Goal: Communication & Community: Answer question/provide support

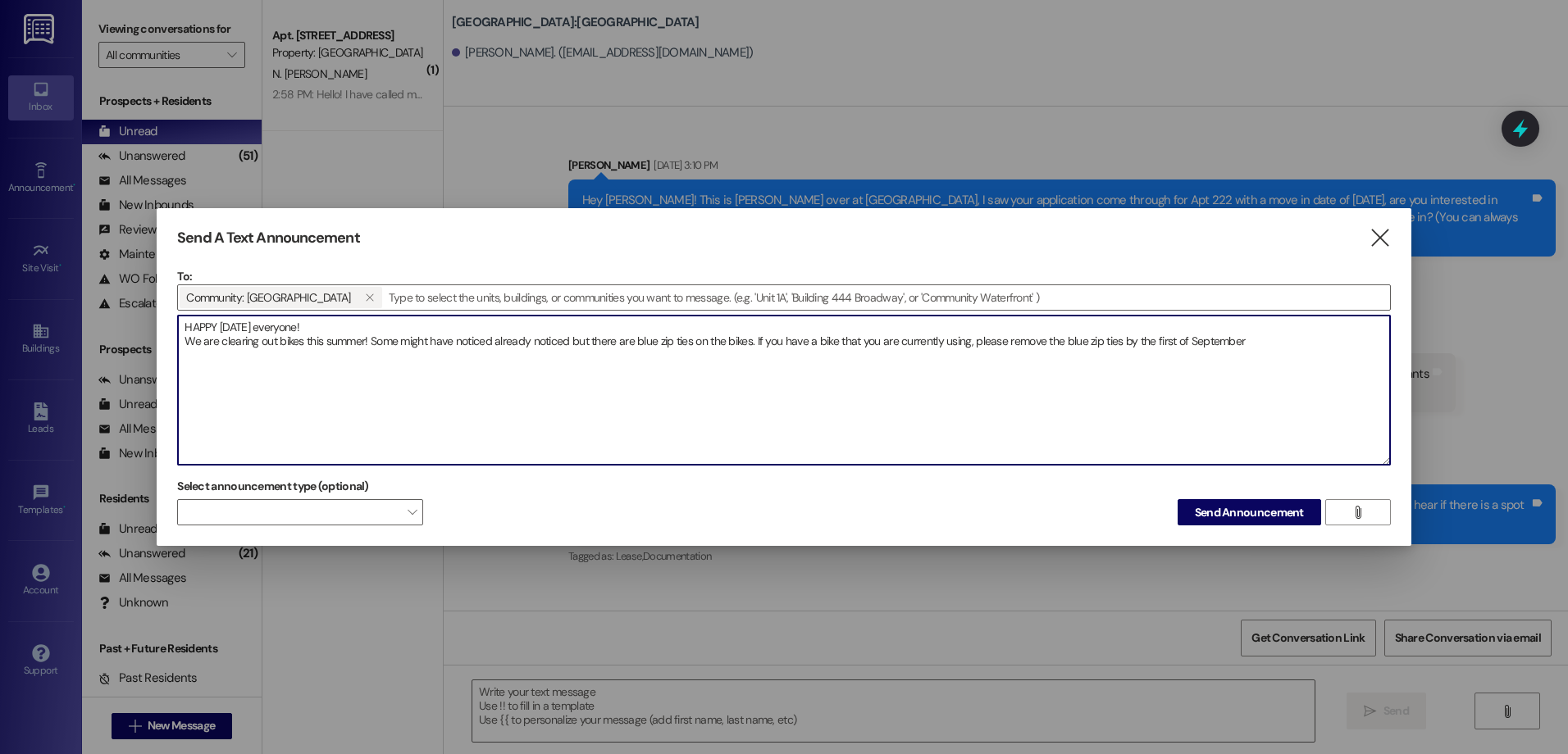
scroll to position [84, 0]
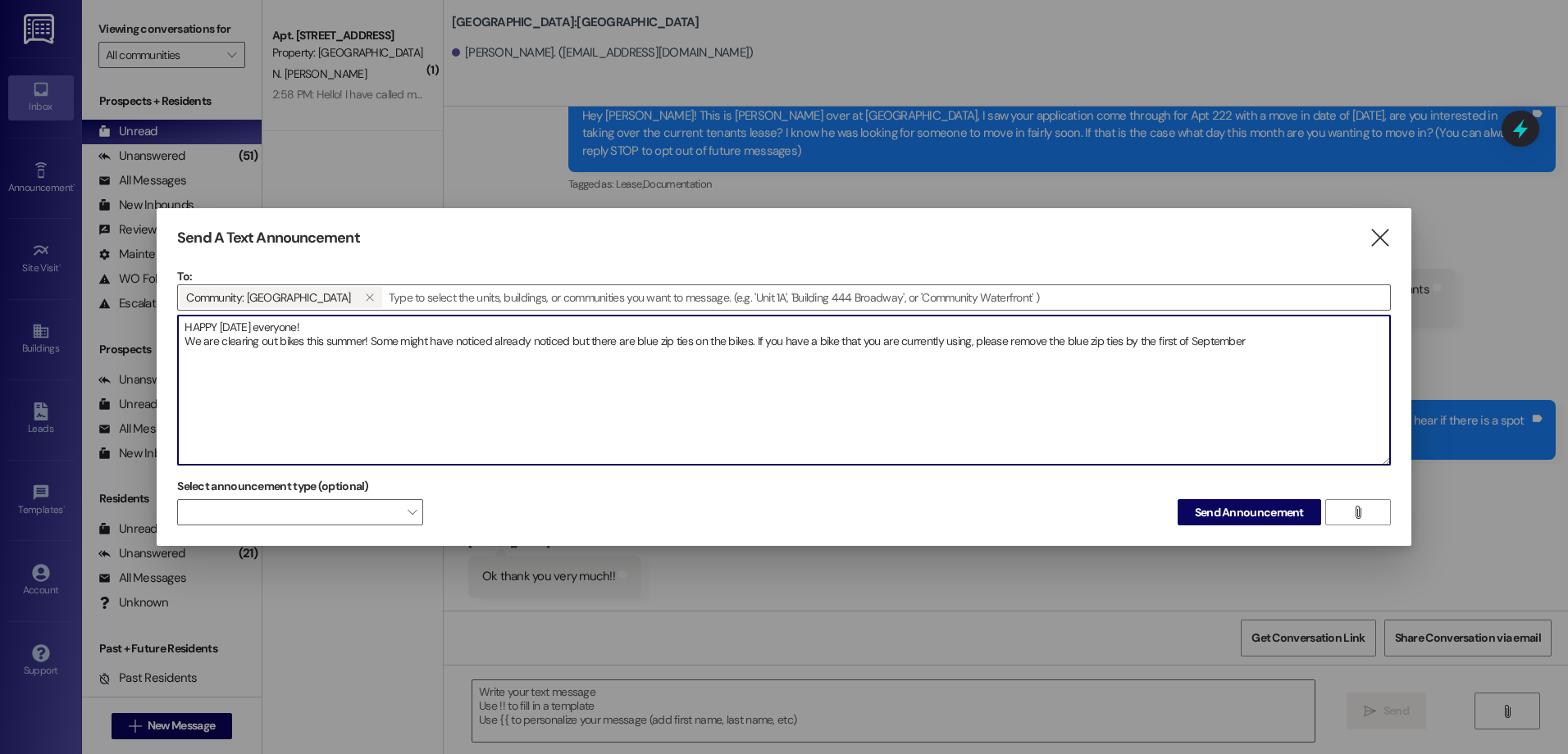
click at [1303, 347] on textarea "HAPPY [DATE] everyone! We are clearing out bikes this summer! Some might have n…" at bounding box center [784, 390] width 1213 height 149
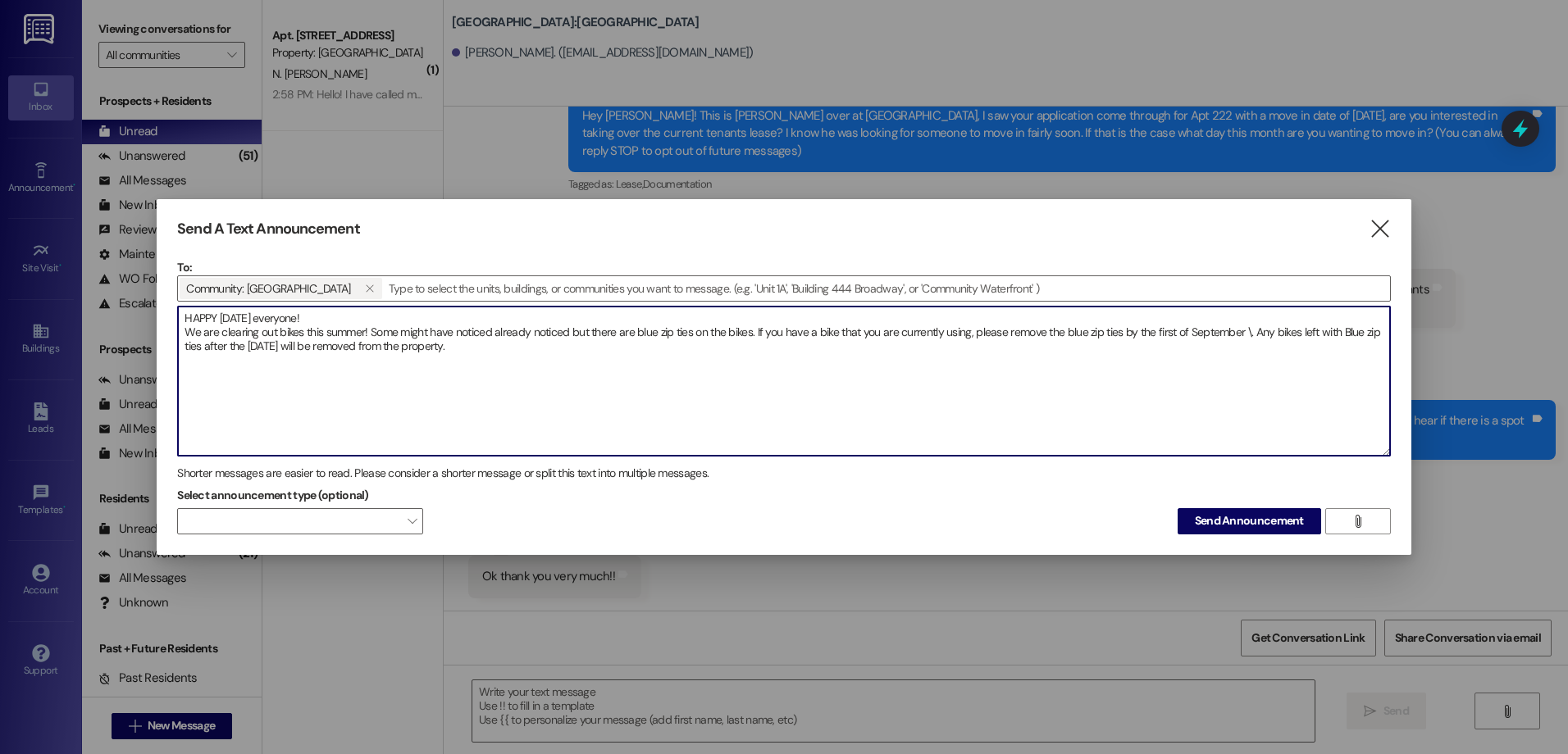
click at [1248, 329] on textarea "HAPPY [DATE] everyone! We are clearing out bikes this summer! Some might have n…" at bounding box center [784, 381] width 1213 height 149
click at [547, 344] on textarea "HAPPY [DATE] everyone! We are clearing out bikes this summer! Some might have n…" at bounding box center [784, 381] width 1213 height 149
type textarea "HAPPY [DATE] everyone! We are clearing out bikes this summer! Some might have n…"
click at [1241, 516] on span "Send Announcement" at bounding box center [1249, 521] width 109 height 17
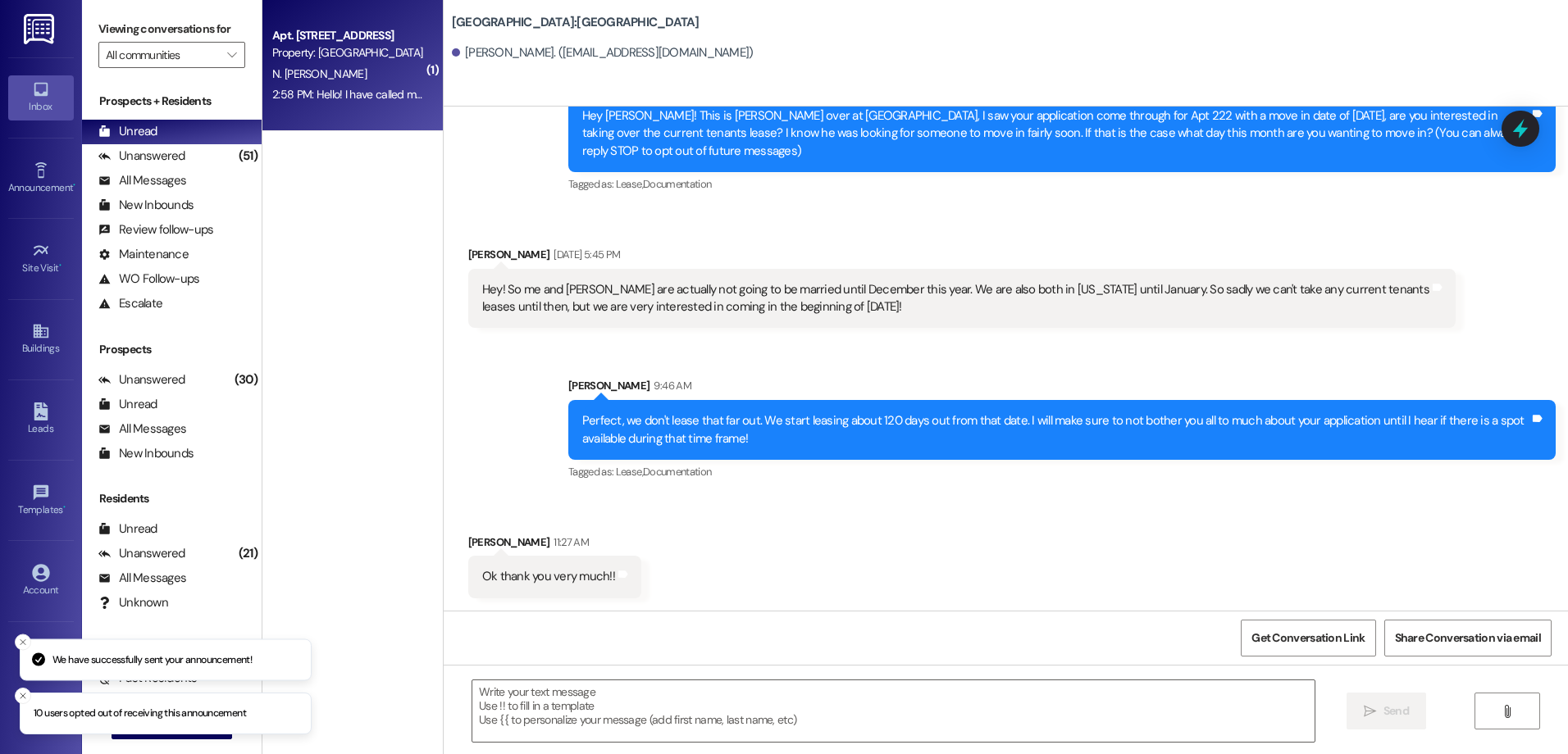
click at [403, 118] on div "Apt. [STREET_ADDRESS] Property: [GEOGRAPHIC_DATA] N. [PERSON_NAME] 2:58 PM: Hel…" at bounding box center [353, 66] width 180 height 132
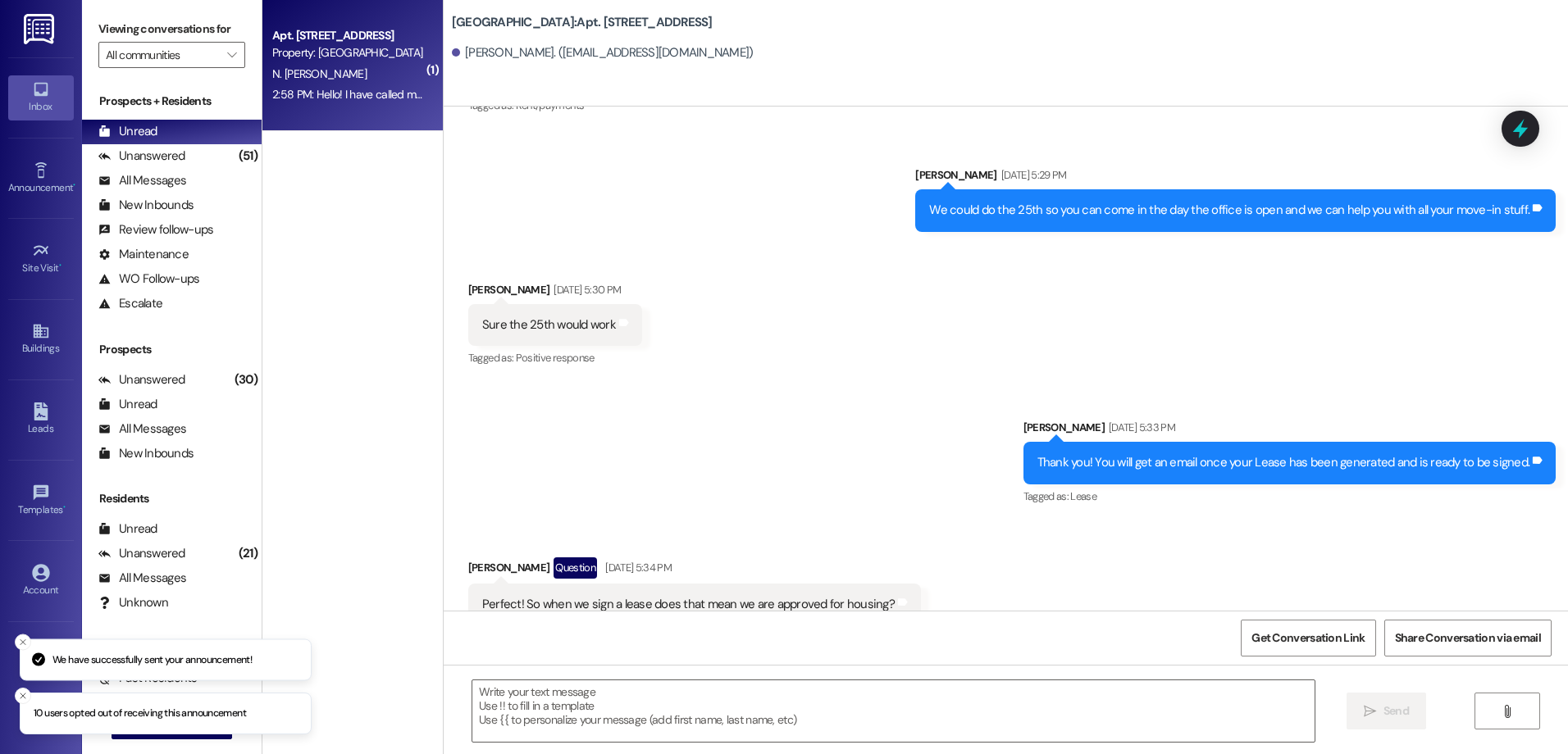
scroll to position [6133, 0]
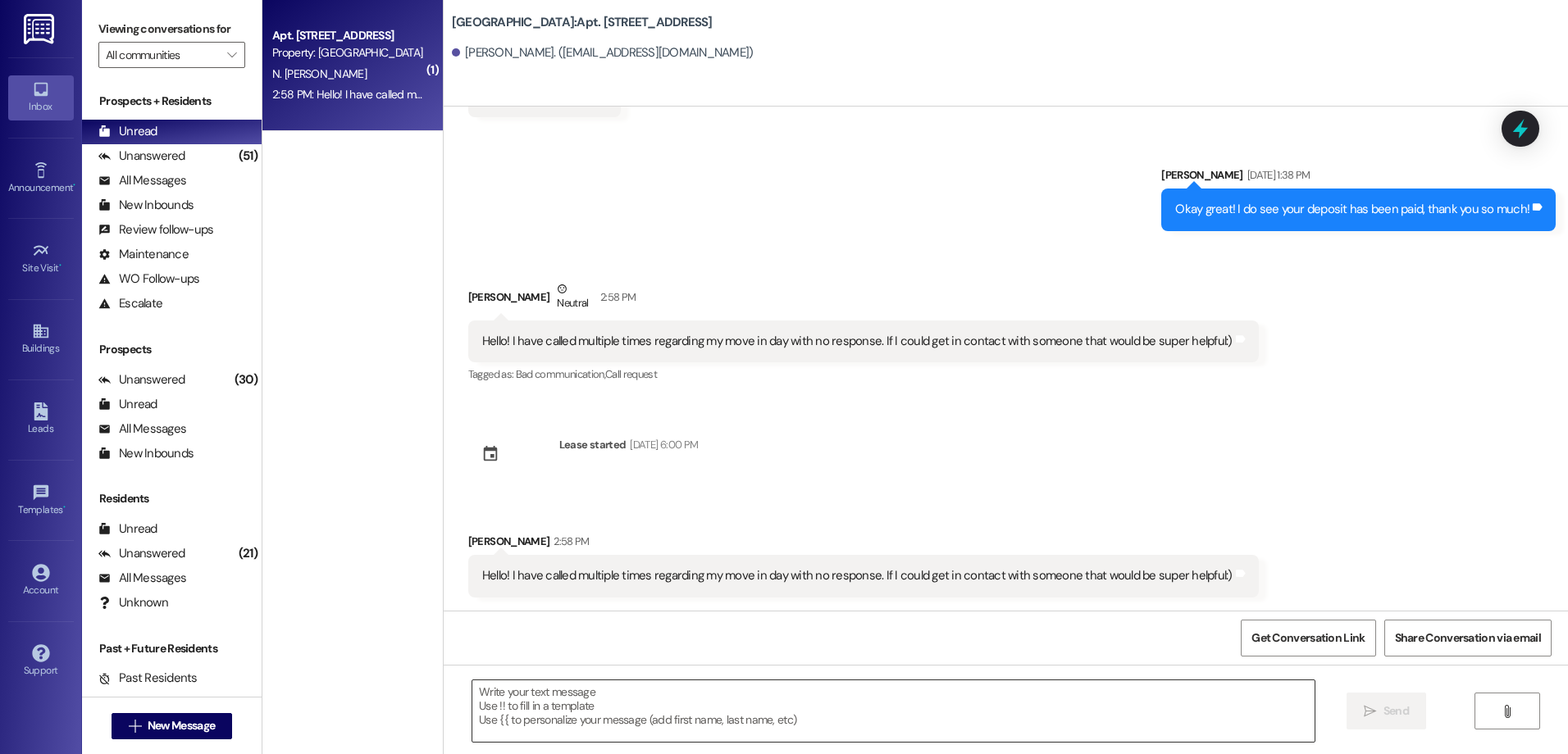
click at [511, 686] on textarea at bounding box center [893, 711] width 842 height 62
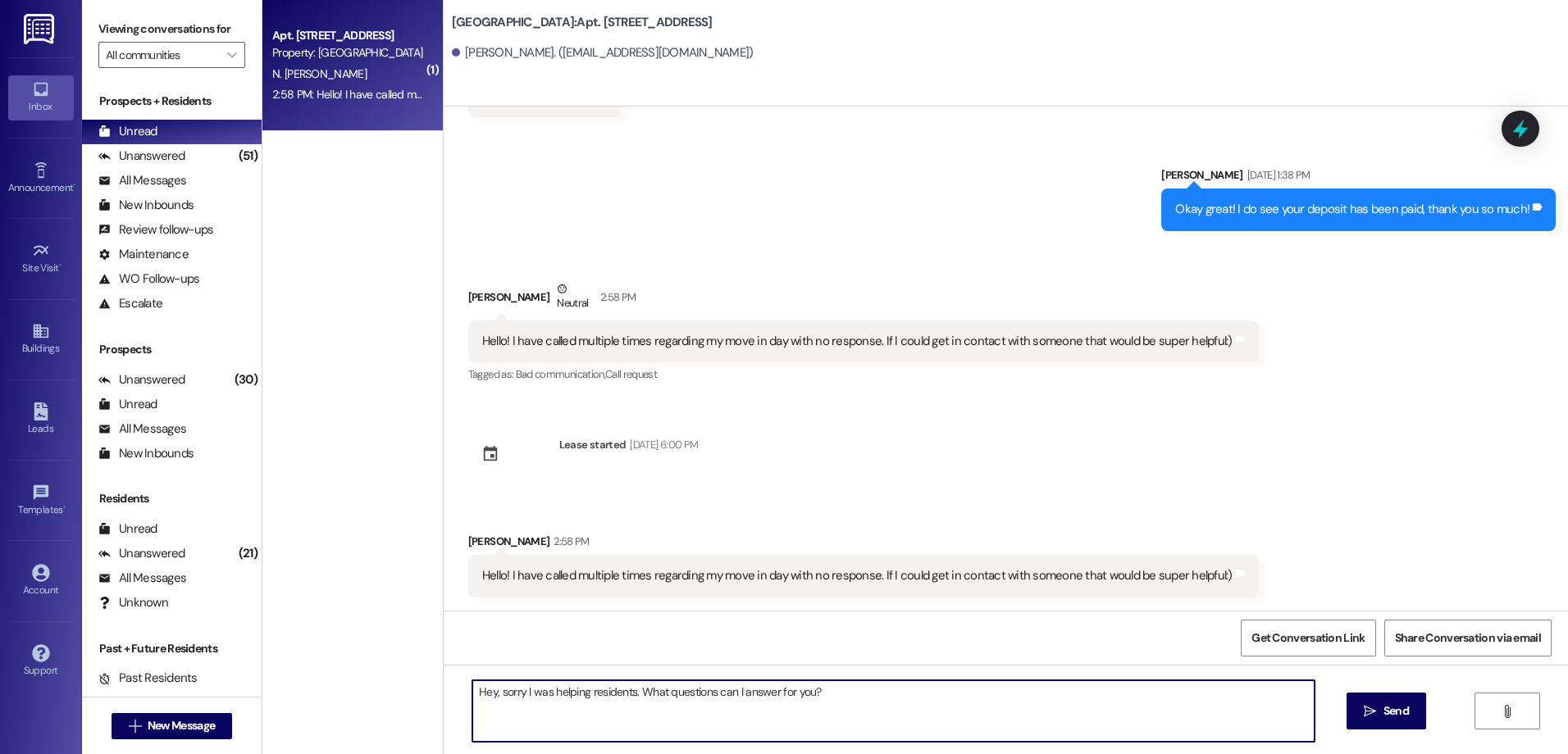
type textarea "Hey, sorry I was helping residents. What questions can I answer for you?"
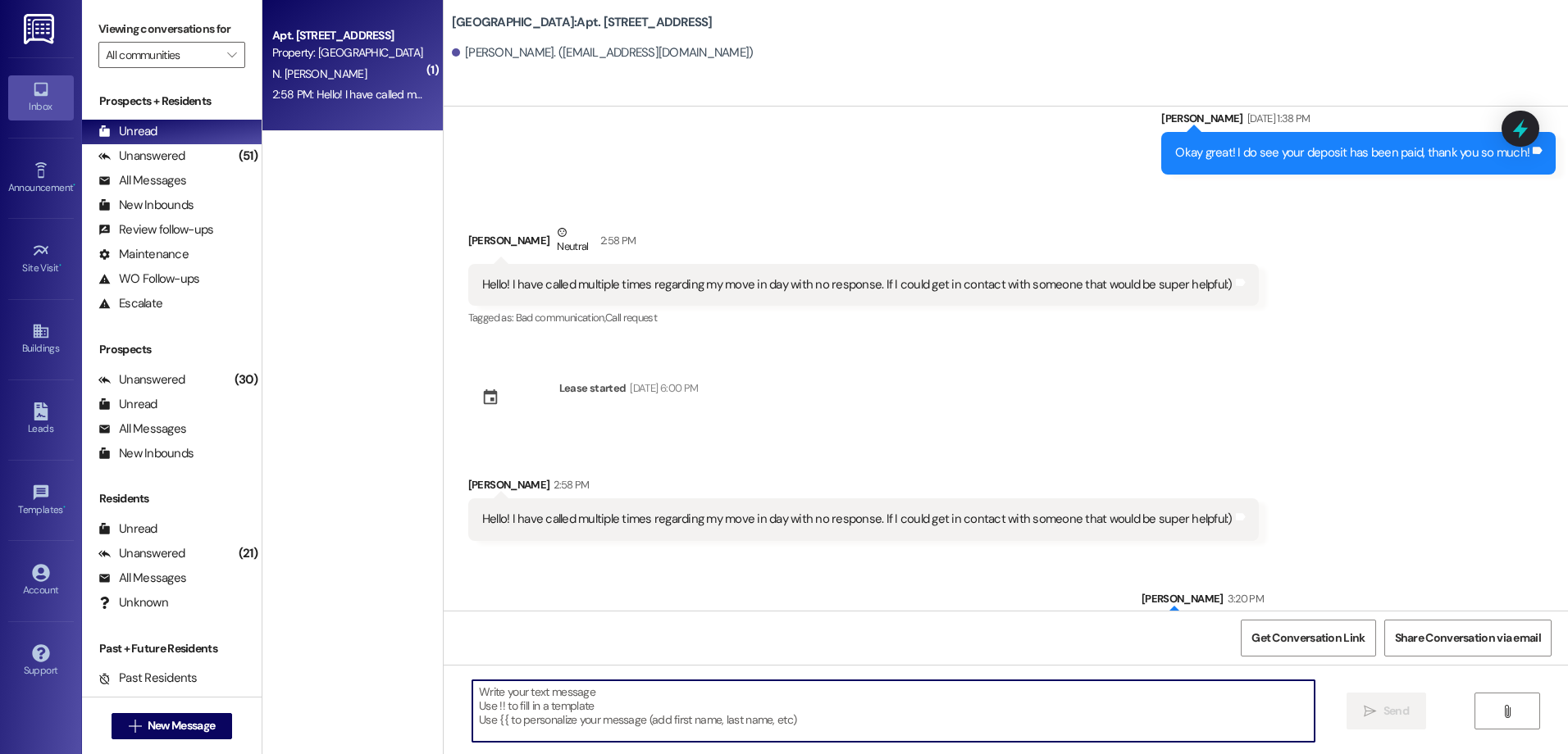
scroll to position [6247, 0]
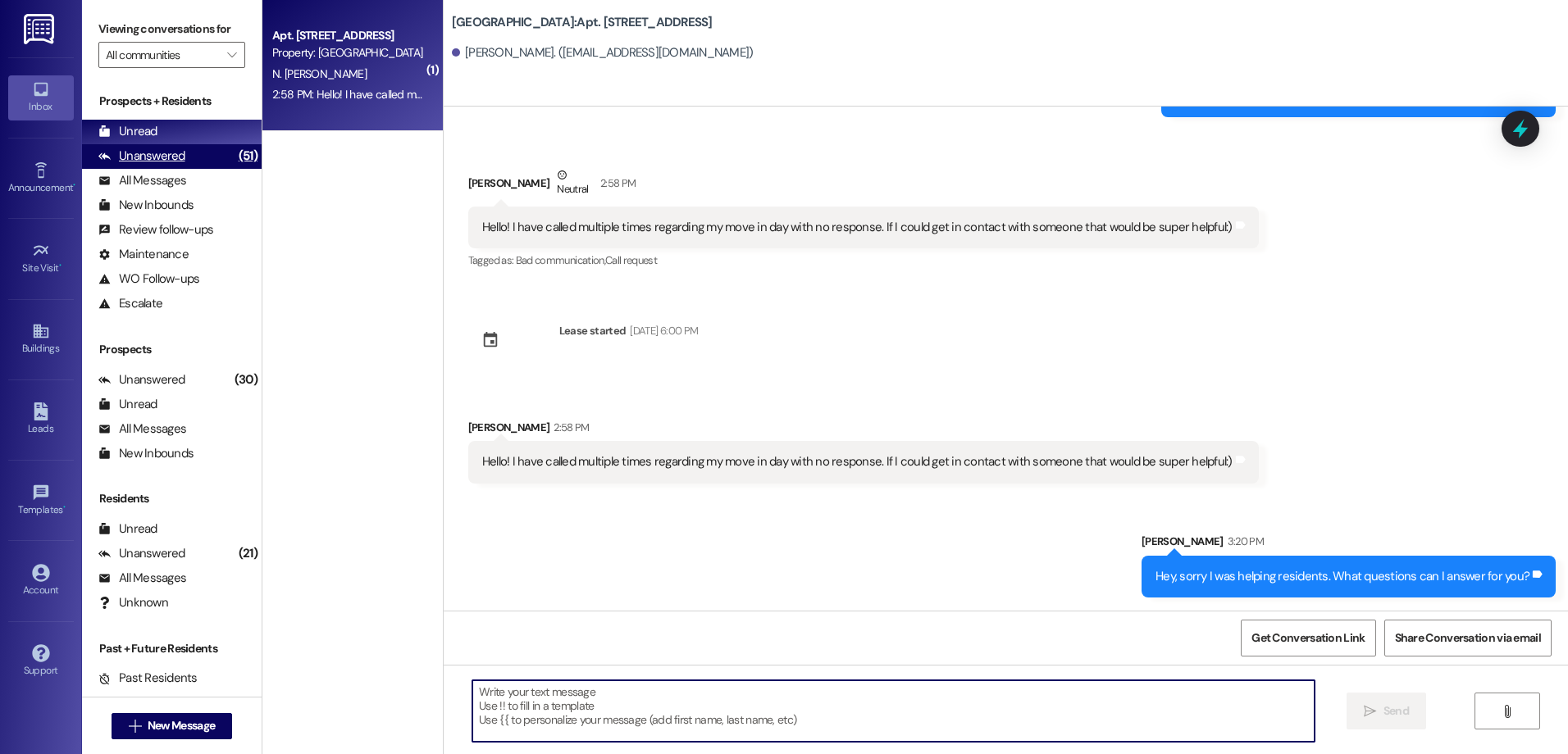
click at [130, 158] on div "Unanswered" at bounding box center [142, 156] width 87 height 17
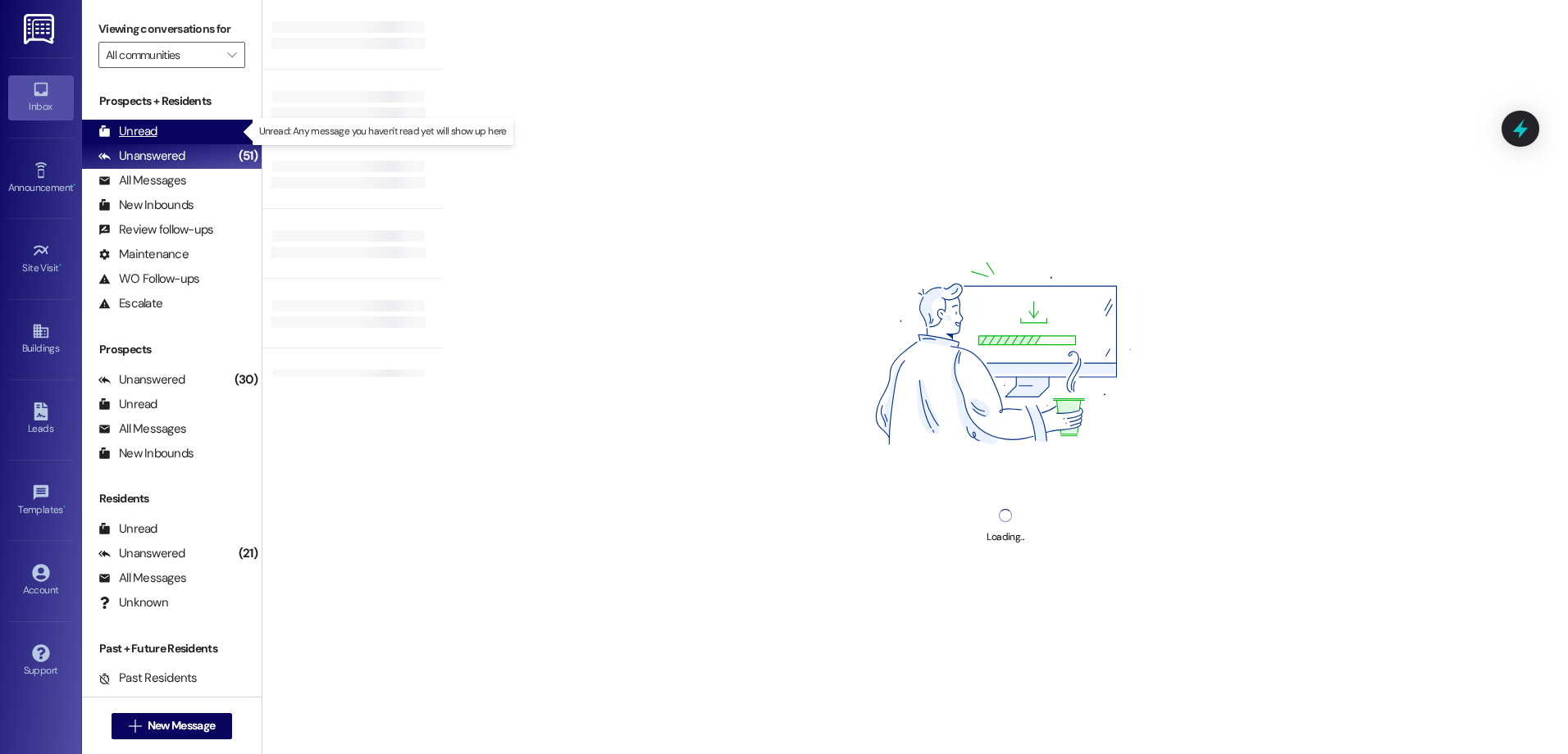
click at [144, 127] on div "Unread" at bounding box center [128, 132] width 59 height 17
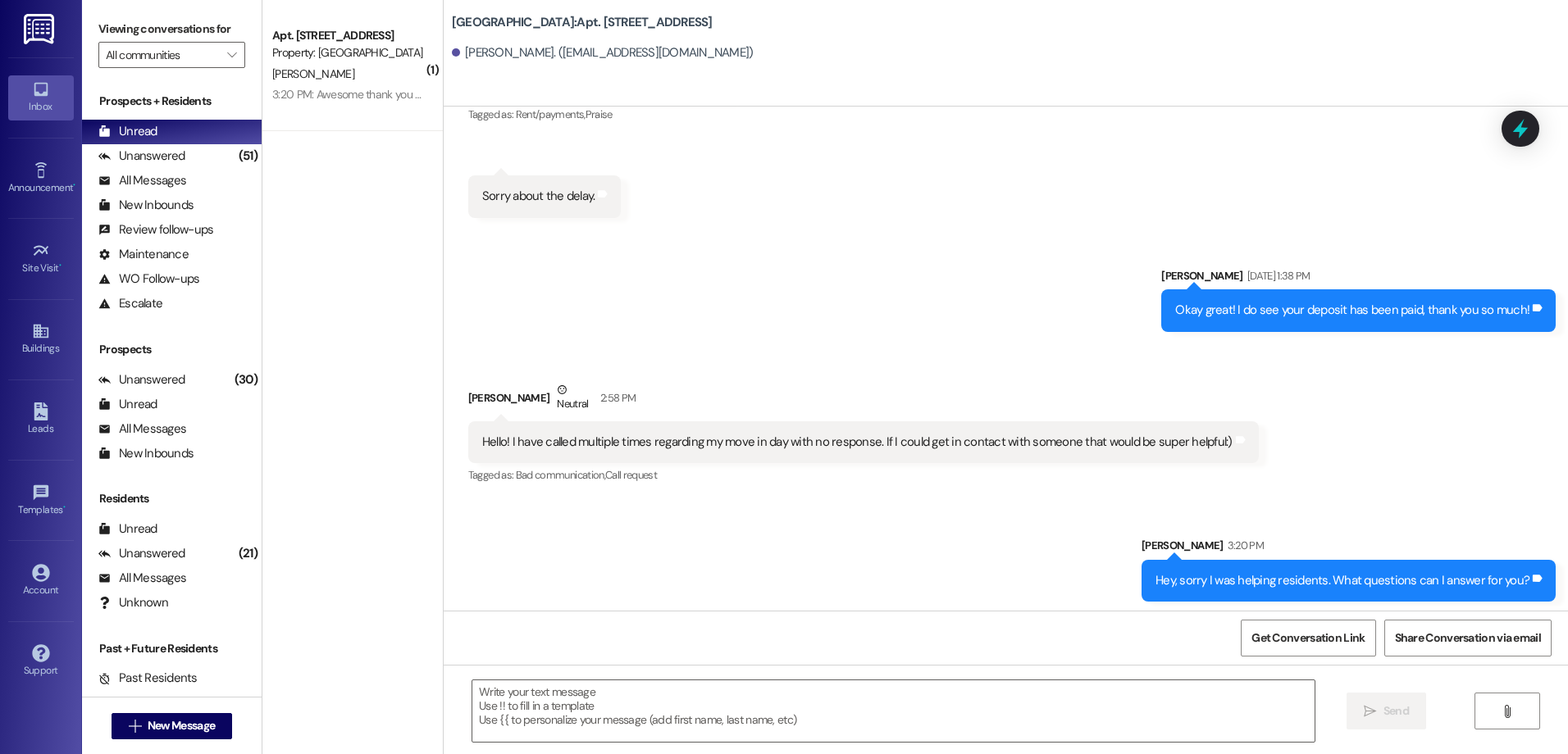
scroll to position [6133, 0]
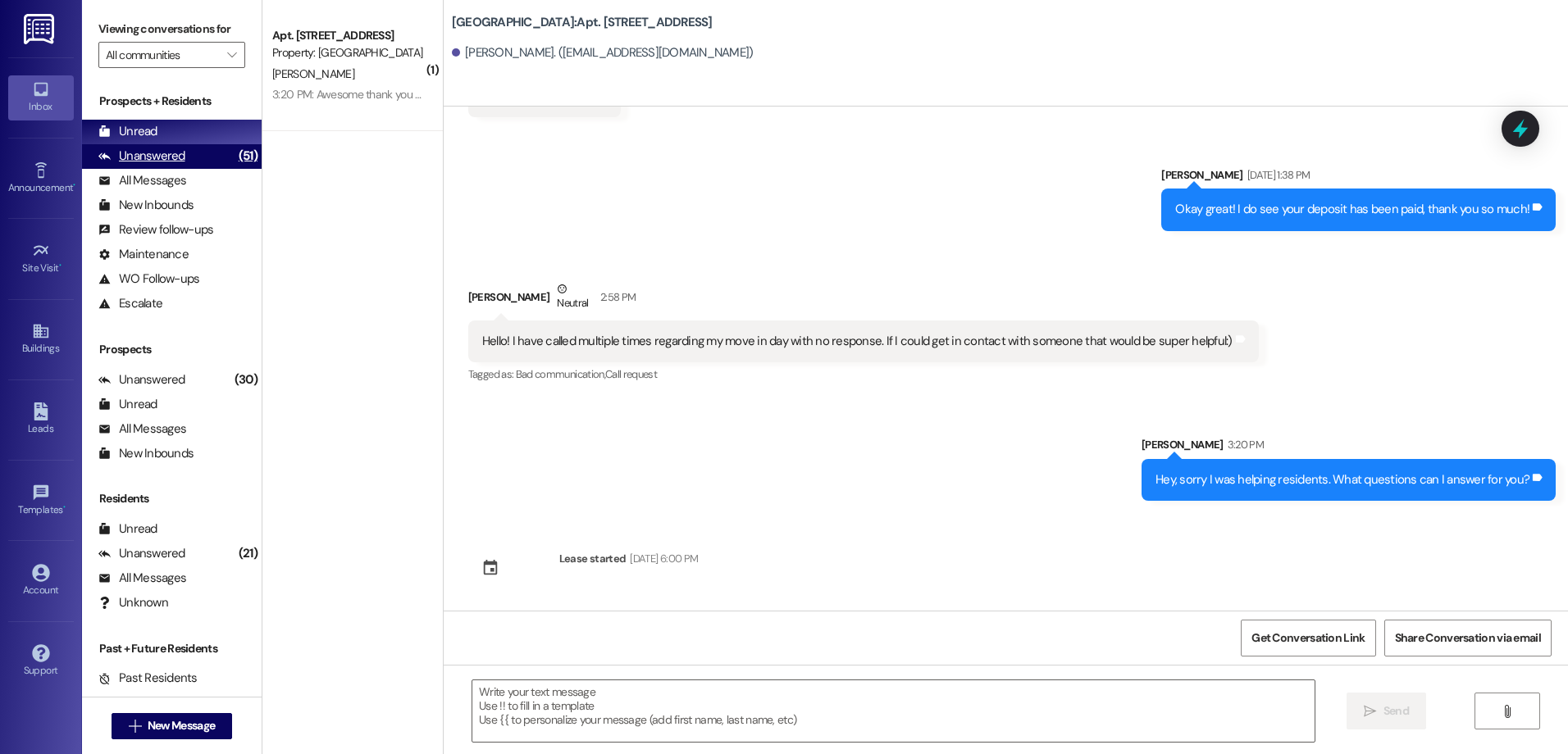
click at [188, 153] on div "Unanswered (51)" at bounding box center [171, 156] width 179 height 24
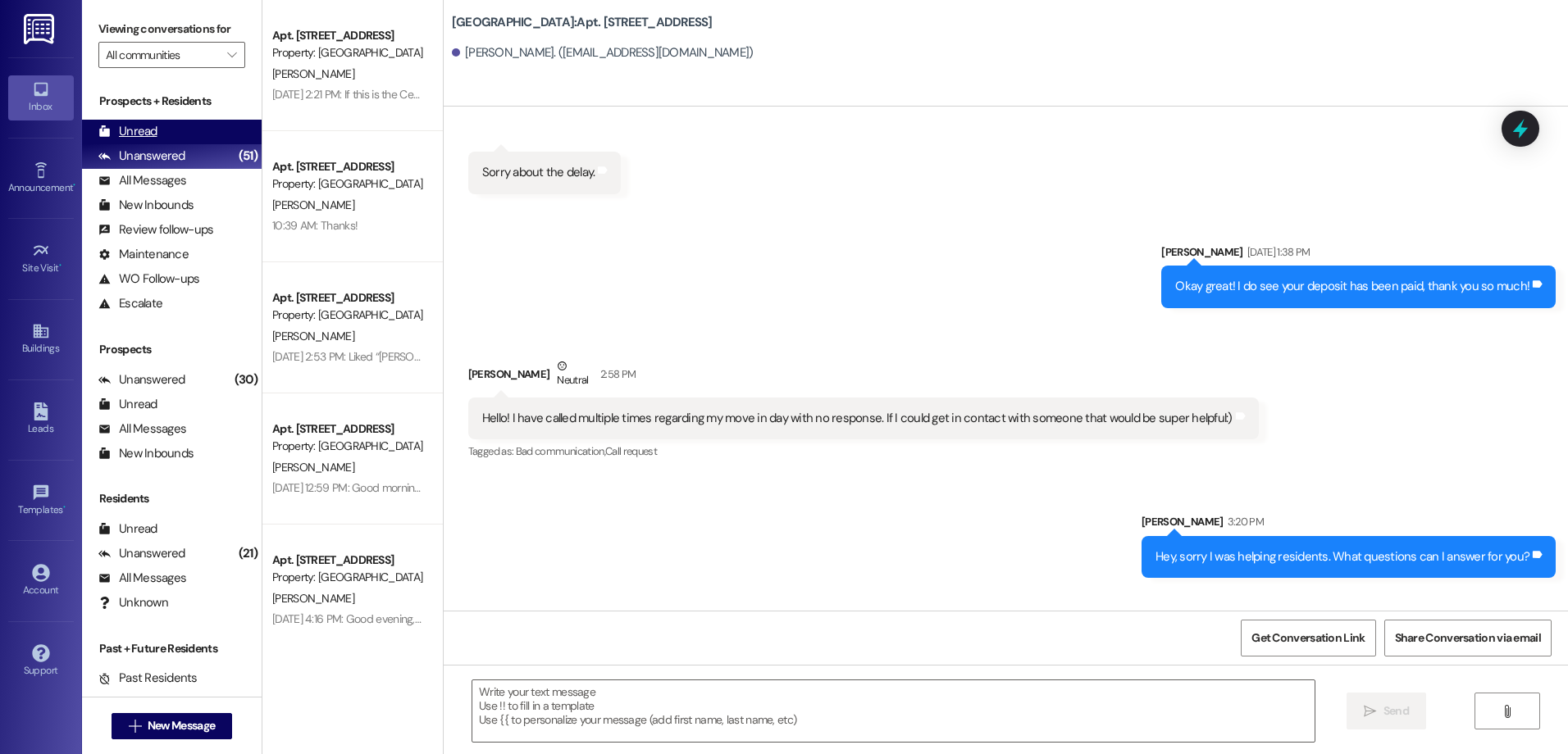
click at [192, 128] on div "Unread (0)" at bounding box center [171, 132] width 179 height 24
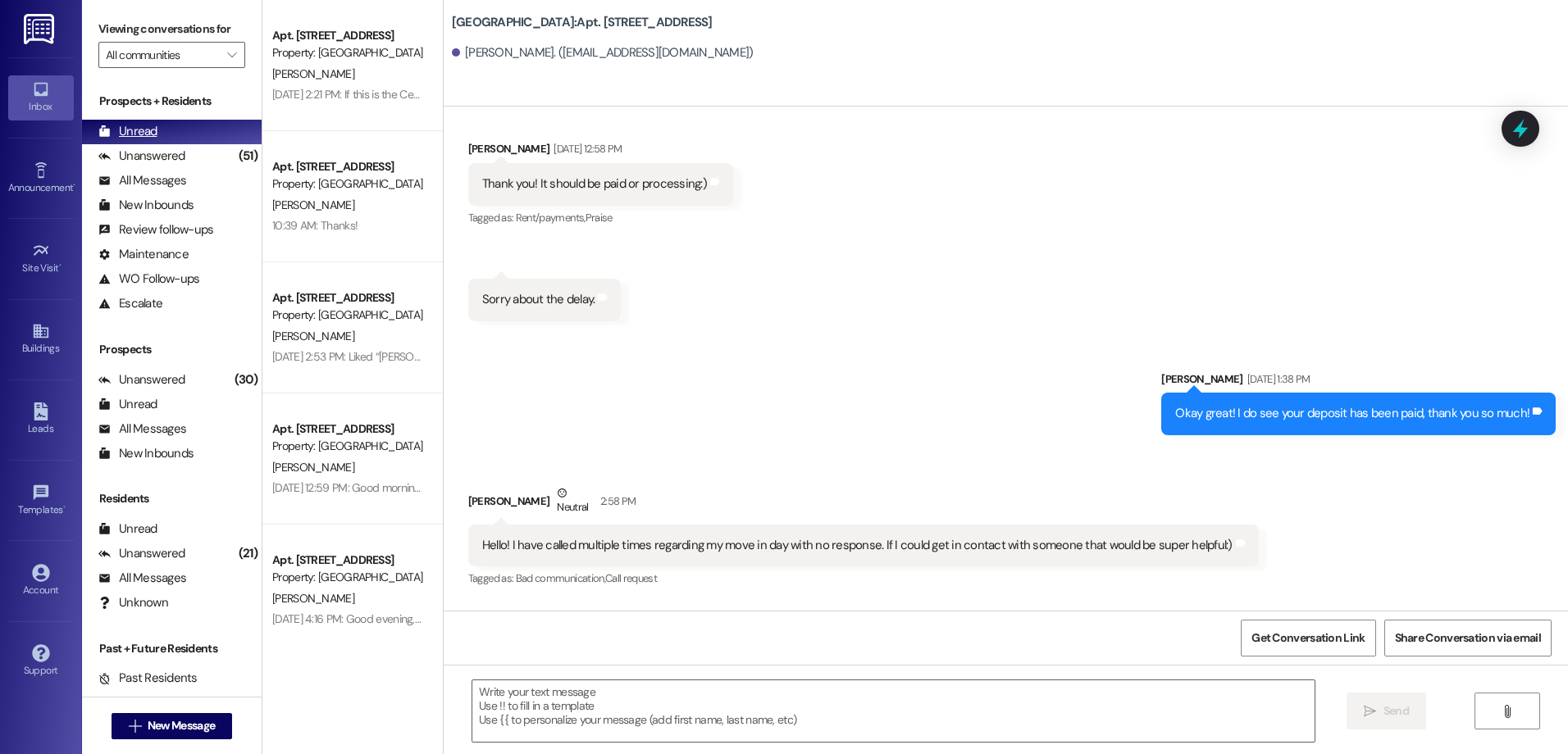
scroll to position [5922, 0]
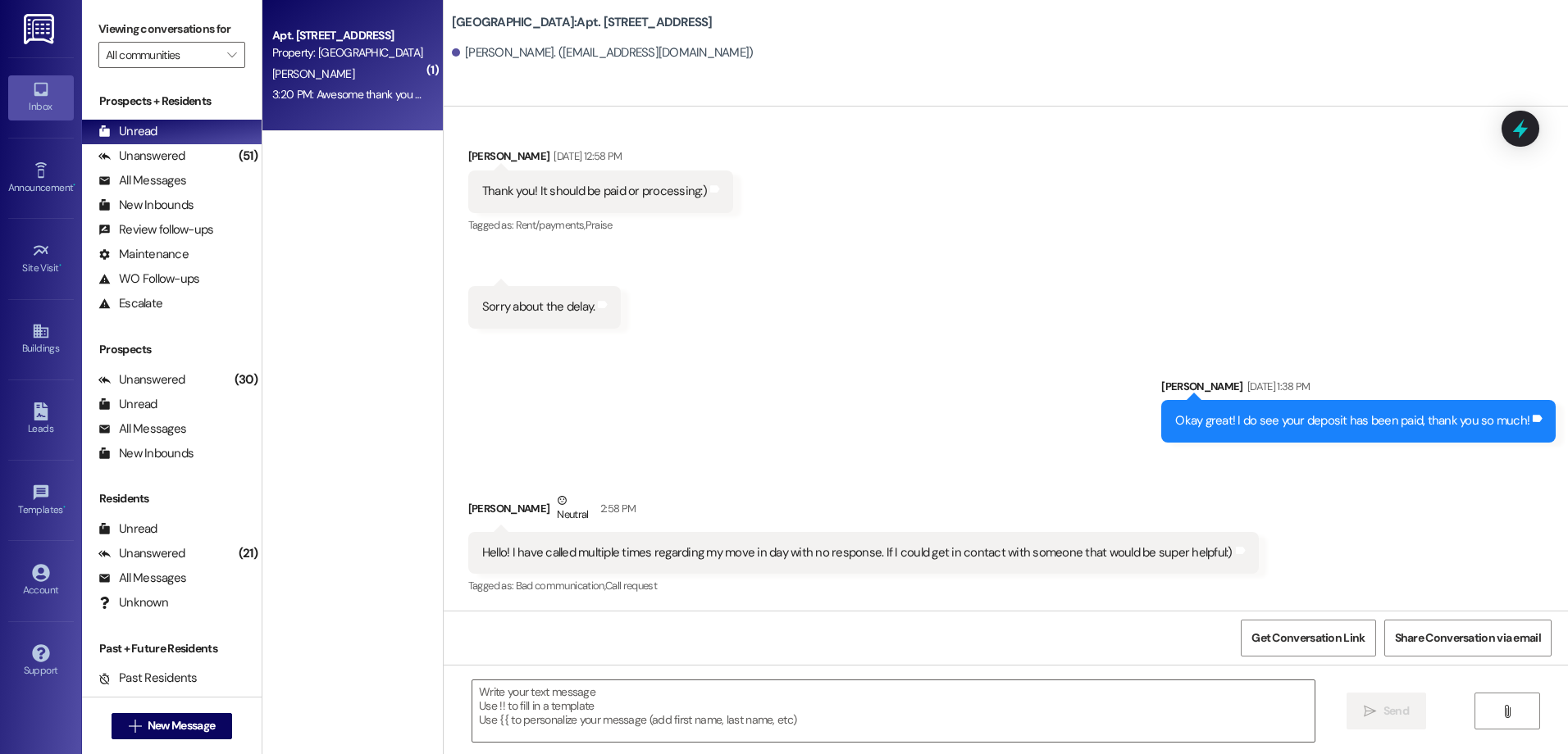
click at [357, 98] on div "3:20 PM: Awesome thank you for the notice 3:20 PM: Awesome thank you for the no…" at bounding box center [375, 94] width 206 height 15
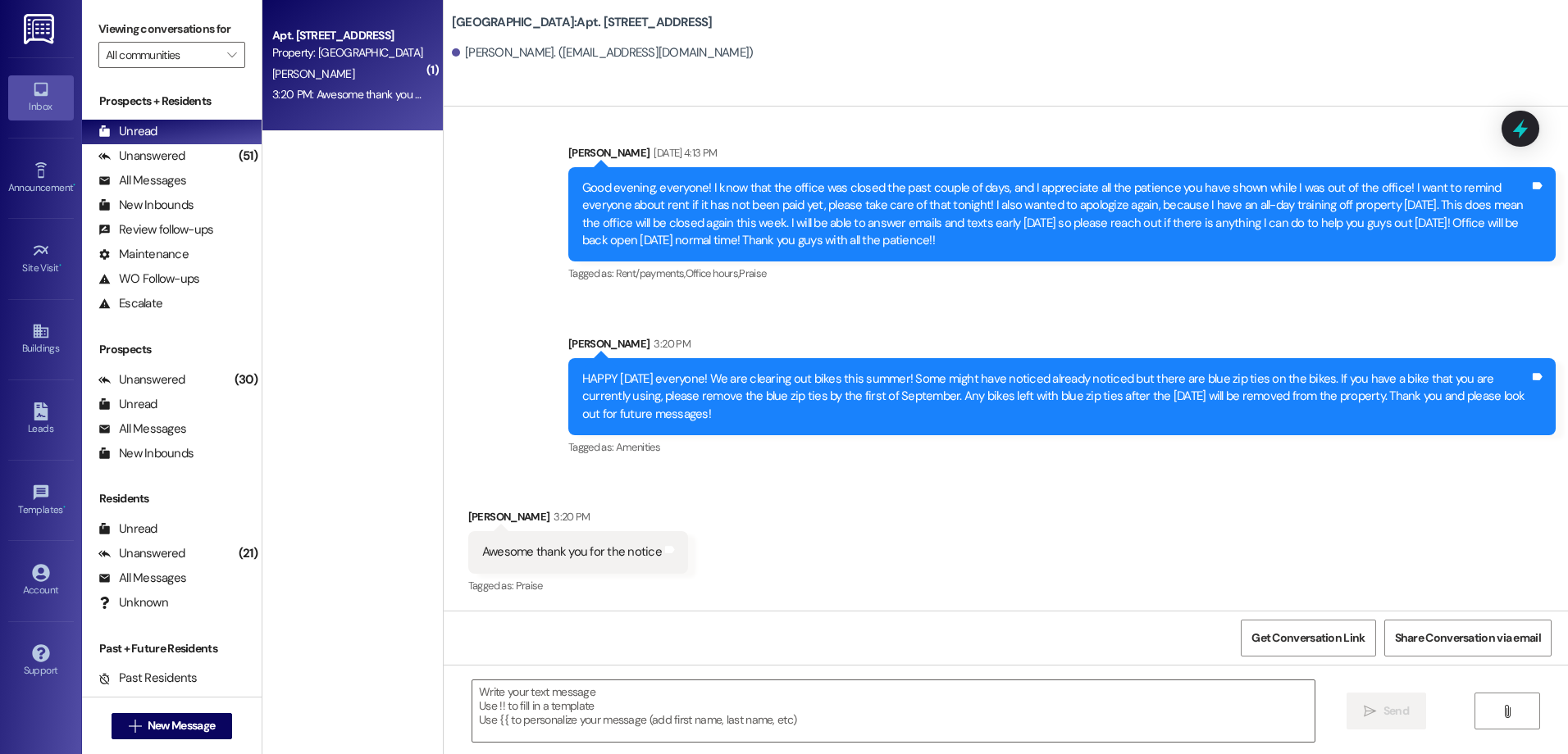
scroll to position [2656, 0]
click at [234, 158] on div "(51)" at bounding box center [248, 156] width 27 height 25
click at [203, 131] on div "Unread (0)" at bounding box center [171, 132] width 179 height 24
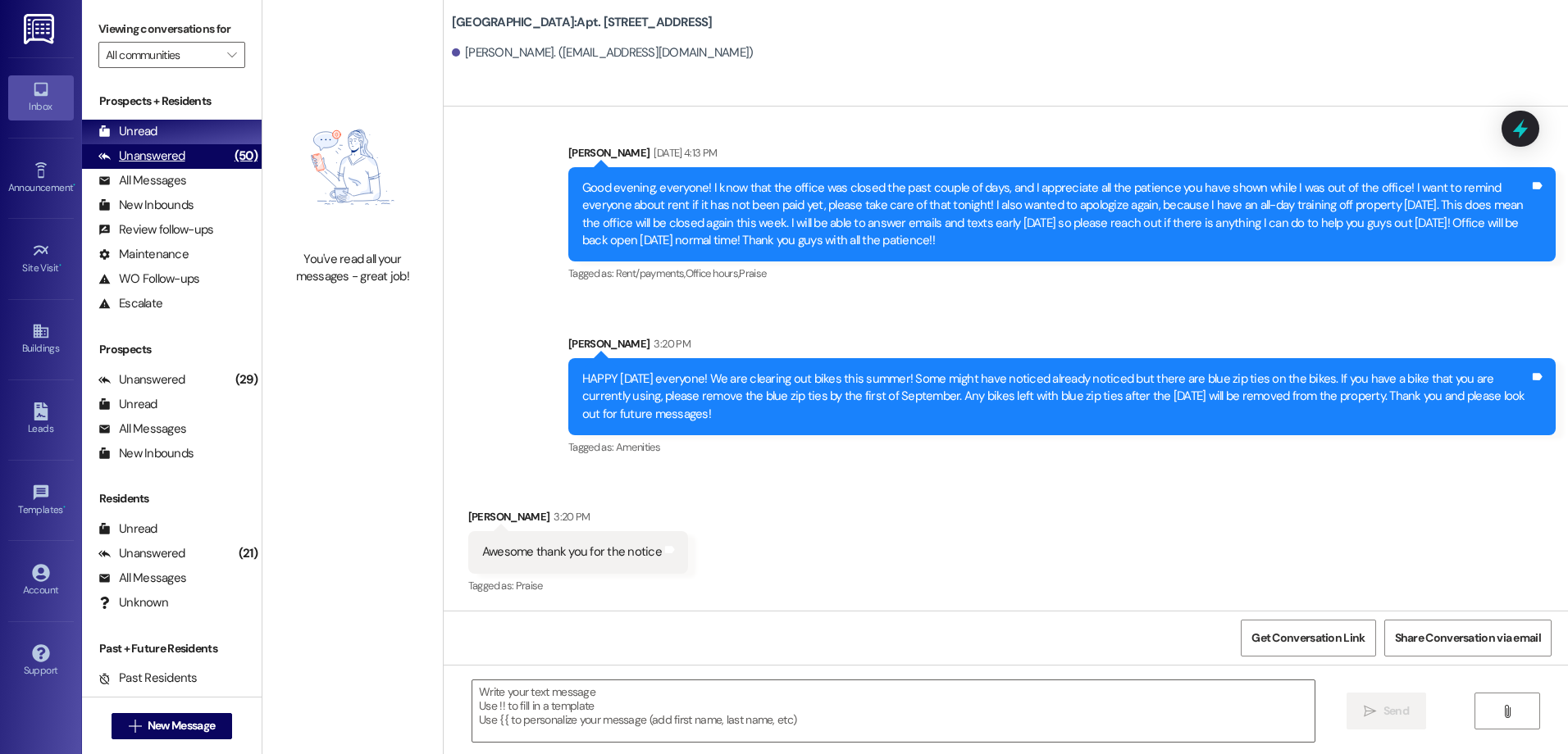
drag, startPoint x: 187, startPoint y: 158, endPoint x: 179, endPoint y: 149, distance: 12.0
click at [186, 158] on div "Unanswered (50)" at bounding box center [171, 156] width 179 height 24
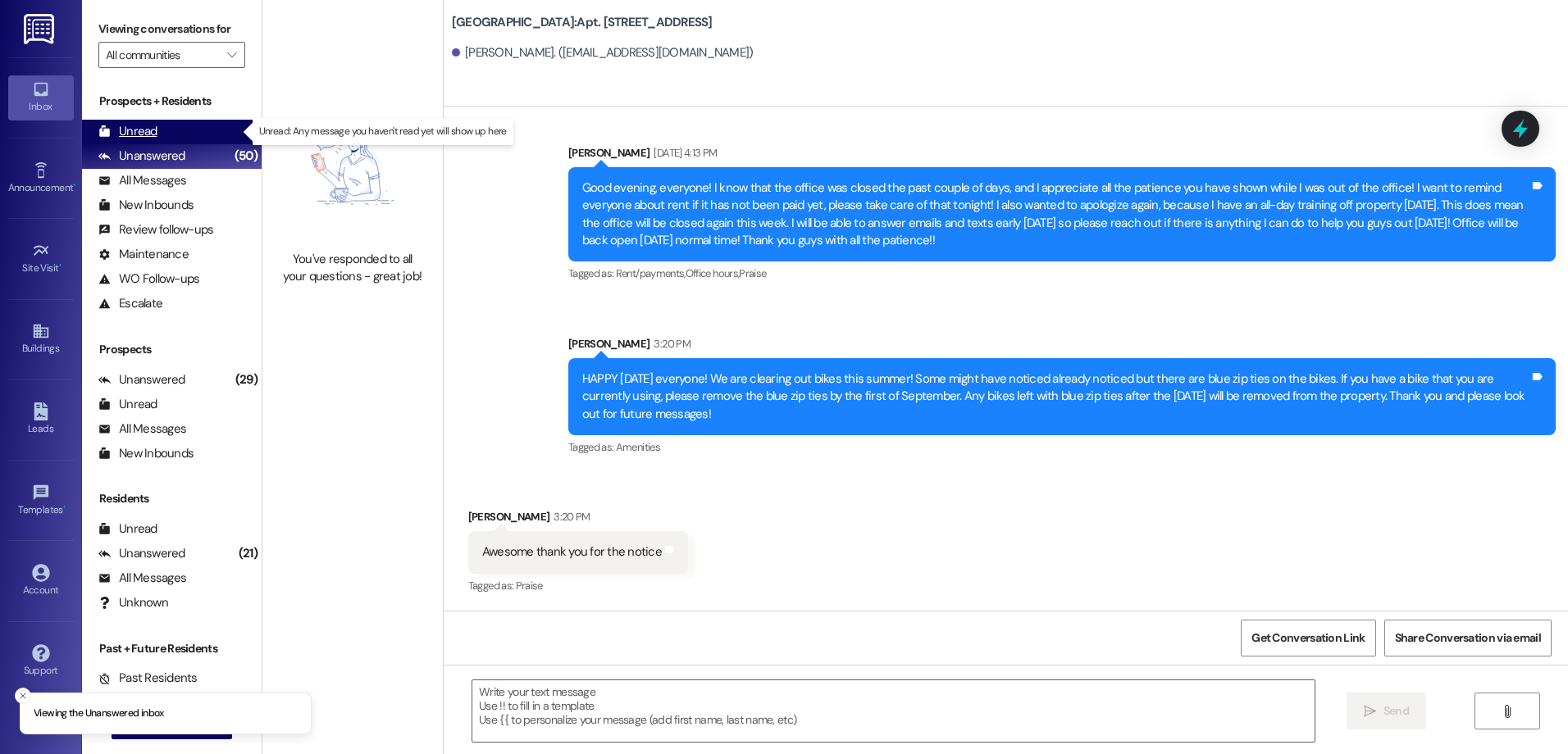
click at [168, 134] on div "Unread (0)" at bounding box center [171, 132] width 179 height 24
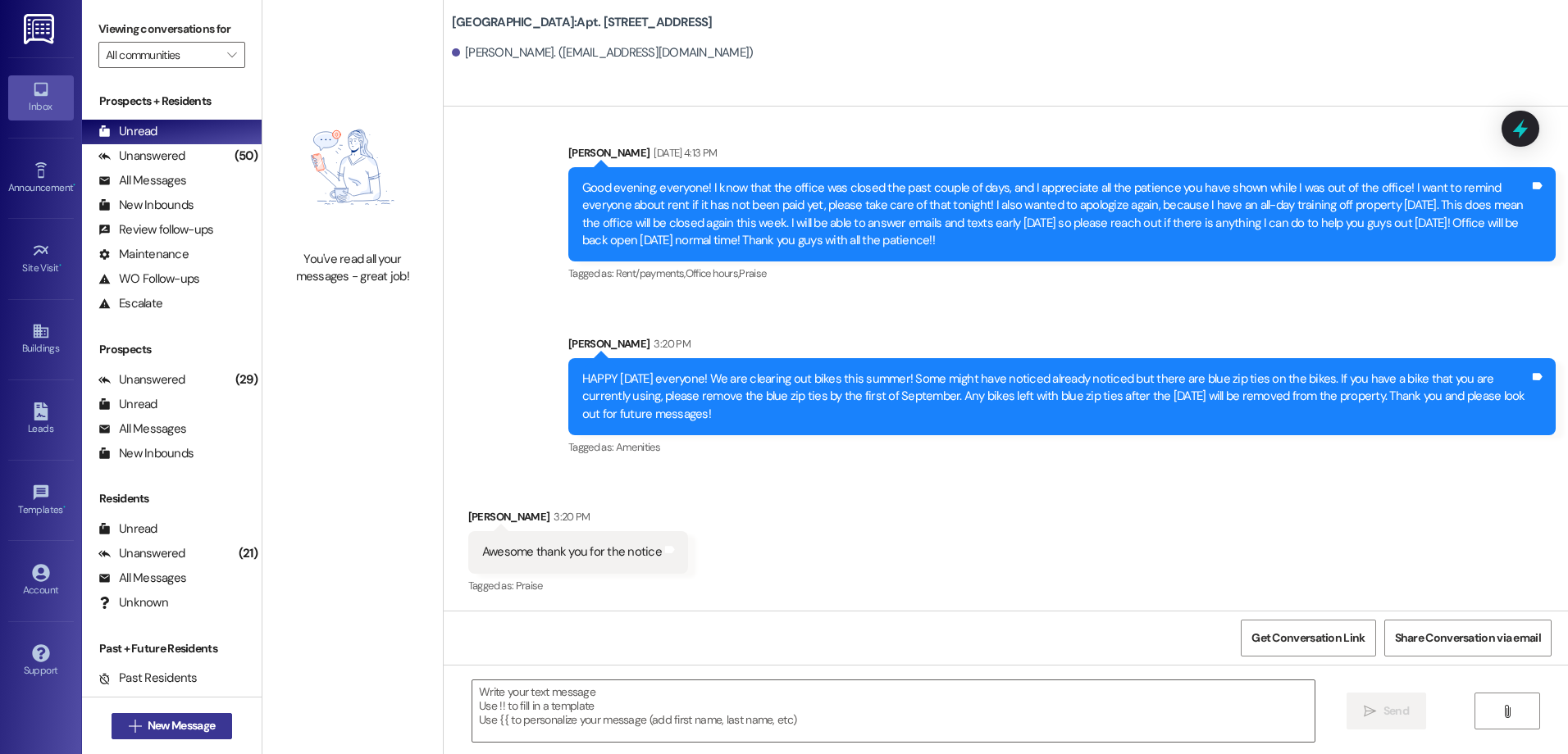
click at [147, 724] on span "New Message" at bounding box center [180, 726] width 67 height 17
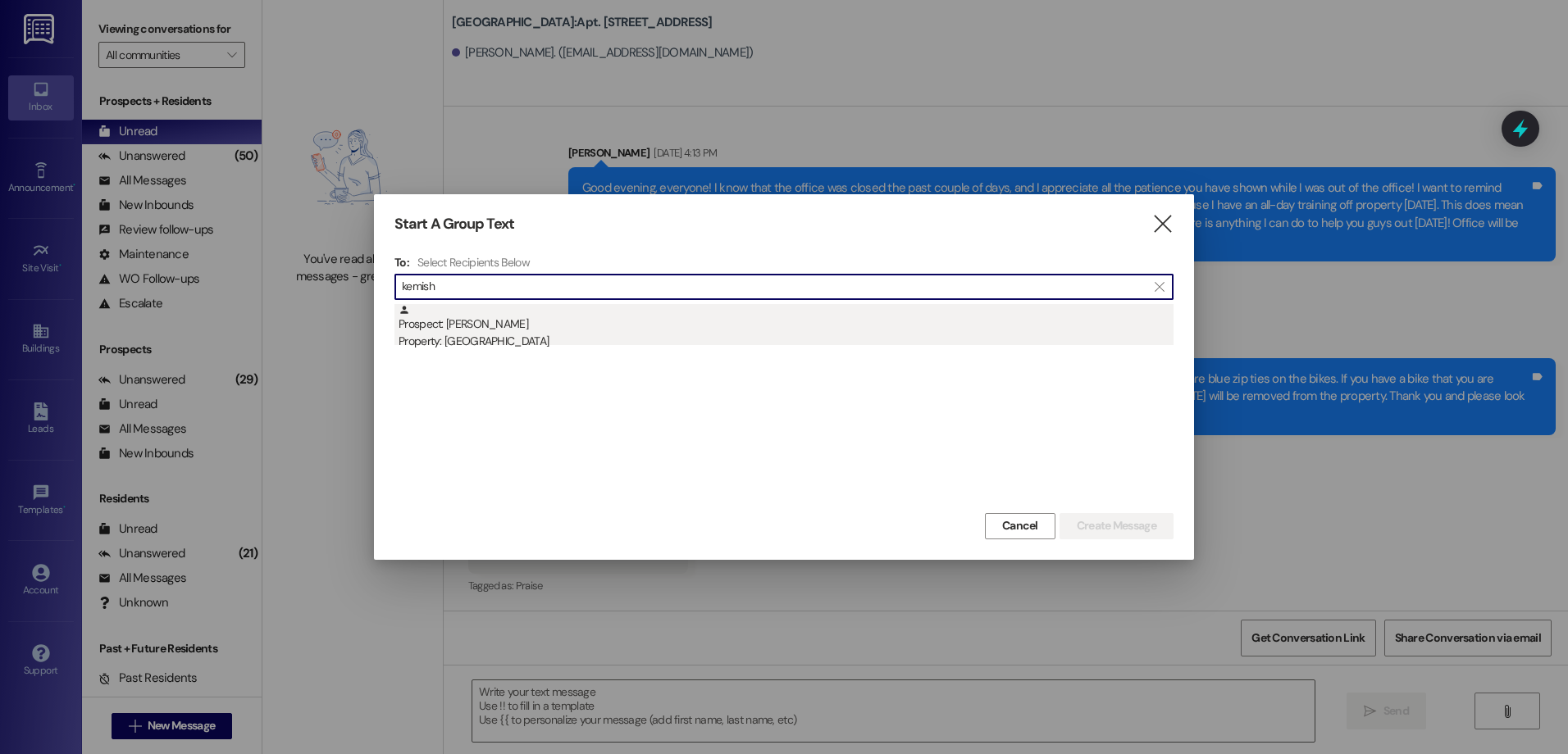
type input "kemish"
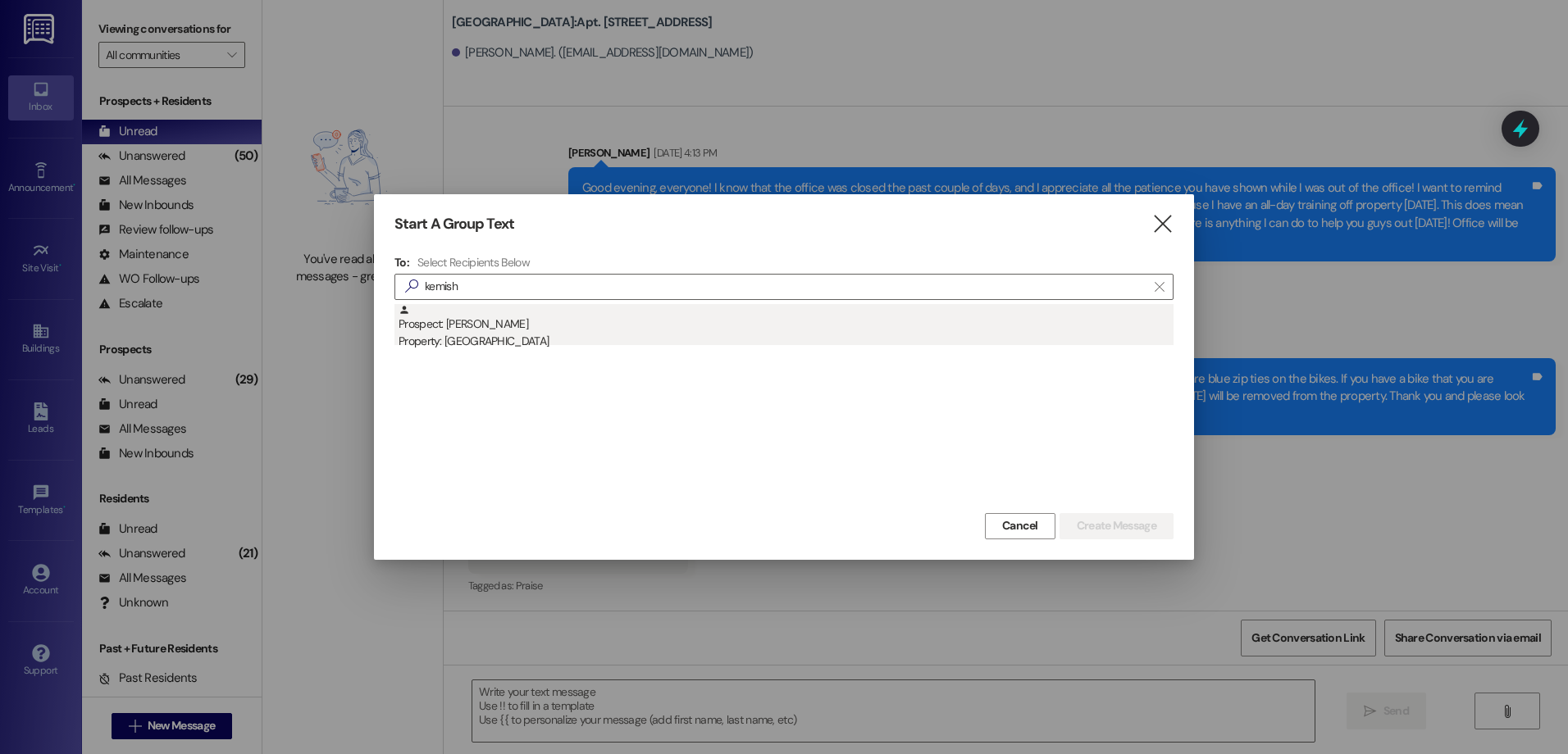
click at [530, 322] on div "Prospect: [PERSON_NAME] Property: [GEOGRAPHIC_DATA]" at bounding box center [786, 327] width 775 height 46
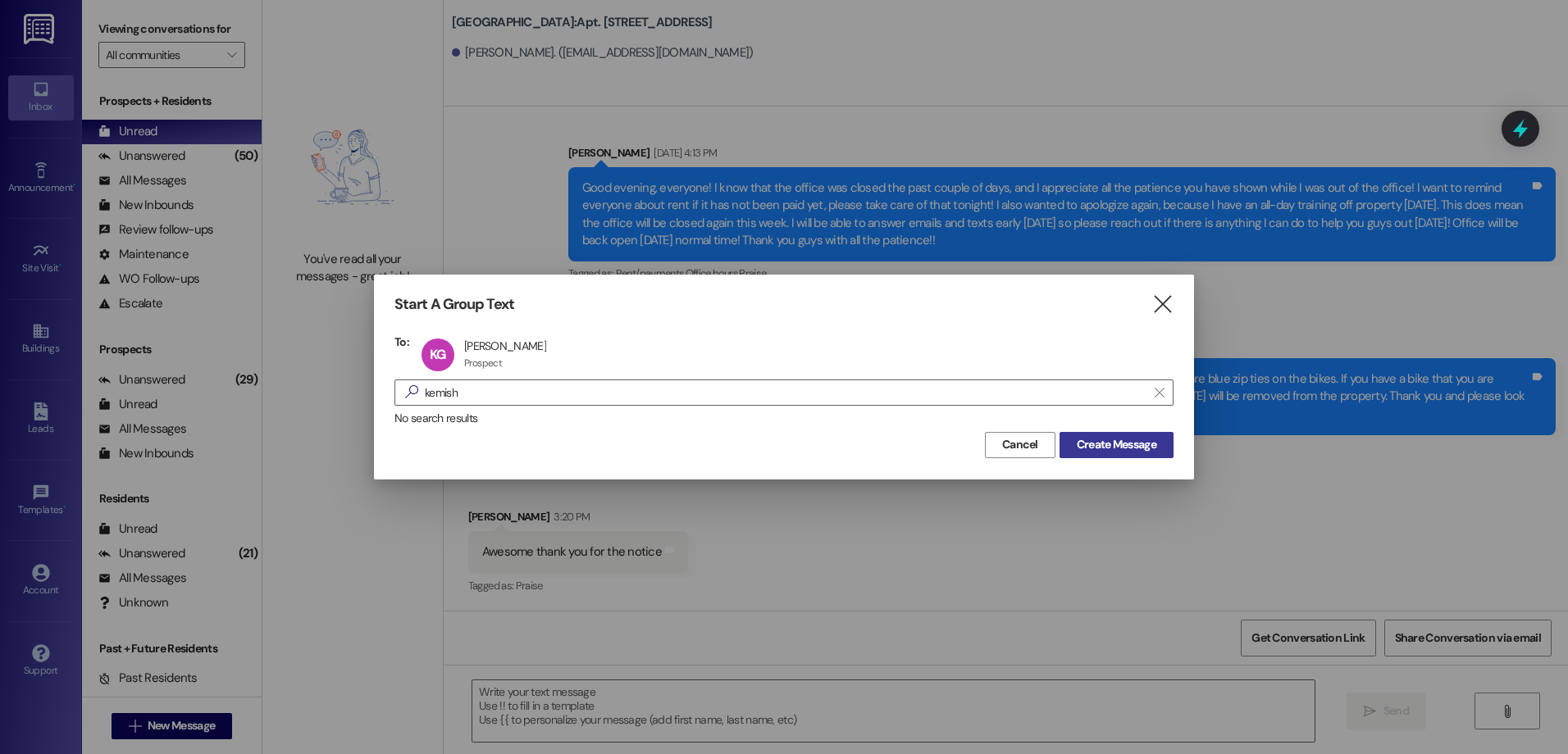
click at [1124, 443] on span "Create Message" at bounding box center [1117, 445] width 79 height 17
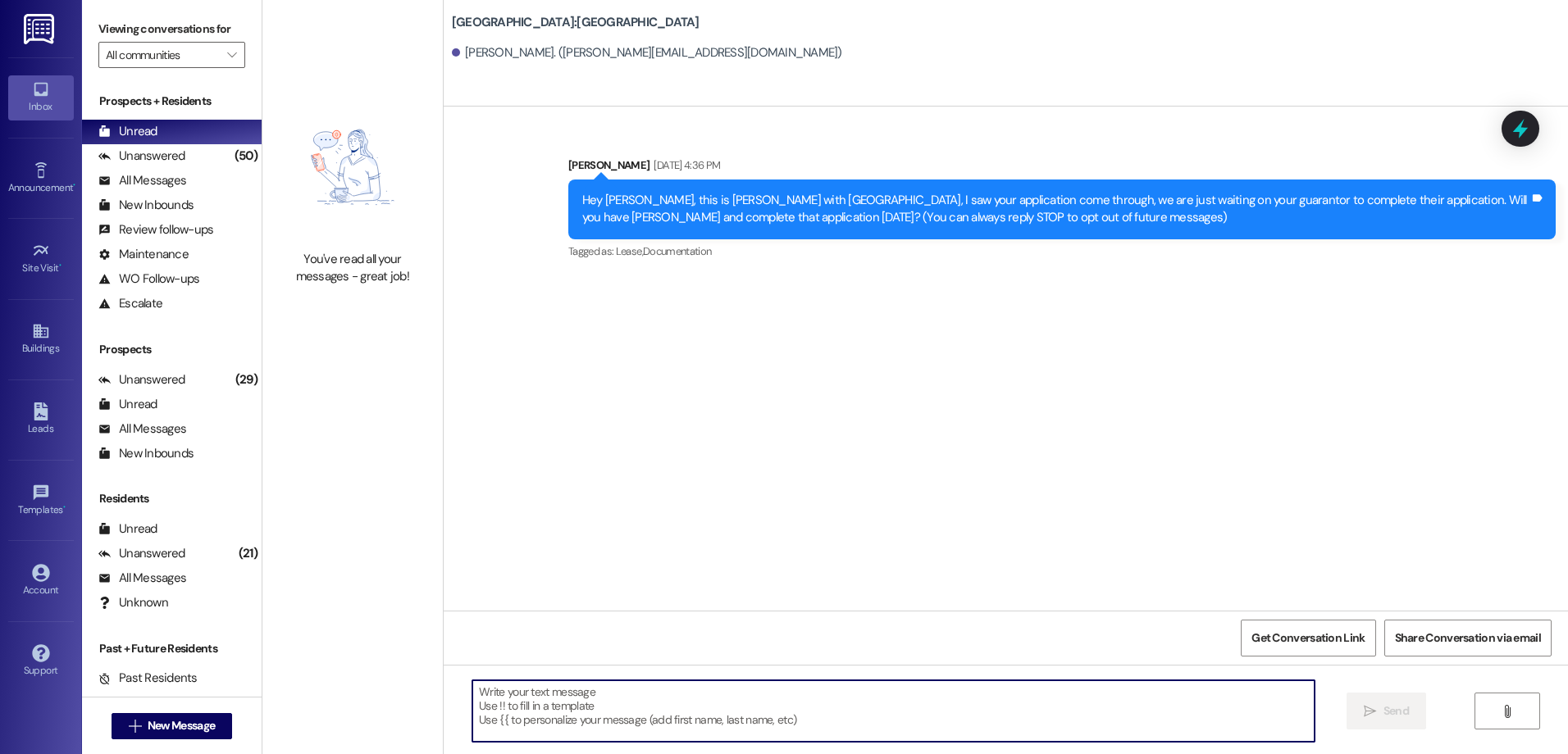
click at [526, 705] on textarea at bounding box center [893, 711] width 842 height 62
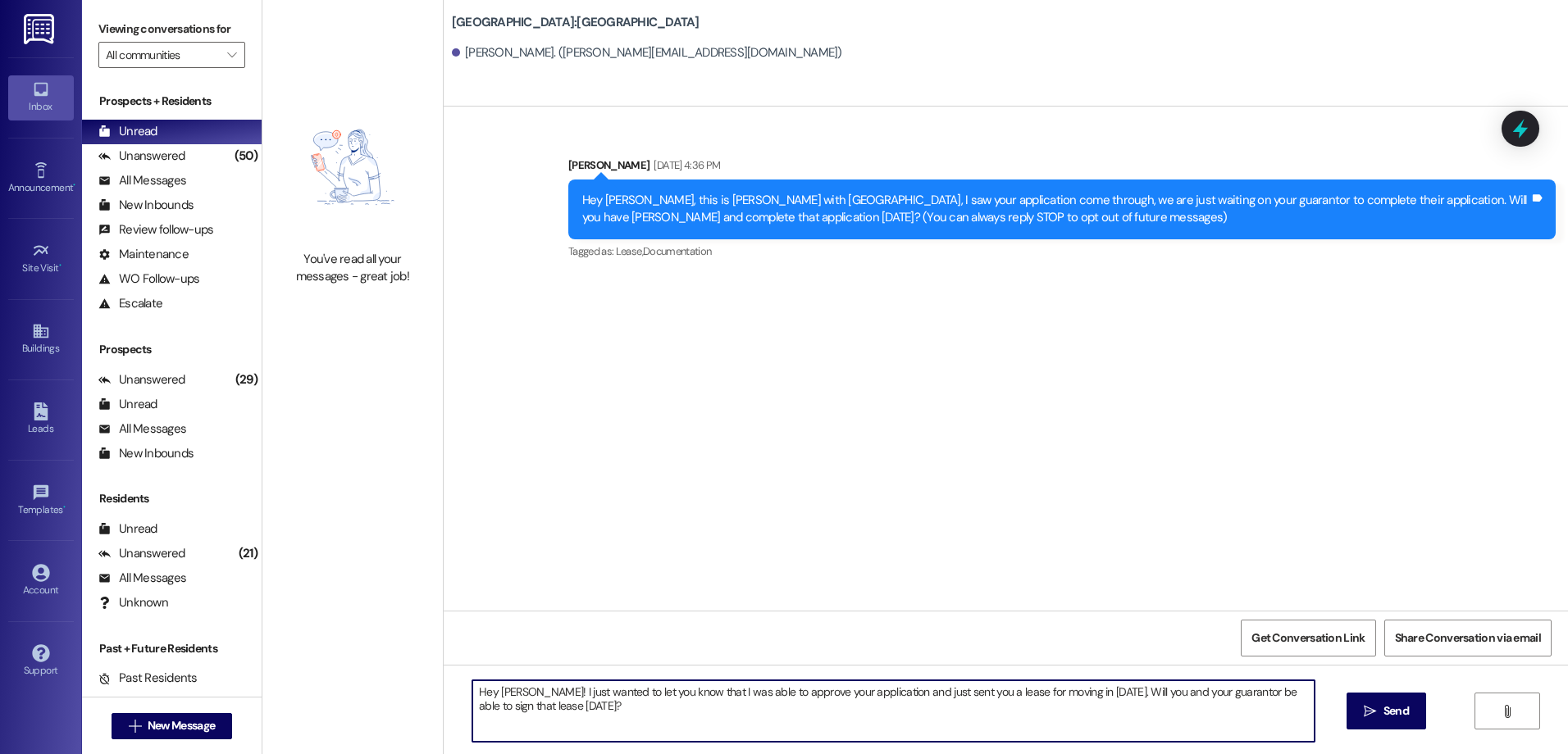
type textarea "Hey [PERSON_NAME]! I just wanted to let you know that I was able to approve you…"
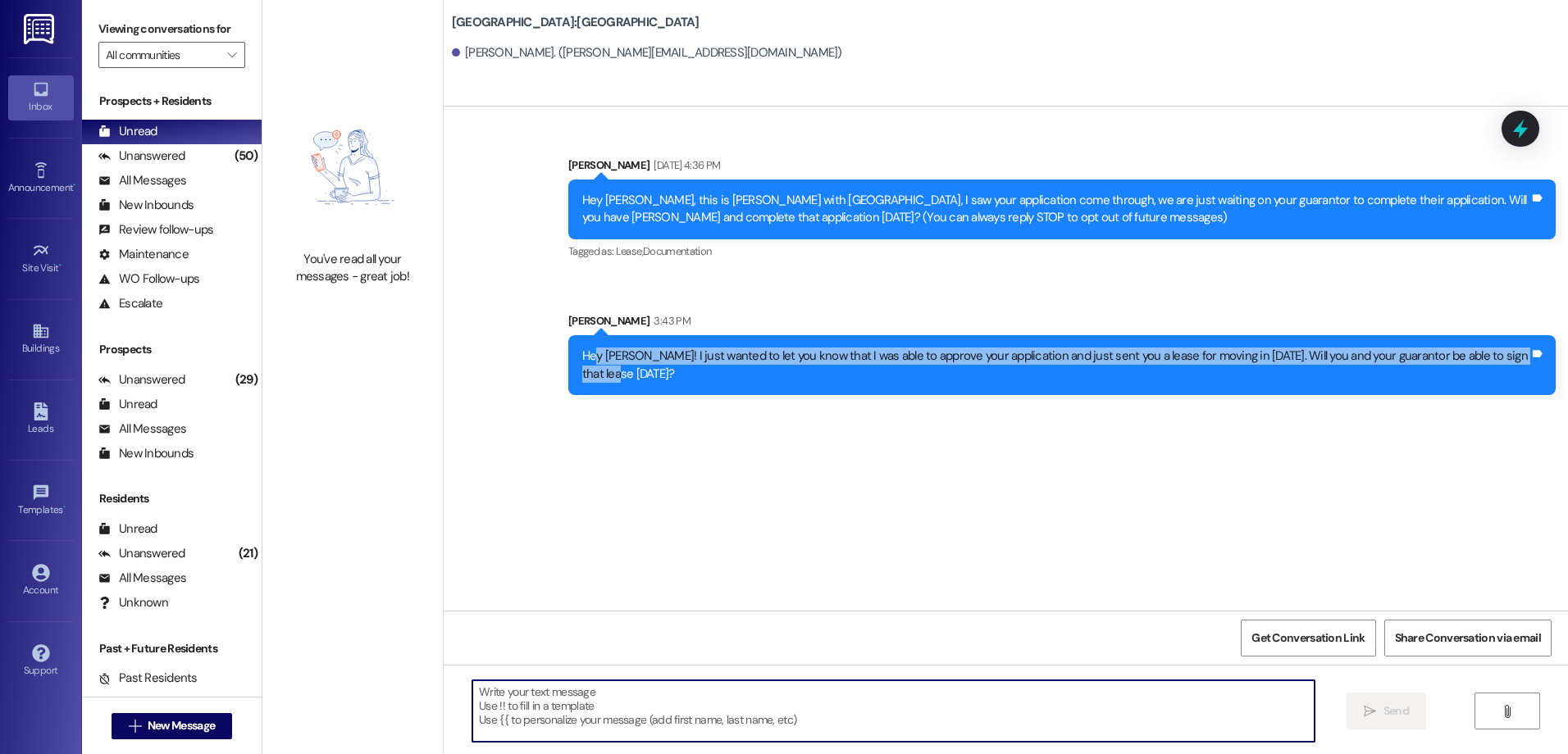
click at [587, 366] on div "Hey [PERSON_NAME]! I just wanted to let you know that I was able to approve you…" at bounding box center [1056, 365] width 947 height 35
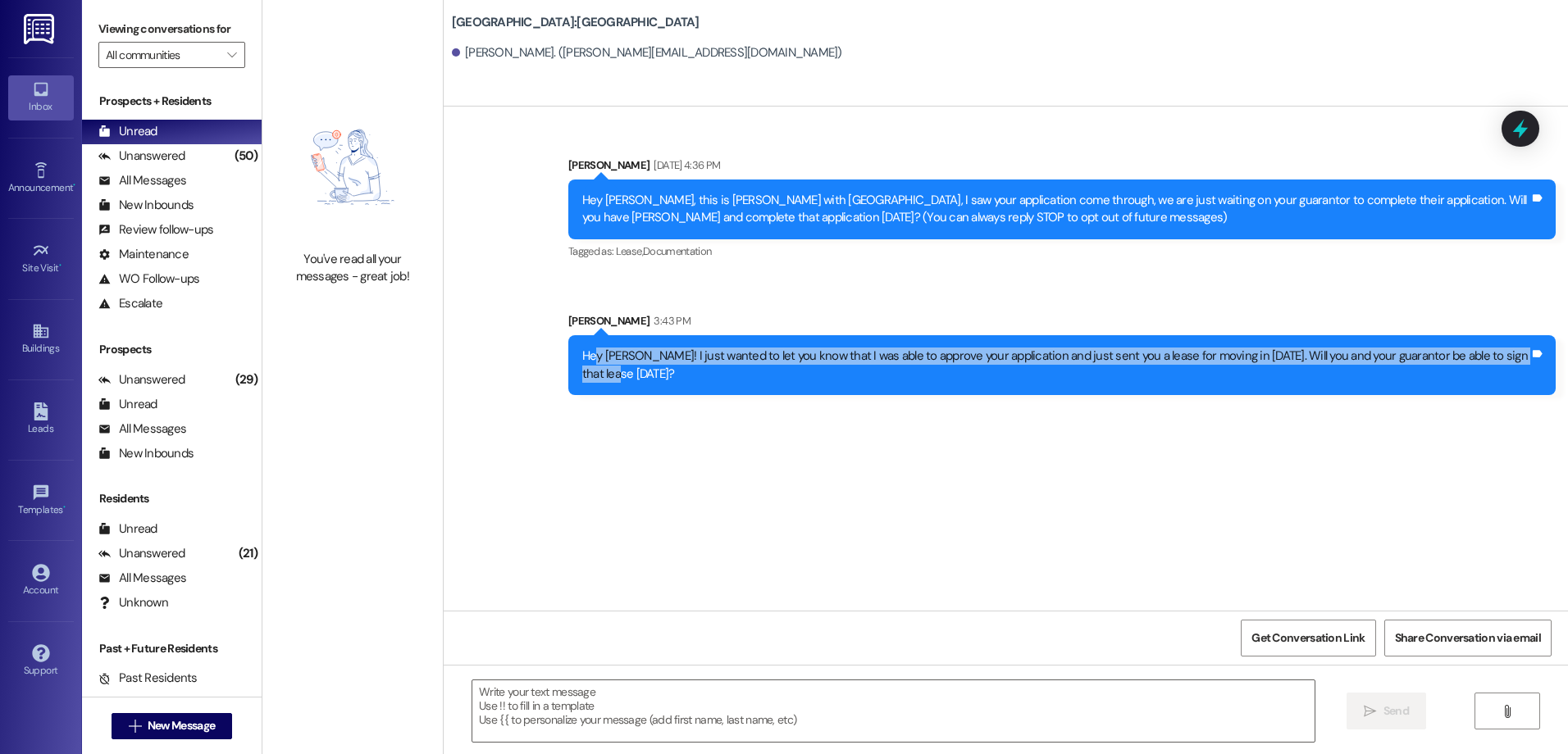
click at [587, 366] on div "Hey [PERSON_NAME]! I just wanted to let you know that I was able to approve you…" at bounding box center [1056, 365] width 947 height 35
copy div "Hey [PERSON_NAME]! I just wanted to let you know that I was able to approve you…"
click at [199, 723] on span "New Message" at bounding box center [180, 726] width 67 height 17
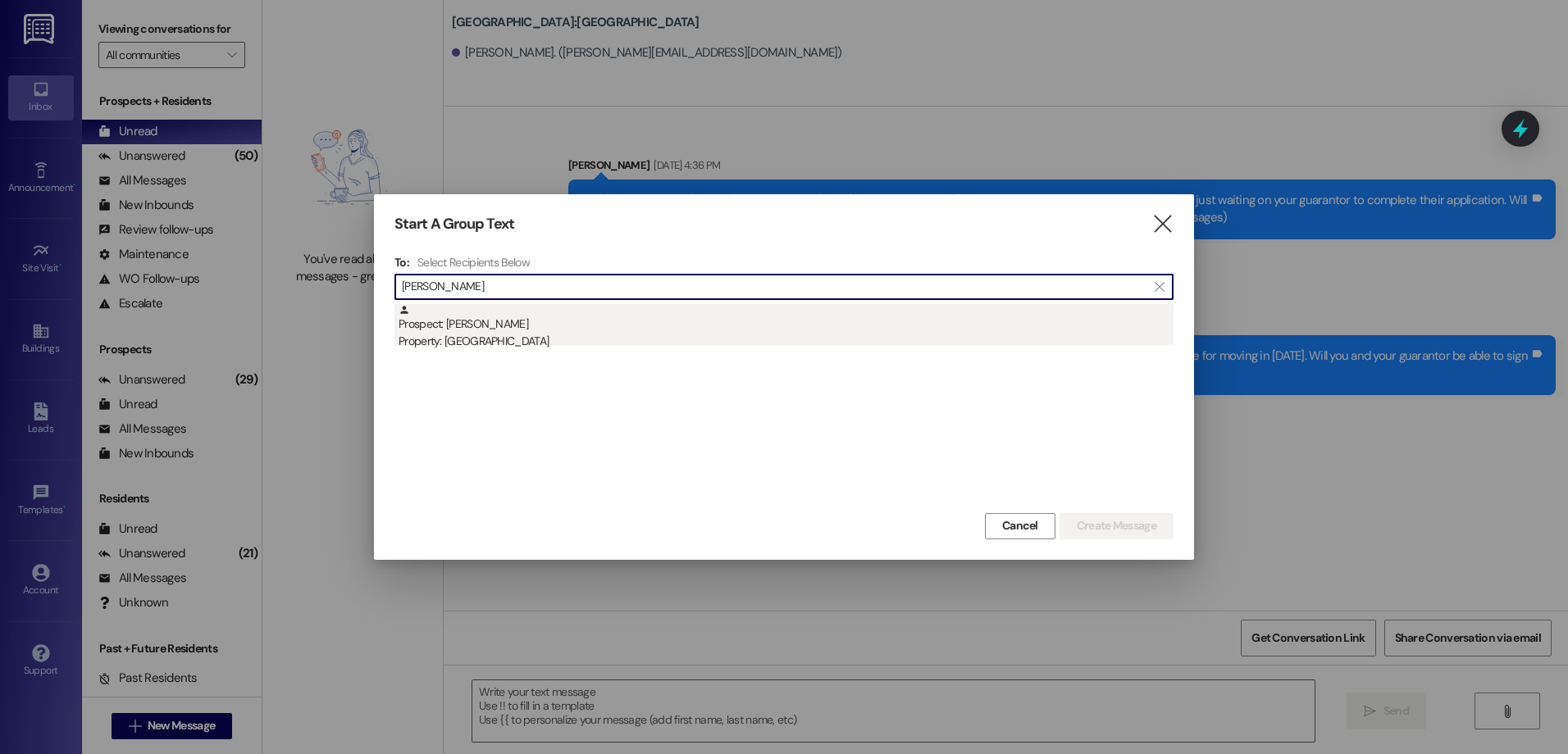
type input "[PERSON_NAME]"
click at [556, 332] on div "Prospect: [PERSON_NAME] Property: [GEOGRAPHIC_DATA]" at bounding box center [786, 327] width 775 height 46
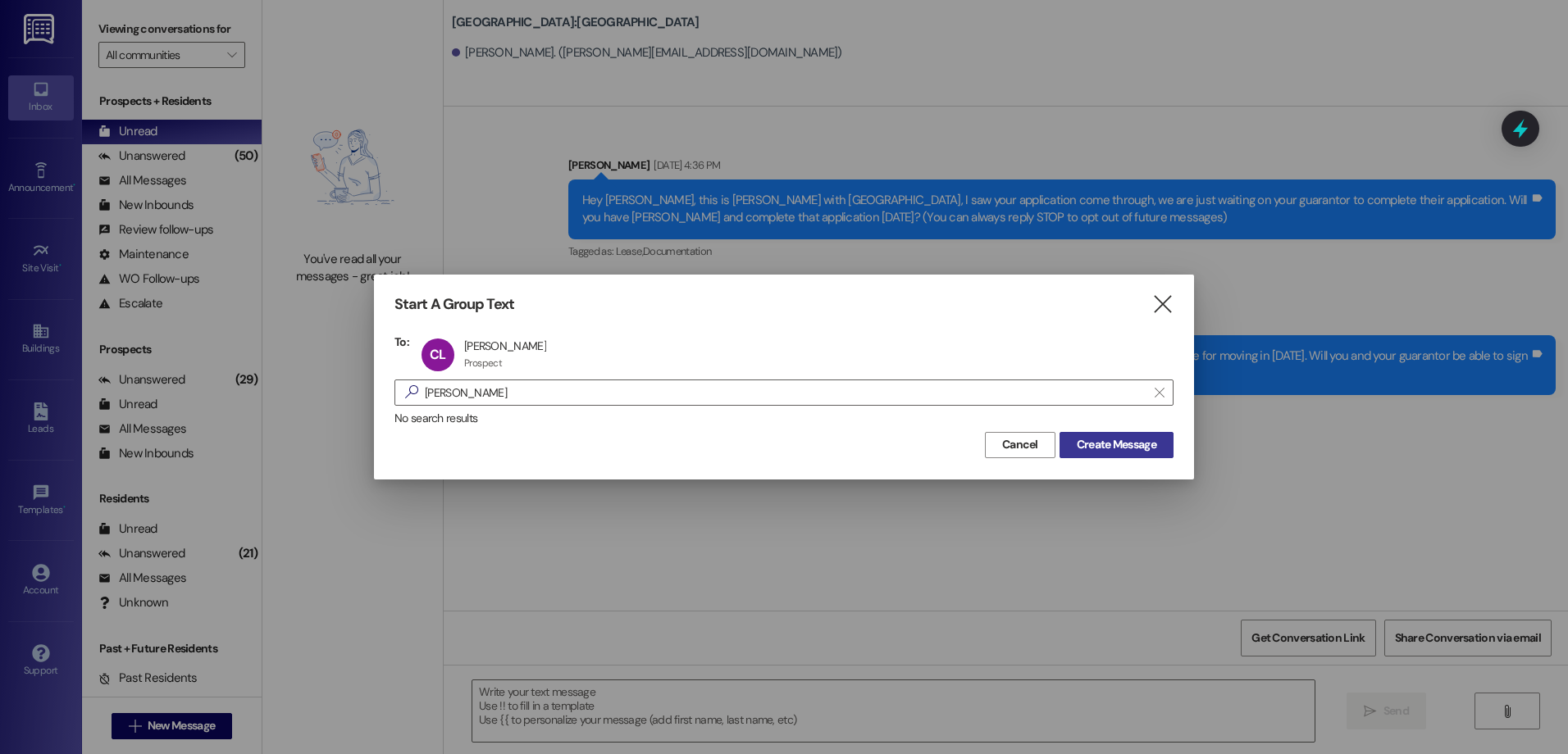
click at [1109, 447] on span "Create Message" at bounding box center [1117, 445] width 79 height 17
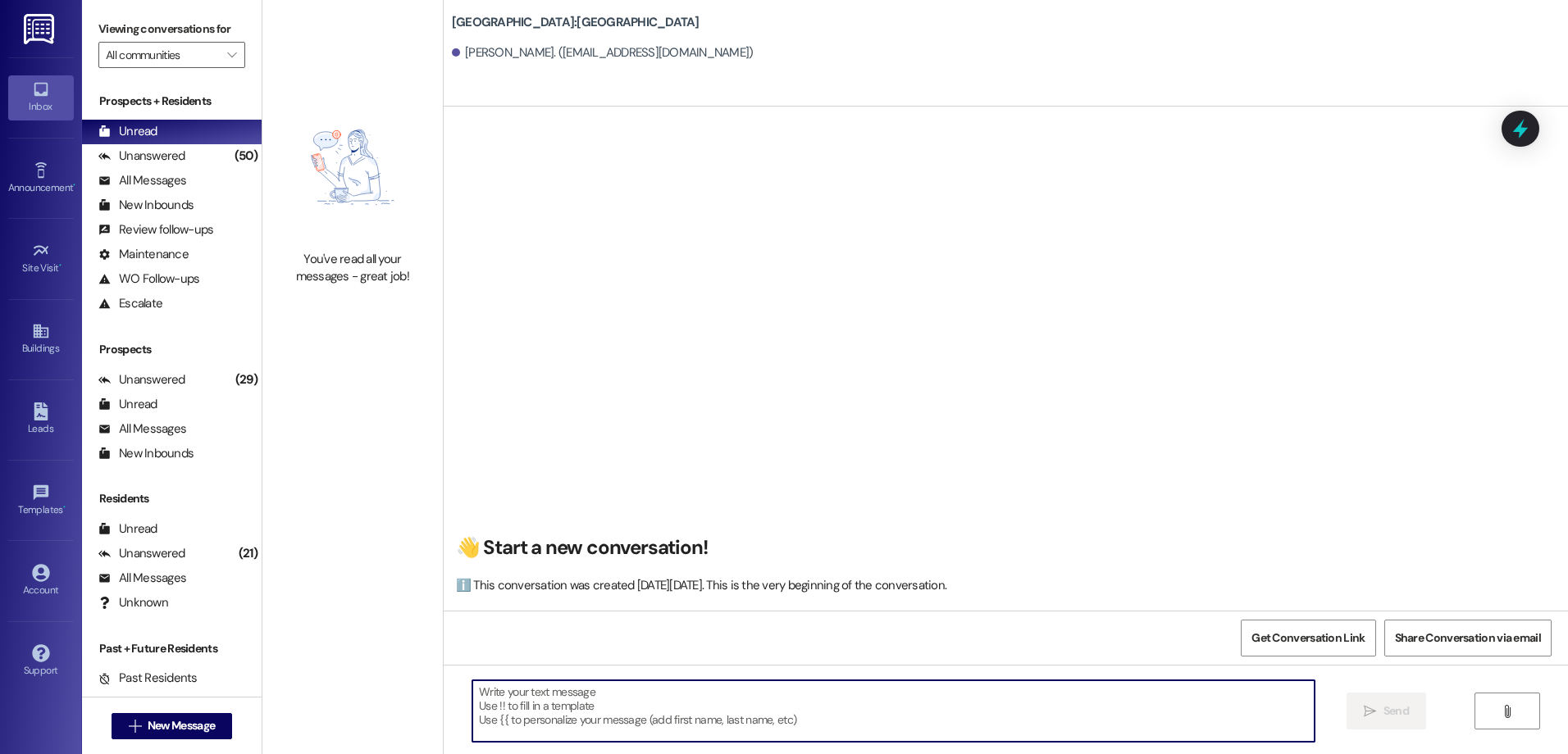
click at [556, 703] on textarea at bounding box center [893, 711] width 842 height 62
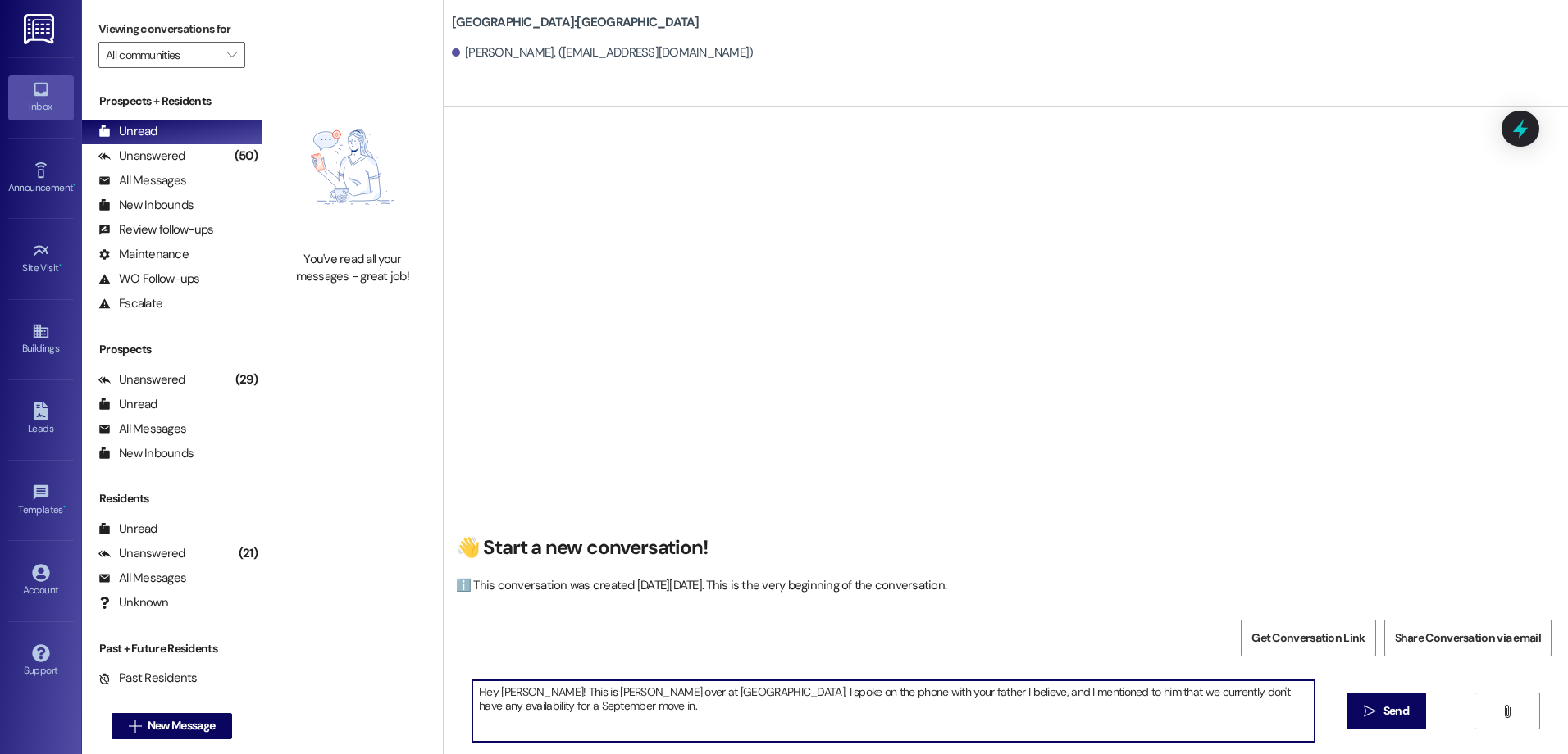
click at [592, 705] on textarea "Hey [PERSON_NAME]! This is [PERSON_NAME] over at [GEOGRAPHIC_DATA], I spoke on …" at bounding box center [893, 711] width 842 height 62
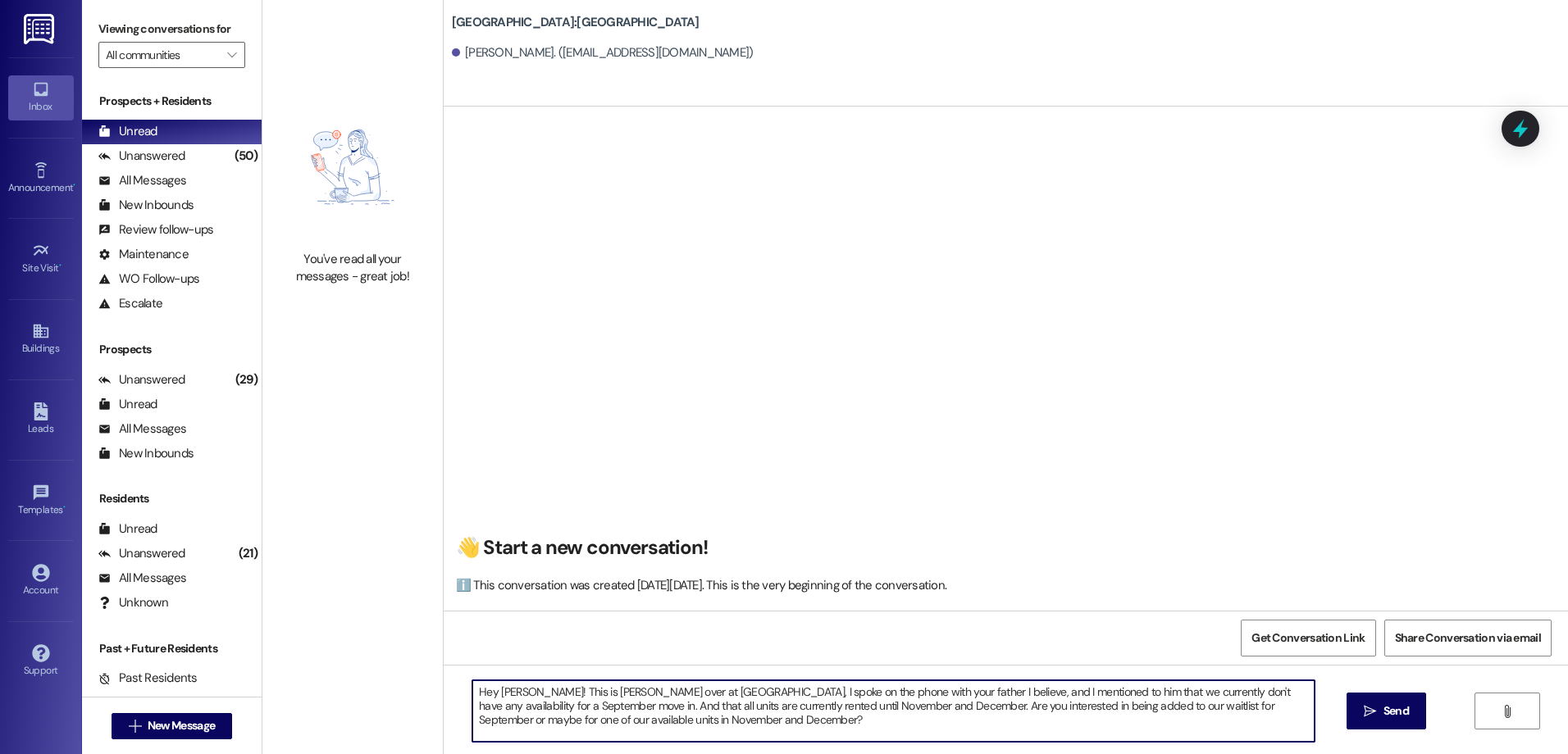
click at [593, 704] on textarea "Hey [PERSON_NAME]! This is [PERSON_NAME] over at [GEOGRAPHIC_DATA], I spoke on …" at bounding box center [893, 711] width 842 height 62
click at [599, 697] on textarea "Hey [PERSON_NAME]! This is [PERSON_NAME] over at [GEOGRAPHIC_DATA], I spoke on …" at bounding box center [893, 711] width 842 height 62
type textarea "Hey [PERSON_NAME]! This is [PERSON_NAME] over at [GEOGRAPHIC_DATA], I spoke on …"
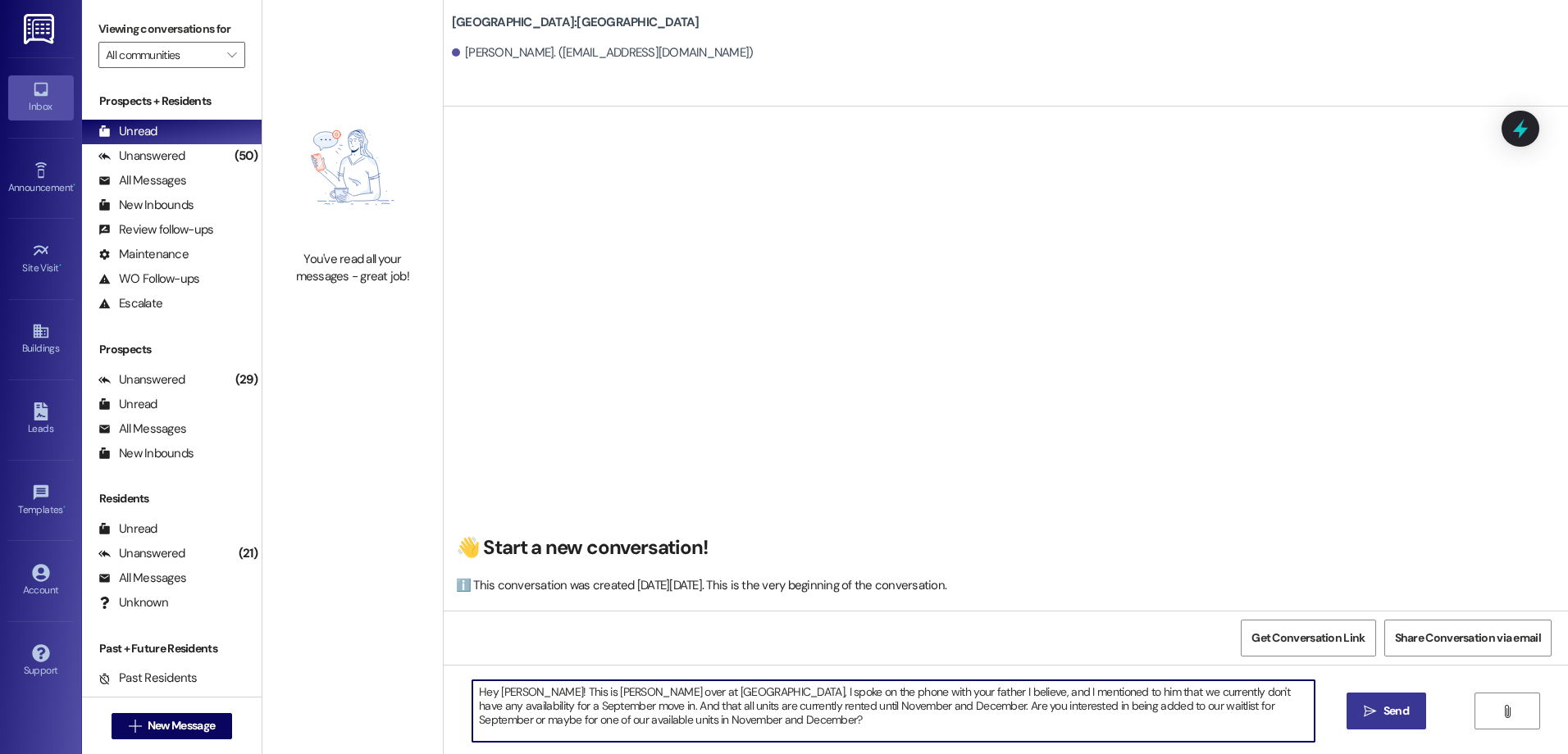
click at [1380, 705] on span "Send" at bounding box center [1396, 711] width 32 height 17
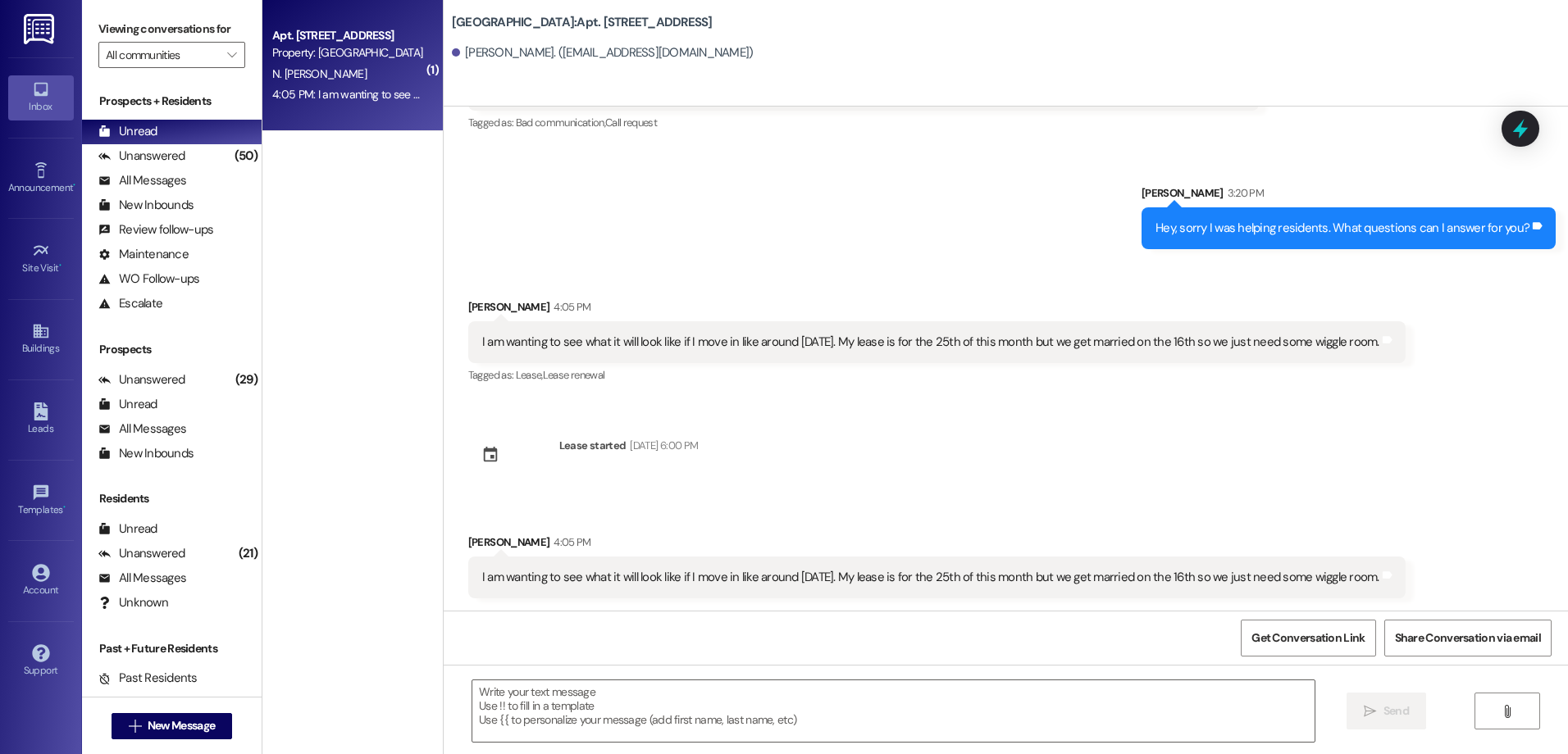
scroll to position [6385, 0]
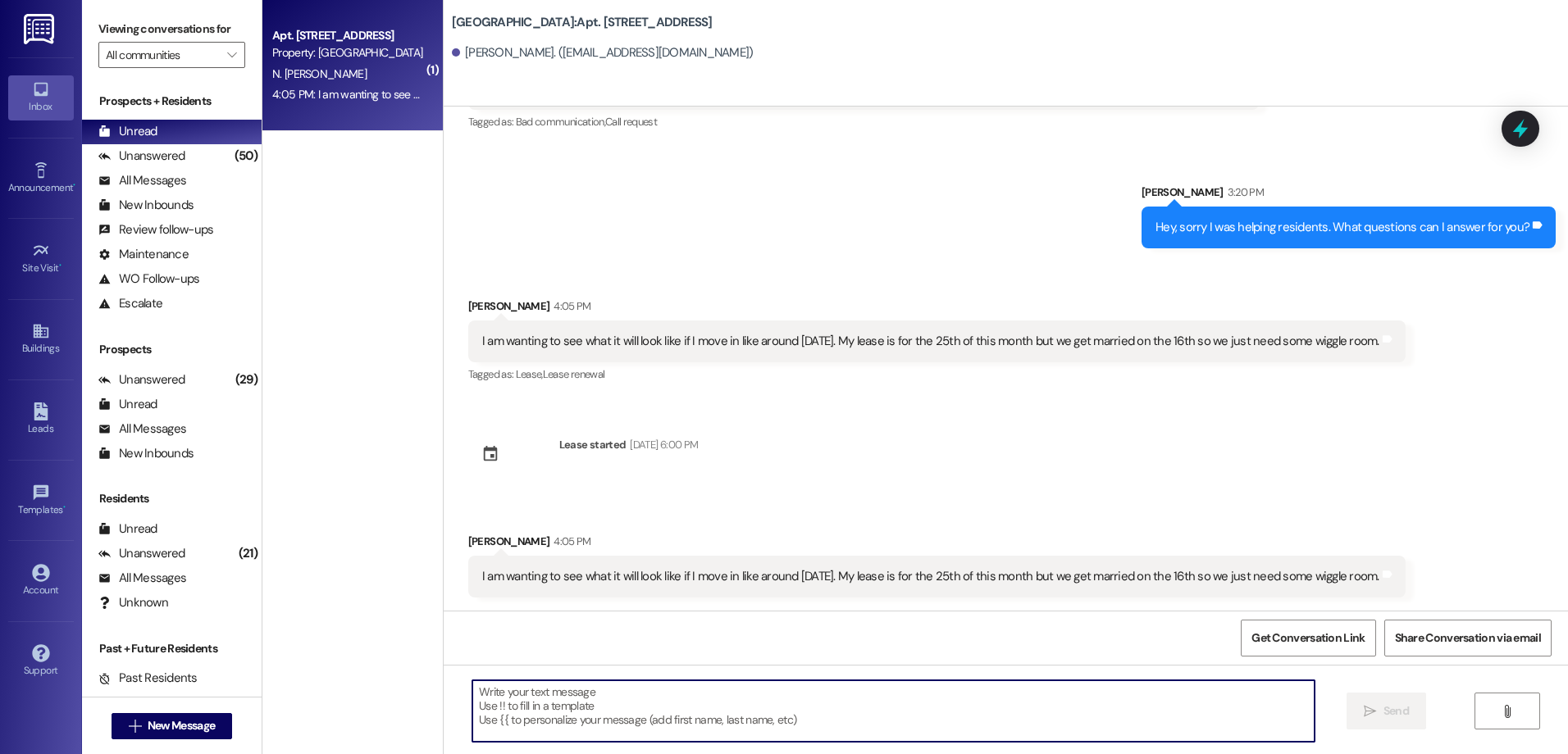
click at [635, 716] on textarea at bounding box center [893, 711] width 842 height 62
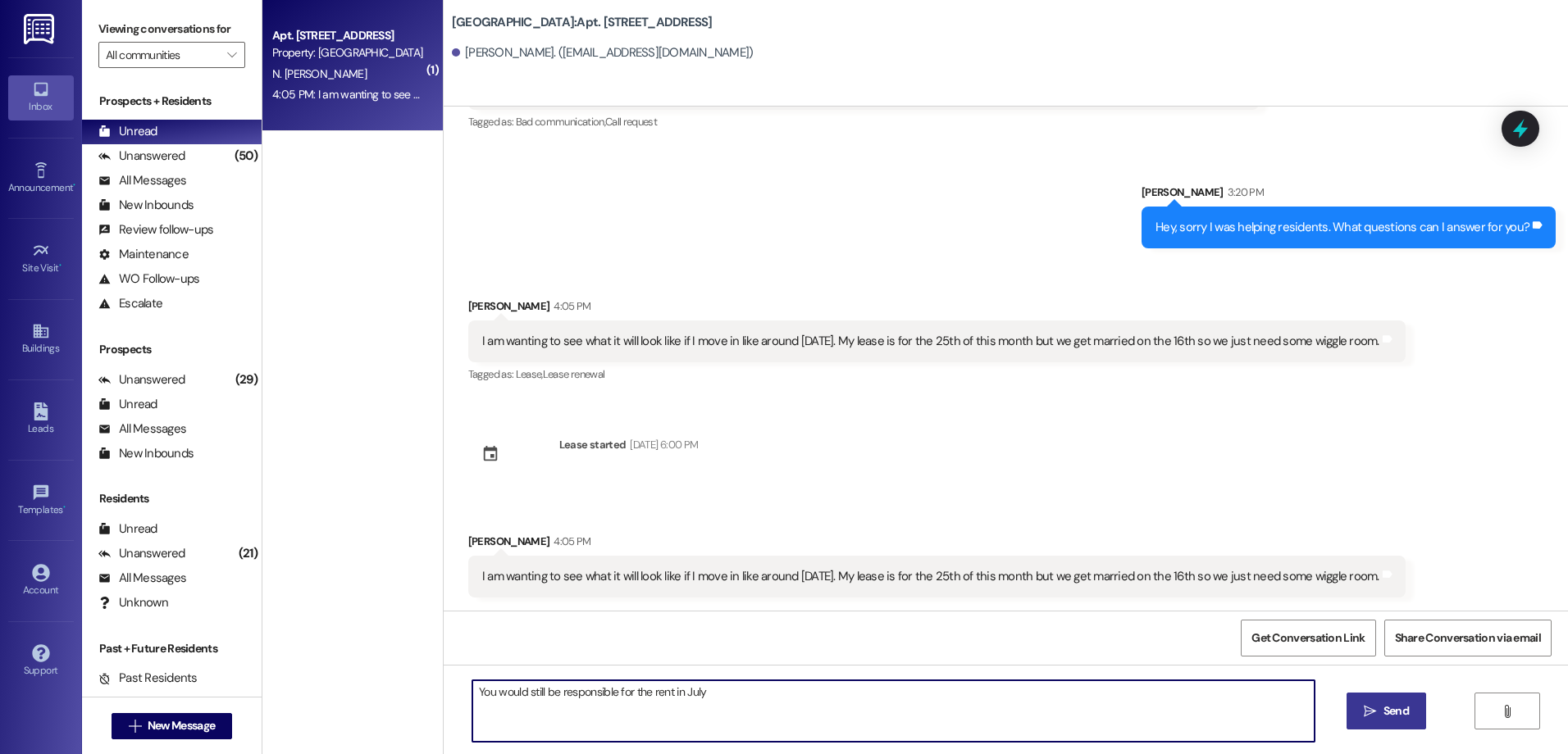
click at [710, 691] on textarea "You would still be responsible for the rent in July" at bounding box center [893, 711] width 842 height 62
click at [677, 695] on textarea "You would still be responsible for the rent in July but we can work around your…" at bounding box center [893, 711] width 842 height 62
click at [655, 699] on textarea "You would still be responsible for the rent in August, but we can work around y…" at bounding box center [893, 711] width 842 height 62
click at [668, 708] on textarea "You would still be responsible for the rent in August, but we can work around y…" at bounding box center [893, 711] width 842 height 62
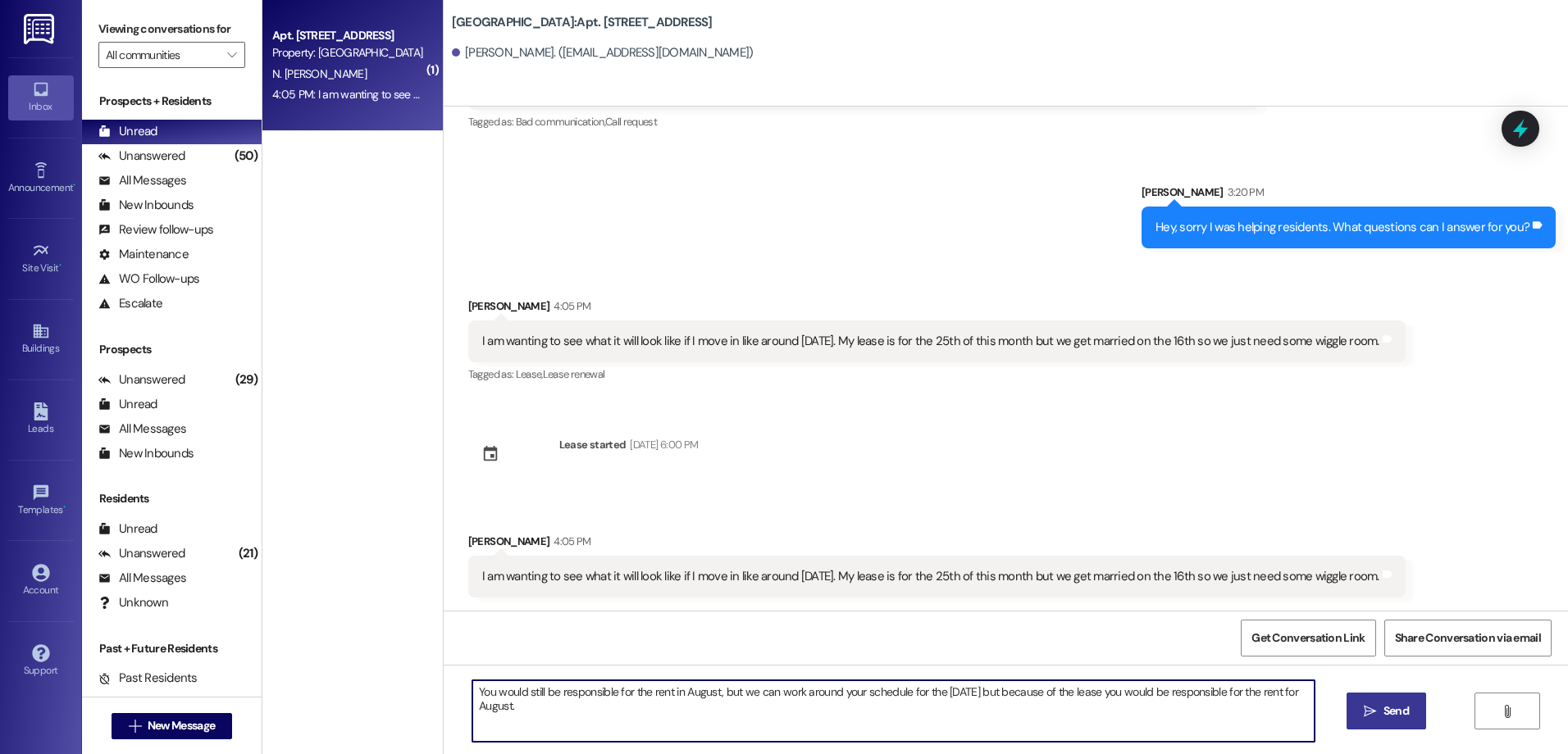
type textarea "You would still be responsible for the rent in August, but we can work around y…"
click at [1389, 711] on span "Send" at bounding box center [1397, 711] width 25 height 17
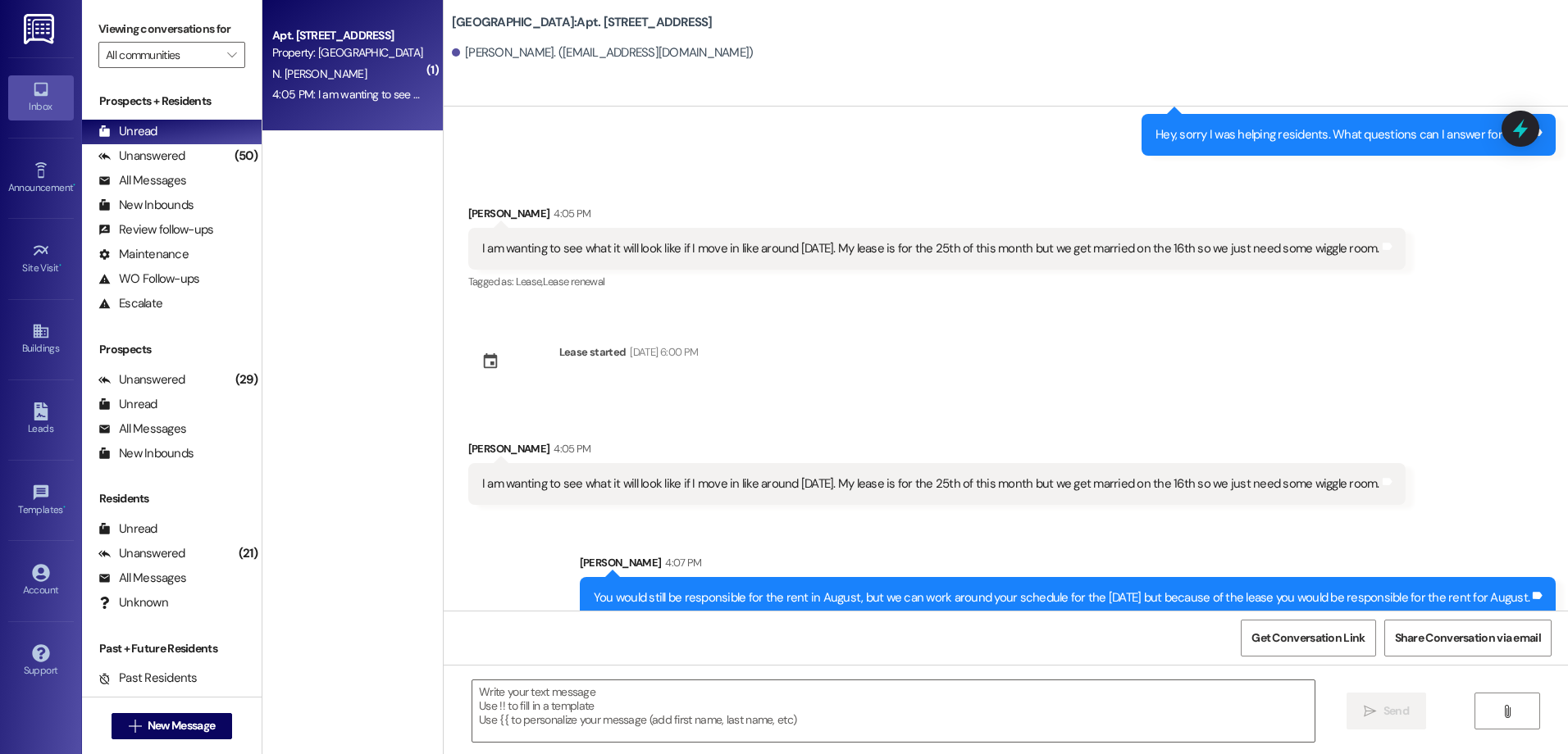
scroll to position [6517, 0]
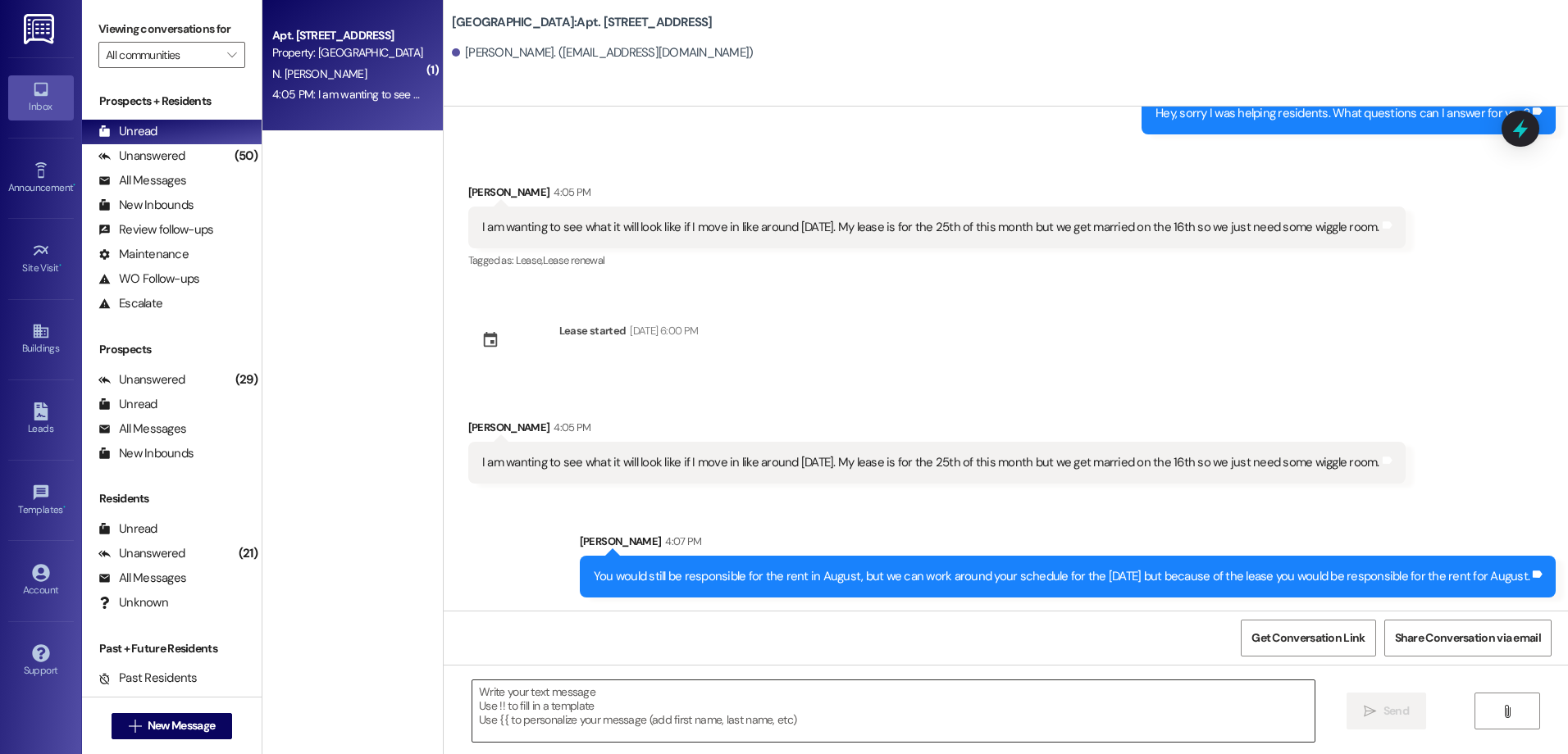
click at [839, 731] on textarea at bounding box center [893, 711] width 842 height 62
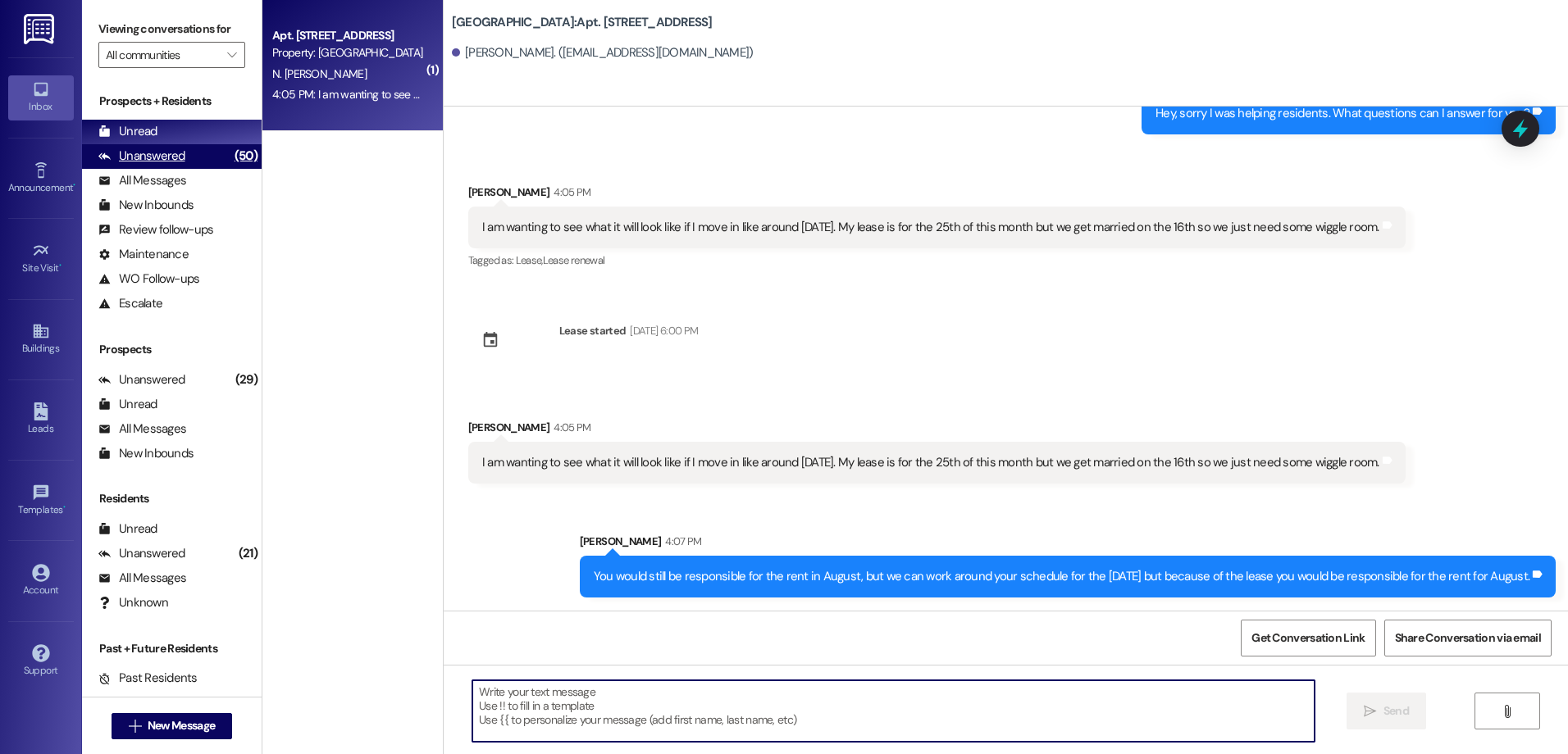
click at [194, 152] on div "Unanswered (50)" at bounding box center [171, 156] width 179 height 24
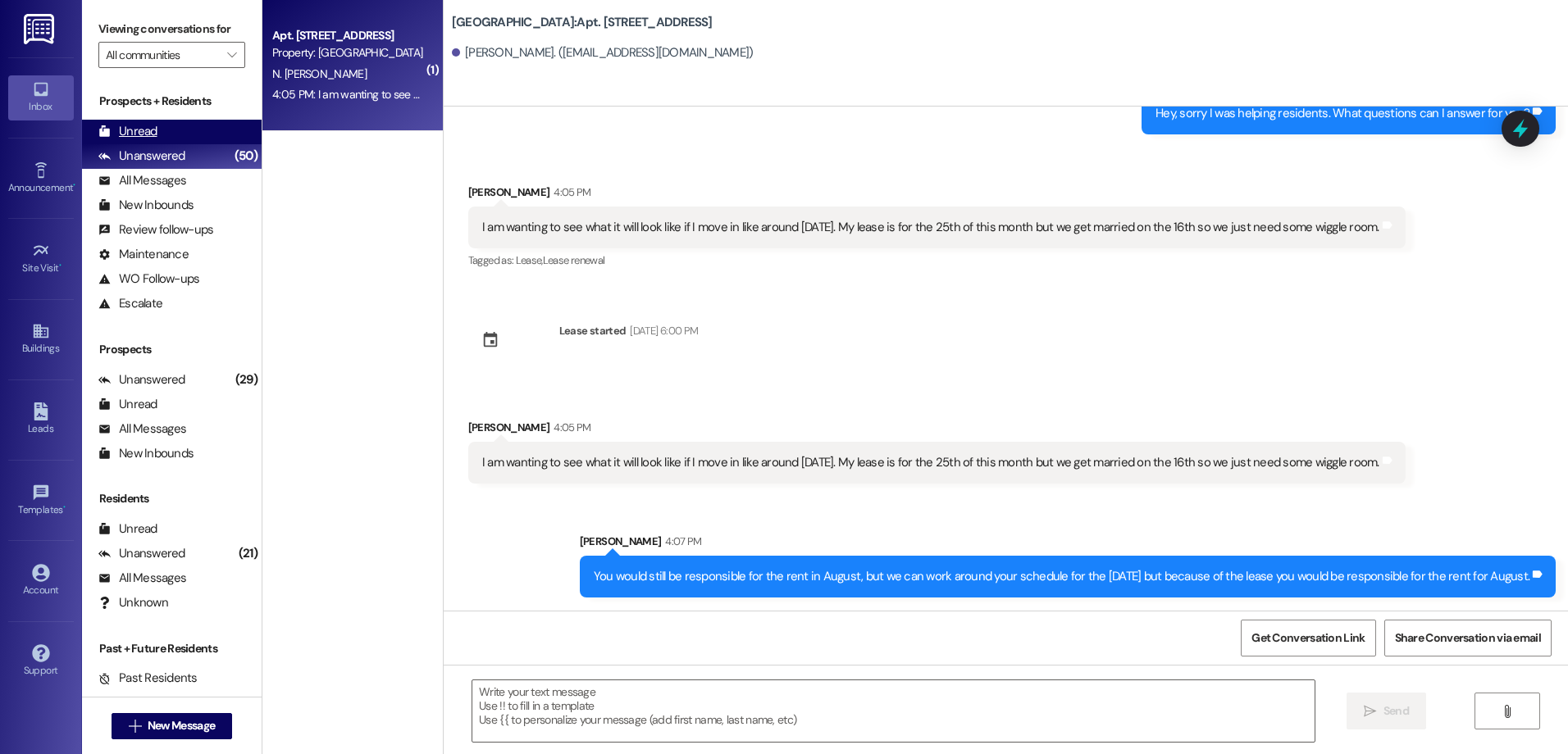
click at [195, 127] on div "Unread (0)" at bounding box center [171, 132] width 179 height 24
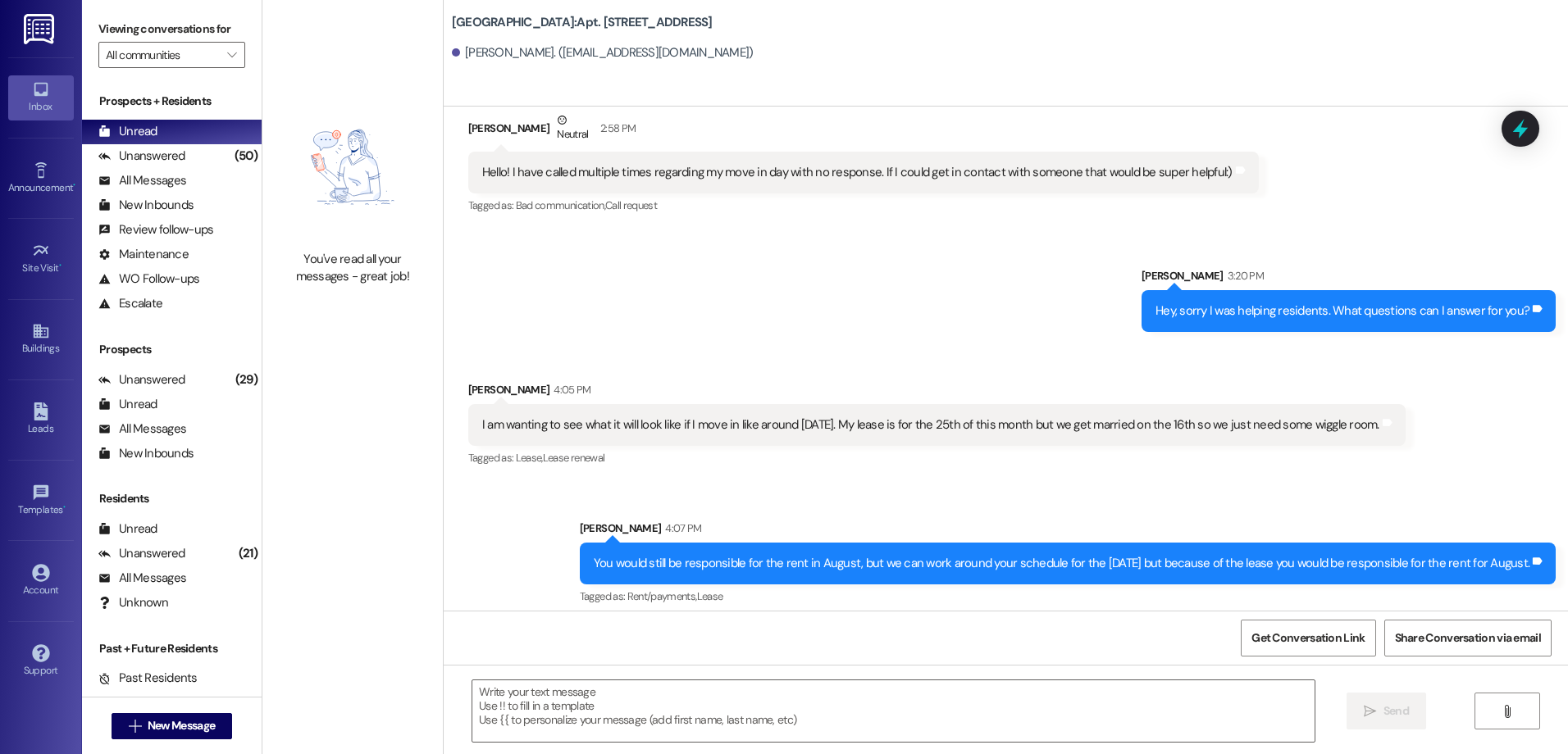
scroll to position [6174, 0]
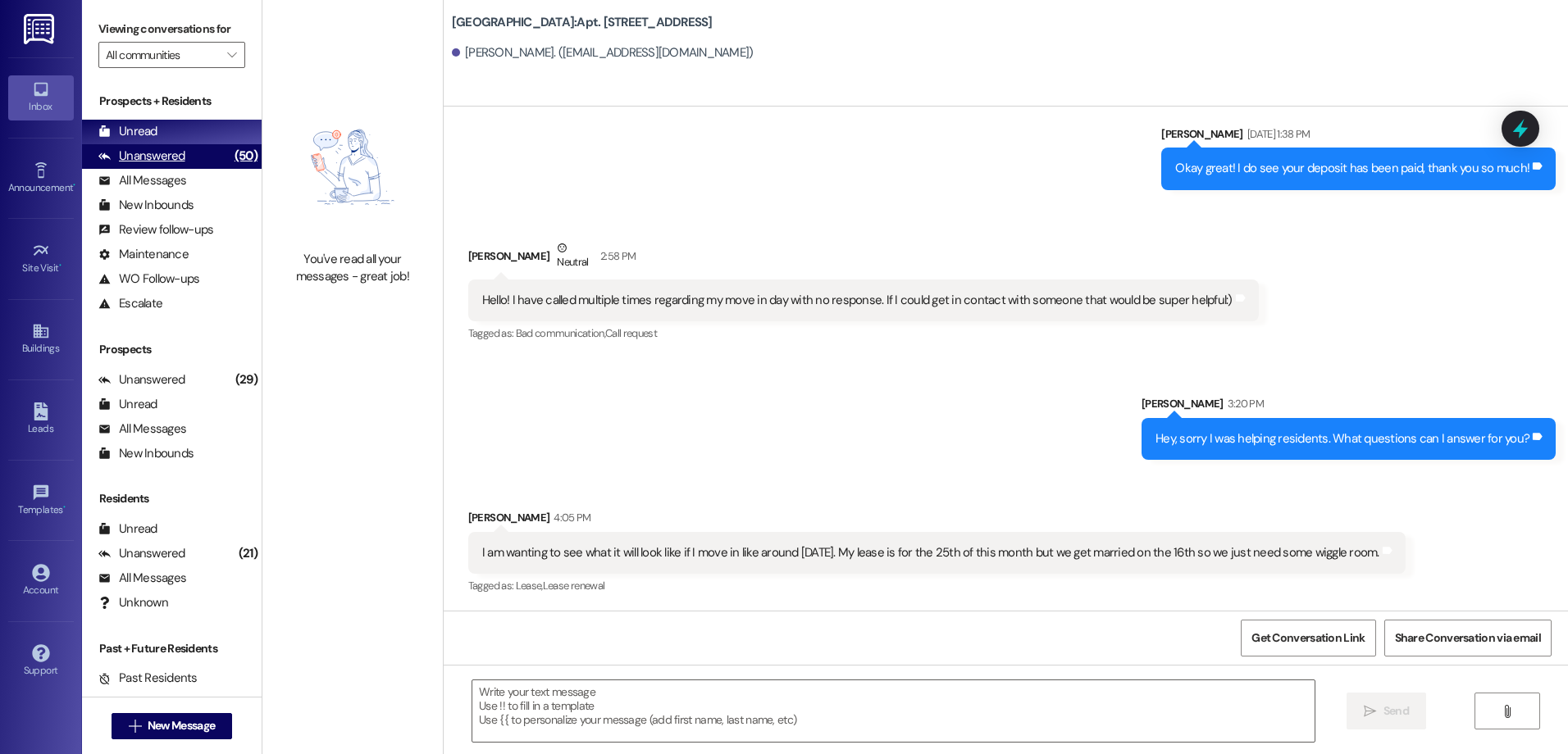
click at [153, 158] on div "Unanswered" at bounding box center [142, 156] width 87 height 17
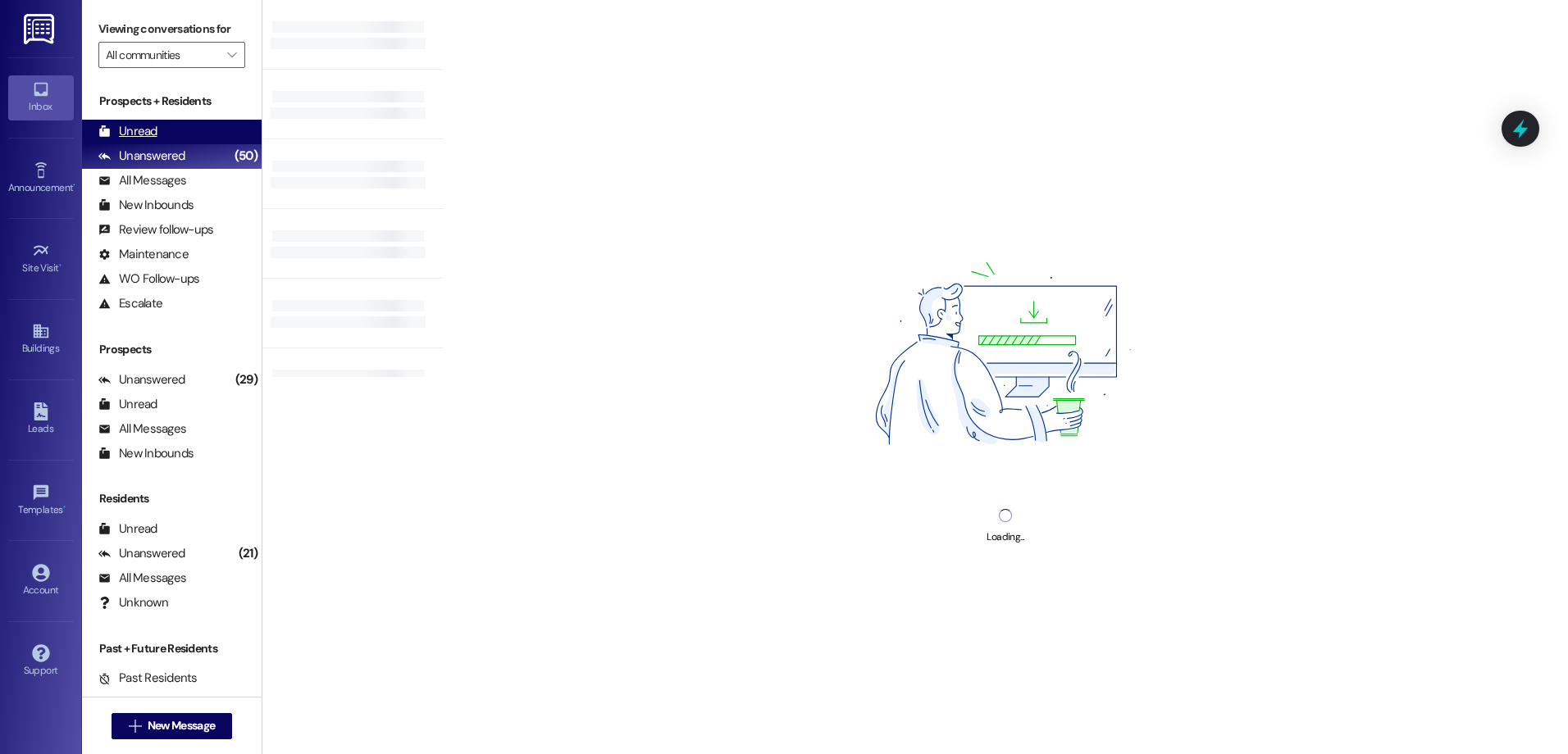
click at [150, 126] on div "Unread" at bounding box center [128, 132] width 59 height 17
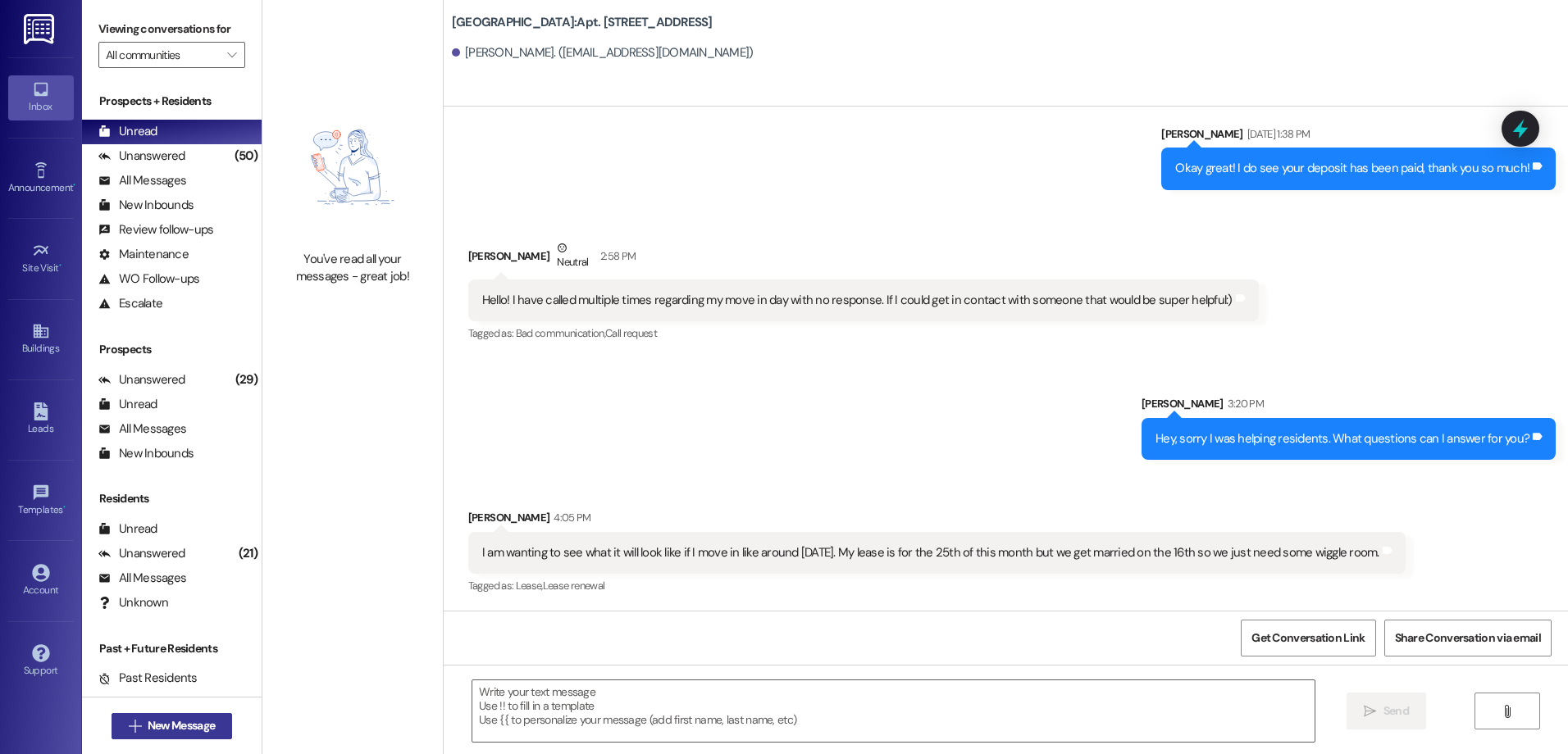
click at [213, 726] on span "New Message" at bounding box center [181, 726] width 74 height 17
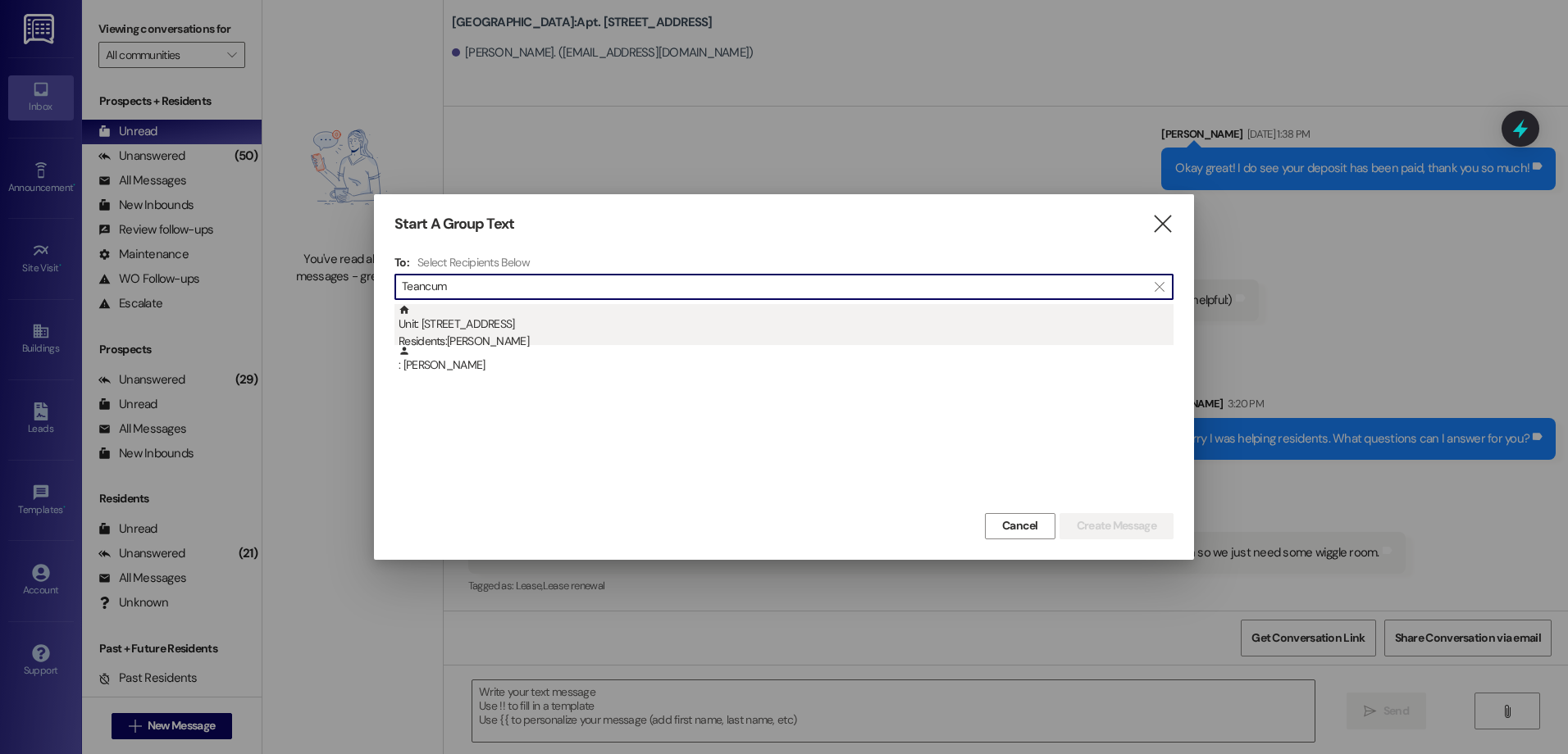
type input "Teancum"
click at [477, 331] on div "Unit: 402 - 1 [GEOGRAPHIC_DATA] Residents: [PERSON_NAME]" at bounding box center [786, 327] width 775 height 46
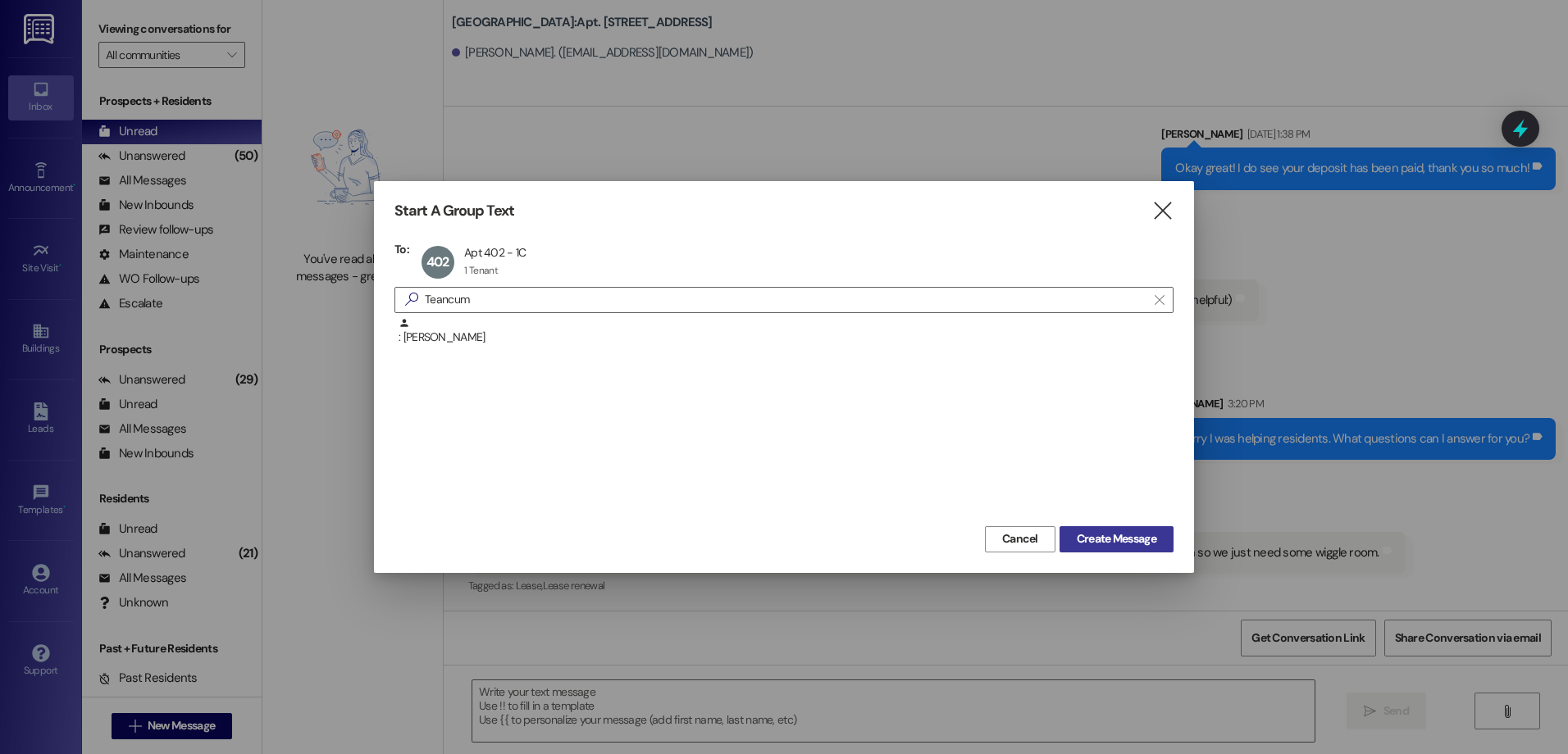
click at [1100, 545] on span "Create Message" at bounding box center [1117, 539] width 79 height 17
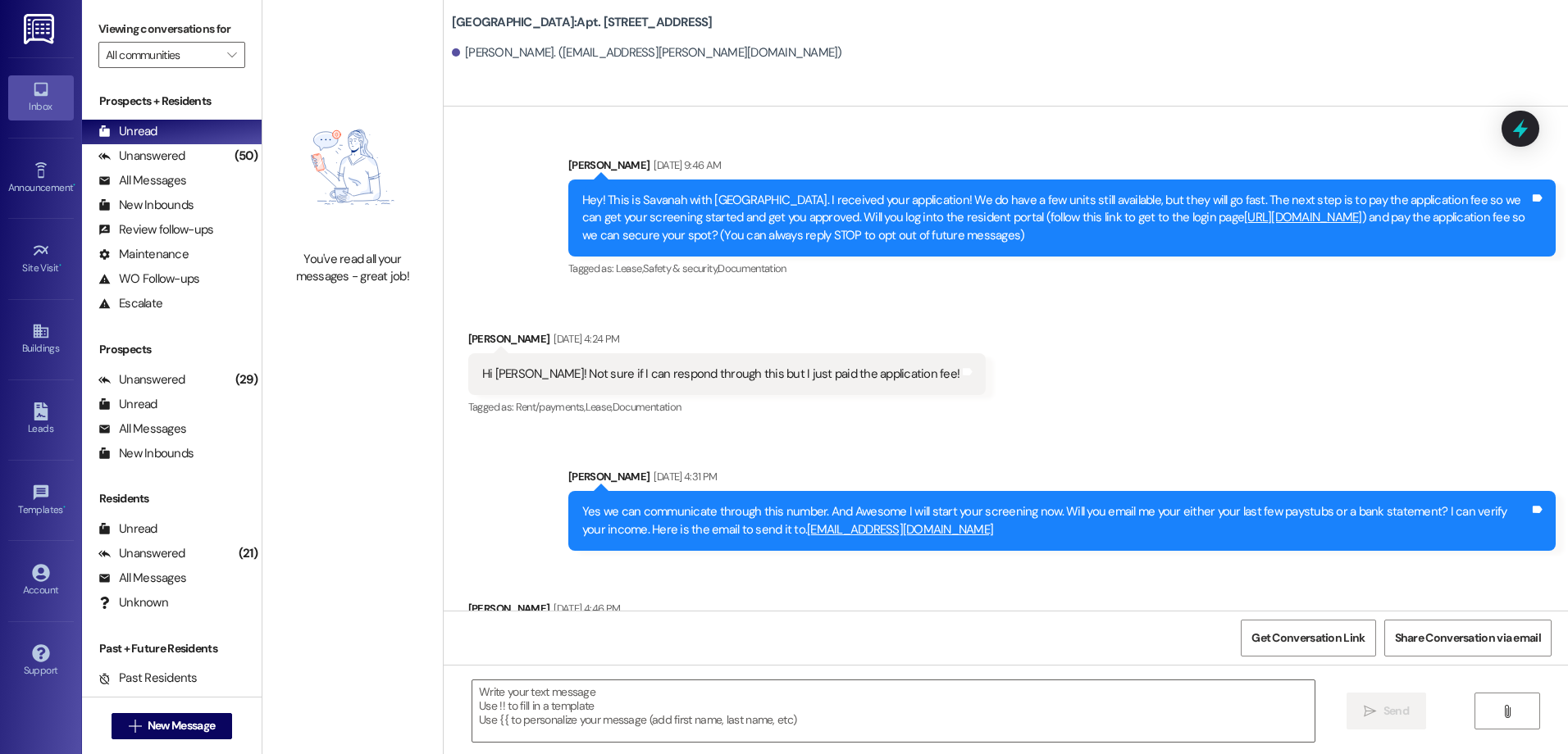
scroll to position [25521, 0]
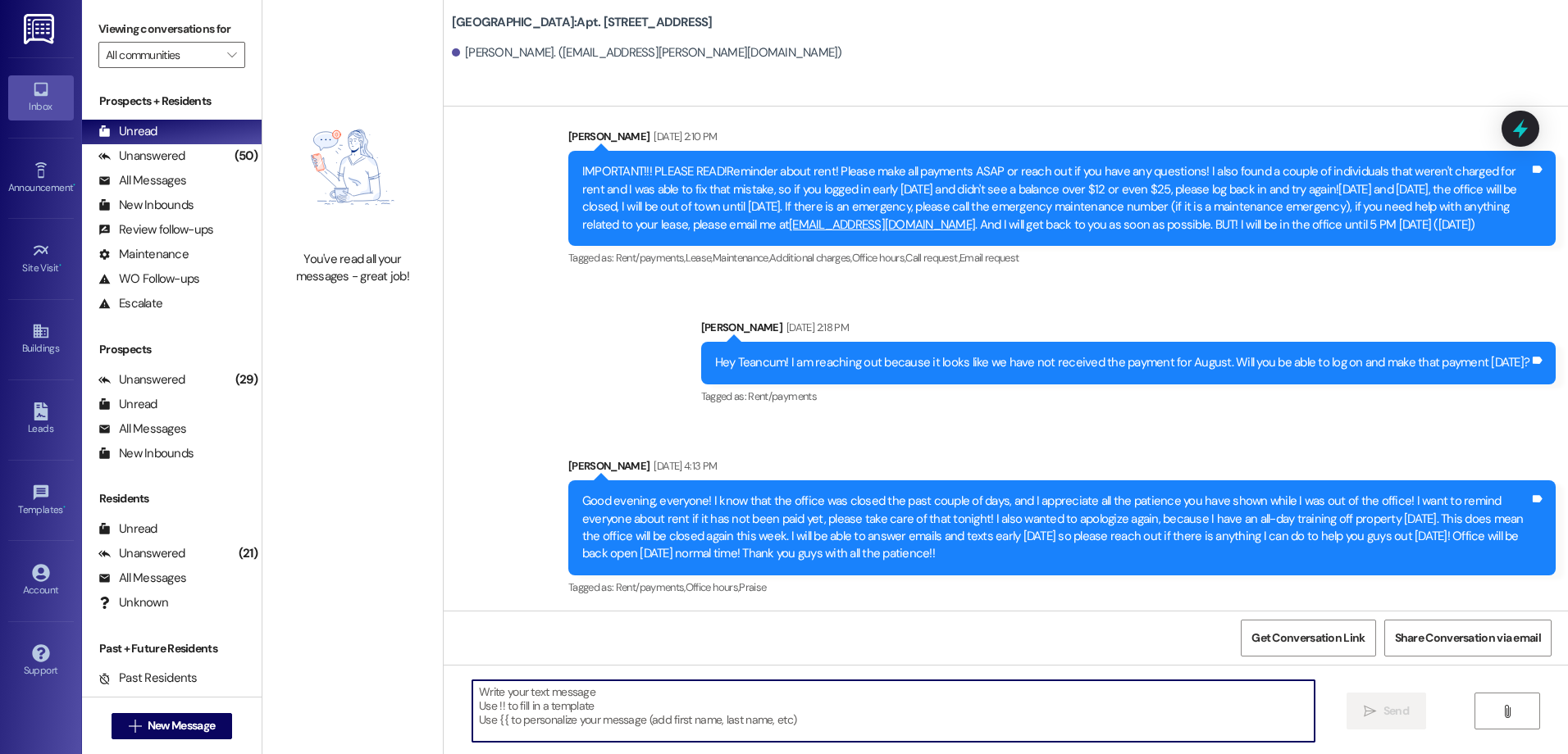
click at [543, 713] on textarea at bounding box center [893, 711] width 842 height 62
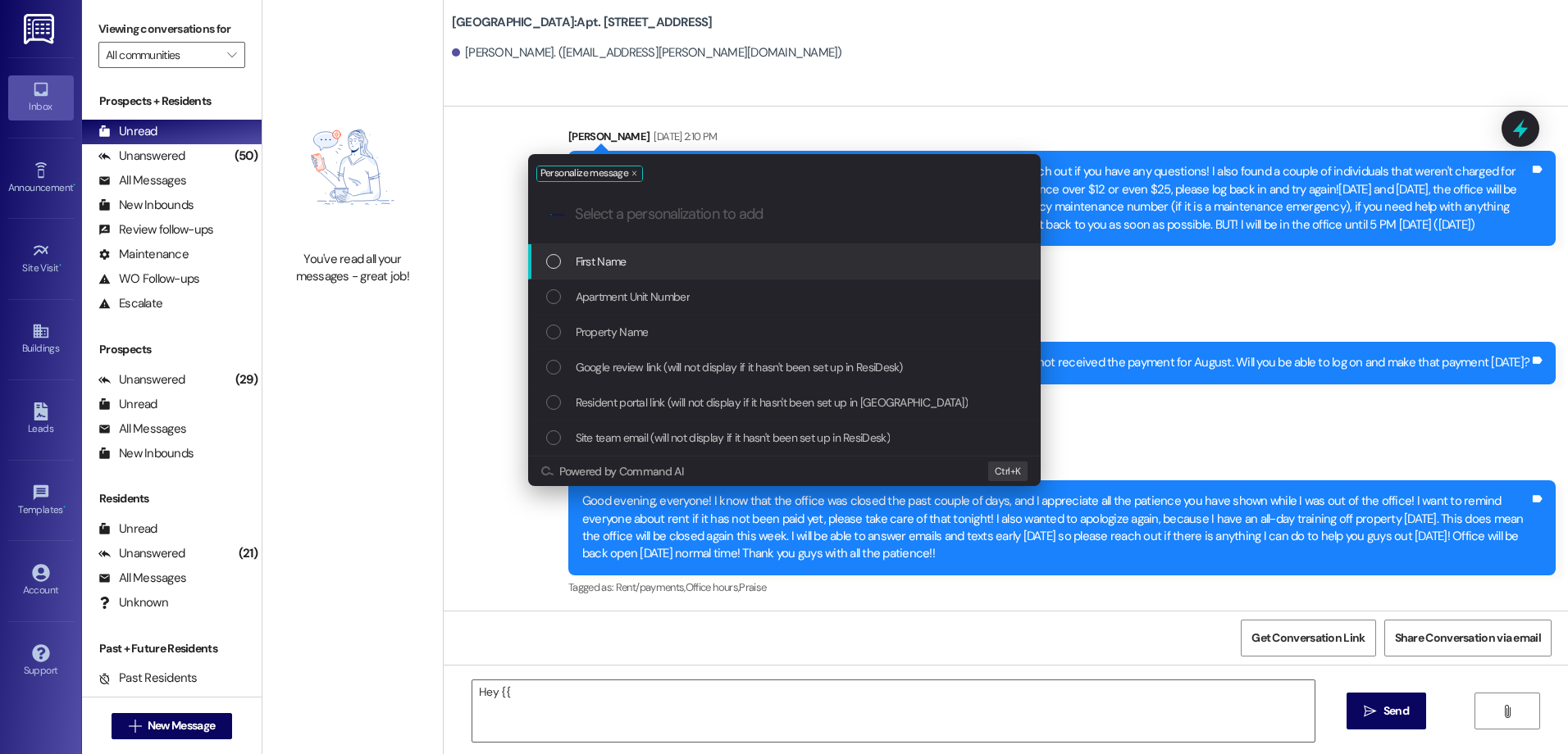
click at [569, 259] on div "First Name" at bounding box center [785, 261] width 479 height 18
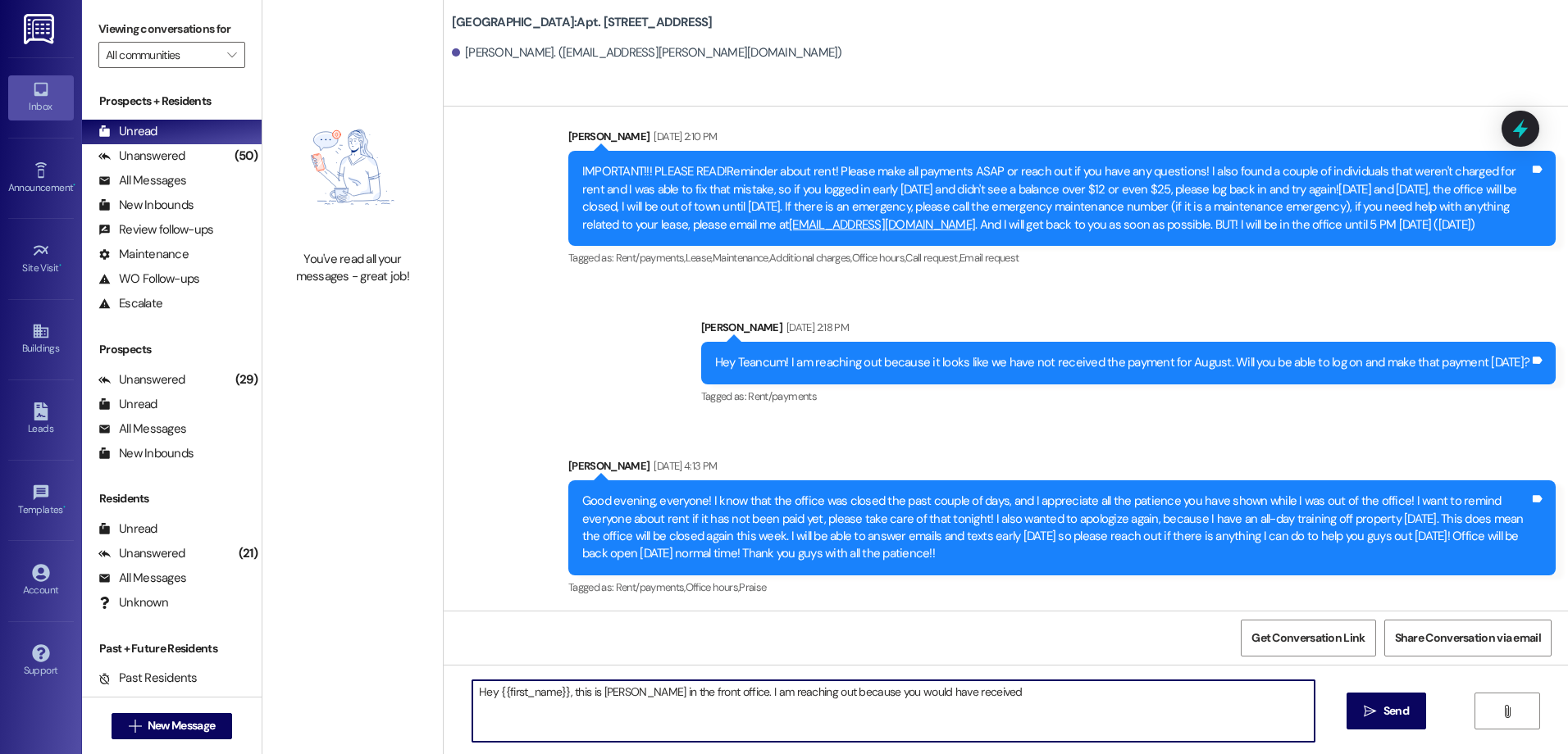
click at [971, 697] on textarea "Hey {{first_name}}, this is [PERSON_NAME] in the front office. I am reaching ou…" at bounding box center [893, 711] width 842 height 62
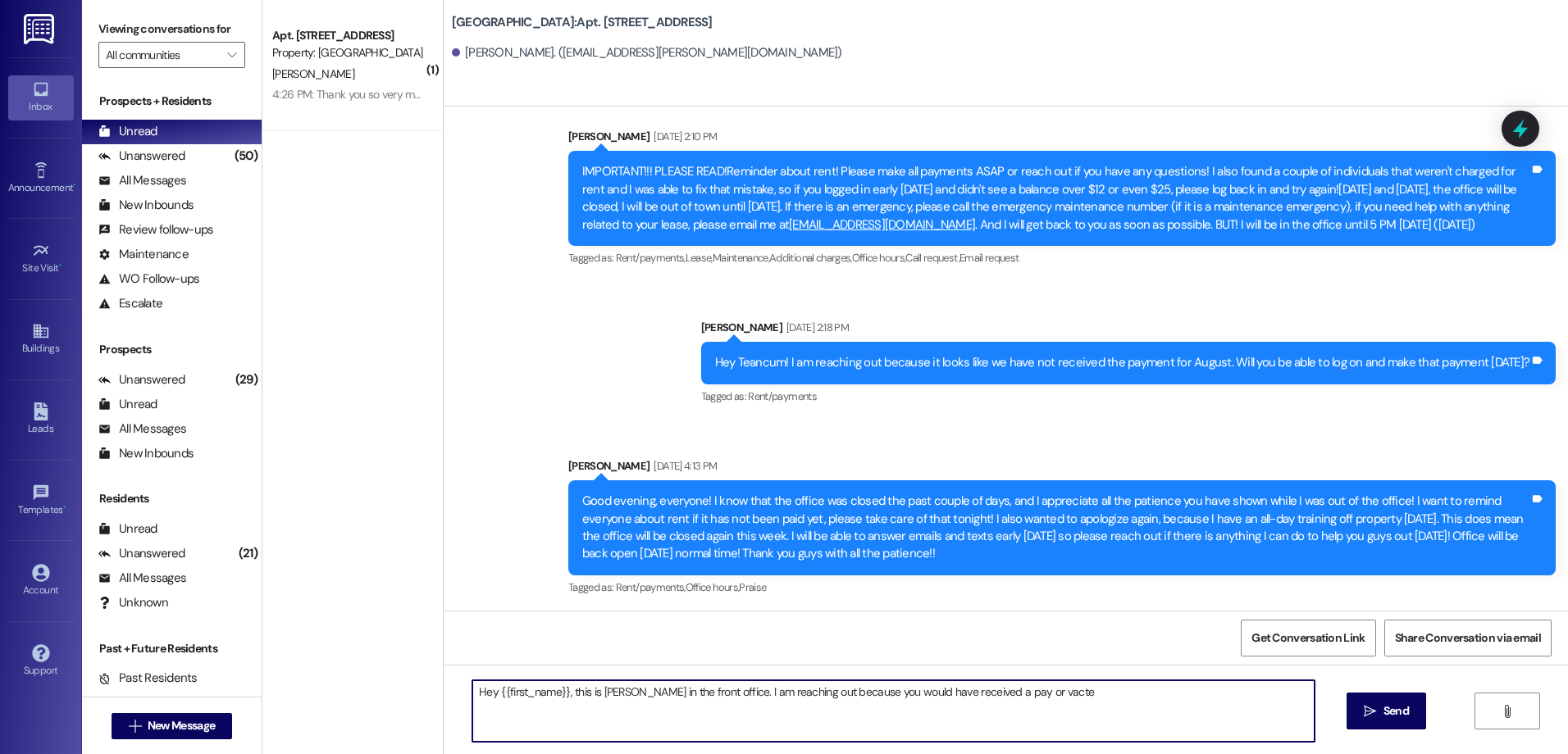
click at [1016, 692] on textarea "Hey {{first_name}}, this is [PERSON_NAME] in the front office. I am reaching ou…" at bounding box center [893, 711] width 842 height 62
click at [1037, 689] on textarea "Hey {{first_name}}, this is [PERSON_NAME] in the front office. I am reaching ou…" at bounding box center [893, 711] width 842 height 62
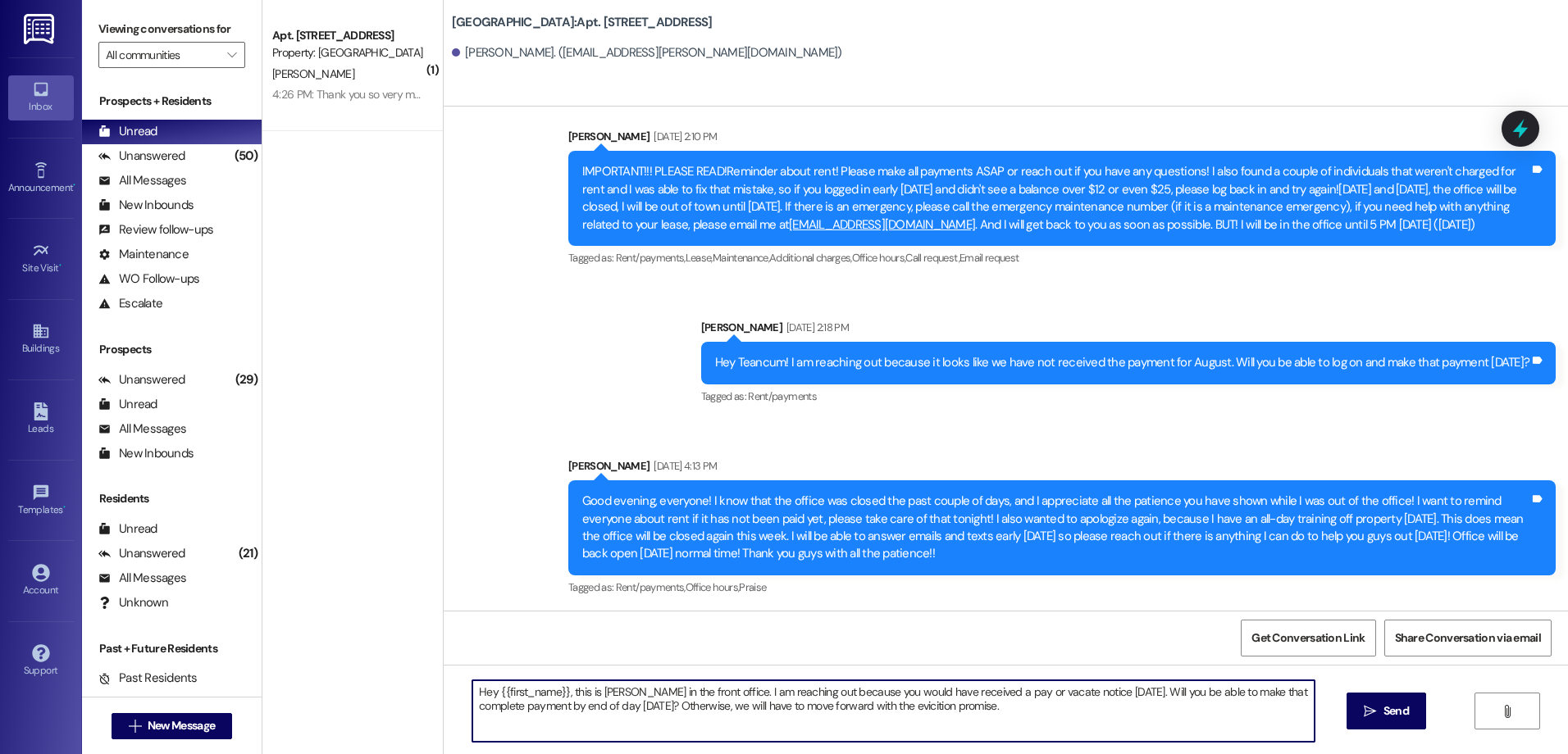
click at [964, 701] on textarea "Hey {{first_name}}, this is [PERSON_NAME] in the front office. I am reaching ou…" at bounding box center [893, 711] width 842 height 62
click at [981, 705] on textarea "Hey {{first_name}}, this is [PERSON_NAME] in the front office. I am reaching ou…" at bounding box center [893, 711] width 842 height 62
drag, startPoint x: 1008, startPoint y: 705, endPoint x: 458, endPoint y: 689, distance: 550.2
click at [464, 689] on div "Hey {{first_name}}, this is [PERSON_NAME] in the front office. I am reaching ou…" at bounding box center [885, 710] width 844 height 63
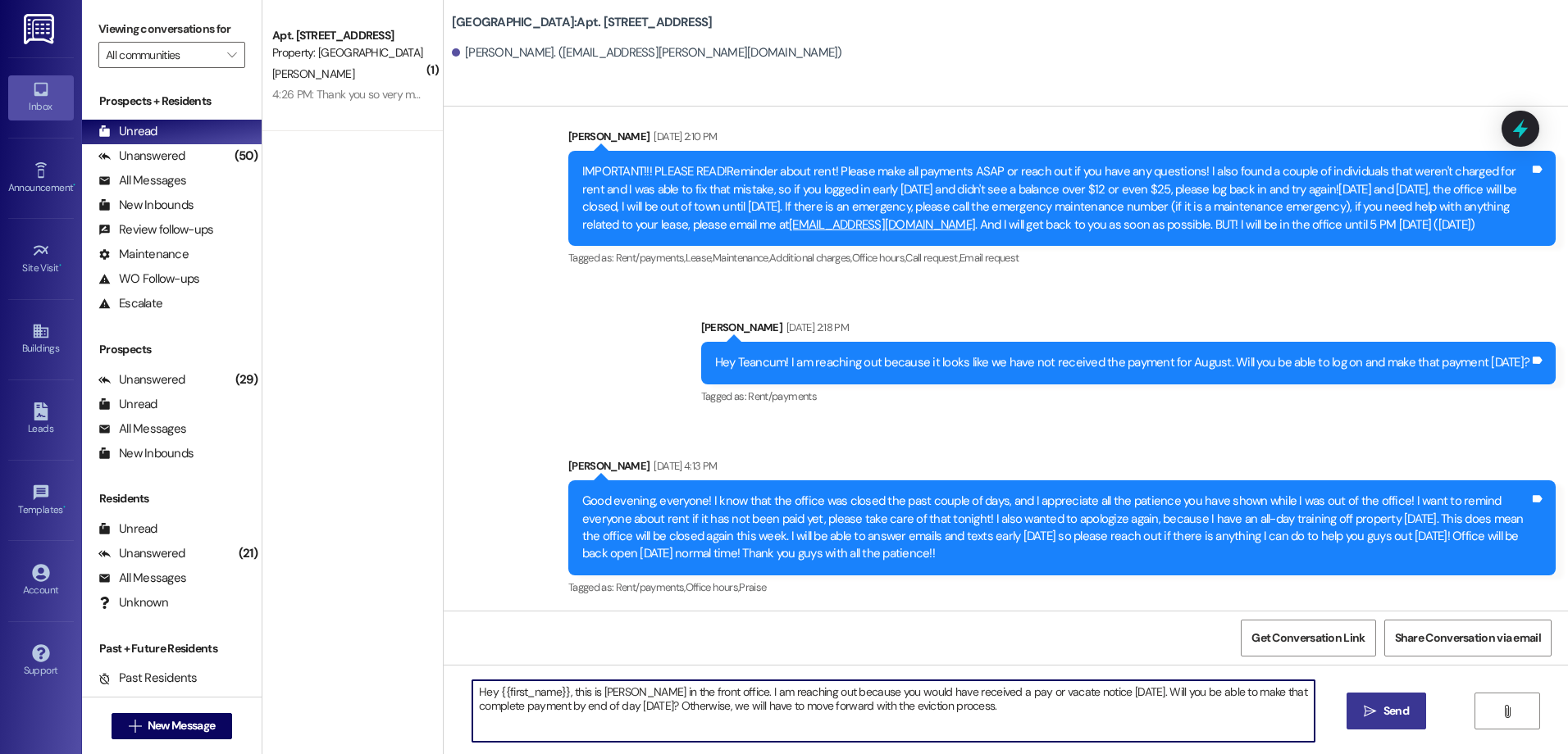
type textarea "Hey {{first_name}}, this is [PERSON_NAME] in the front office. I am reaching ou…"
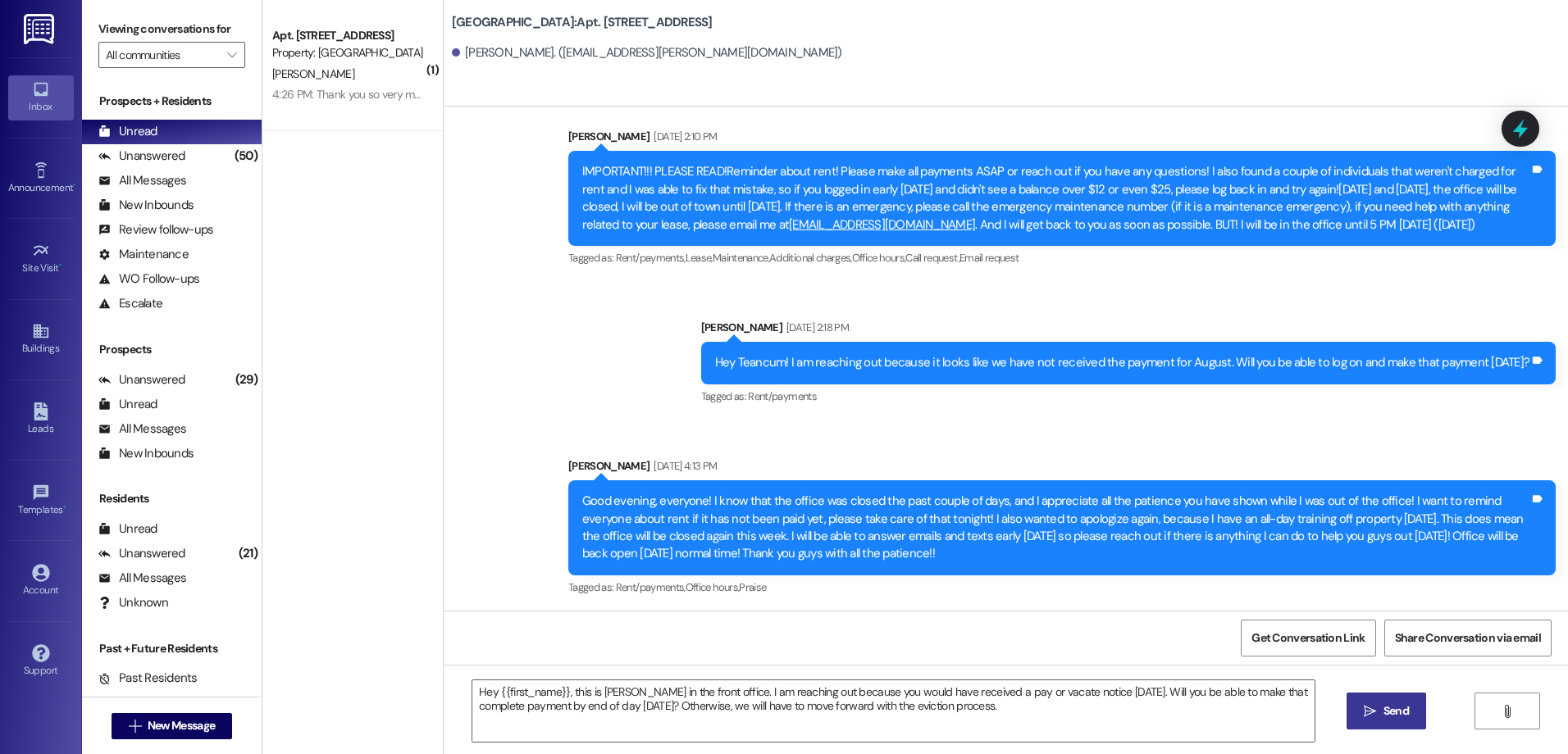
click at [1375, 715] on icon "" at bounding box center [1370, 711] width 13 height 14
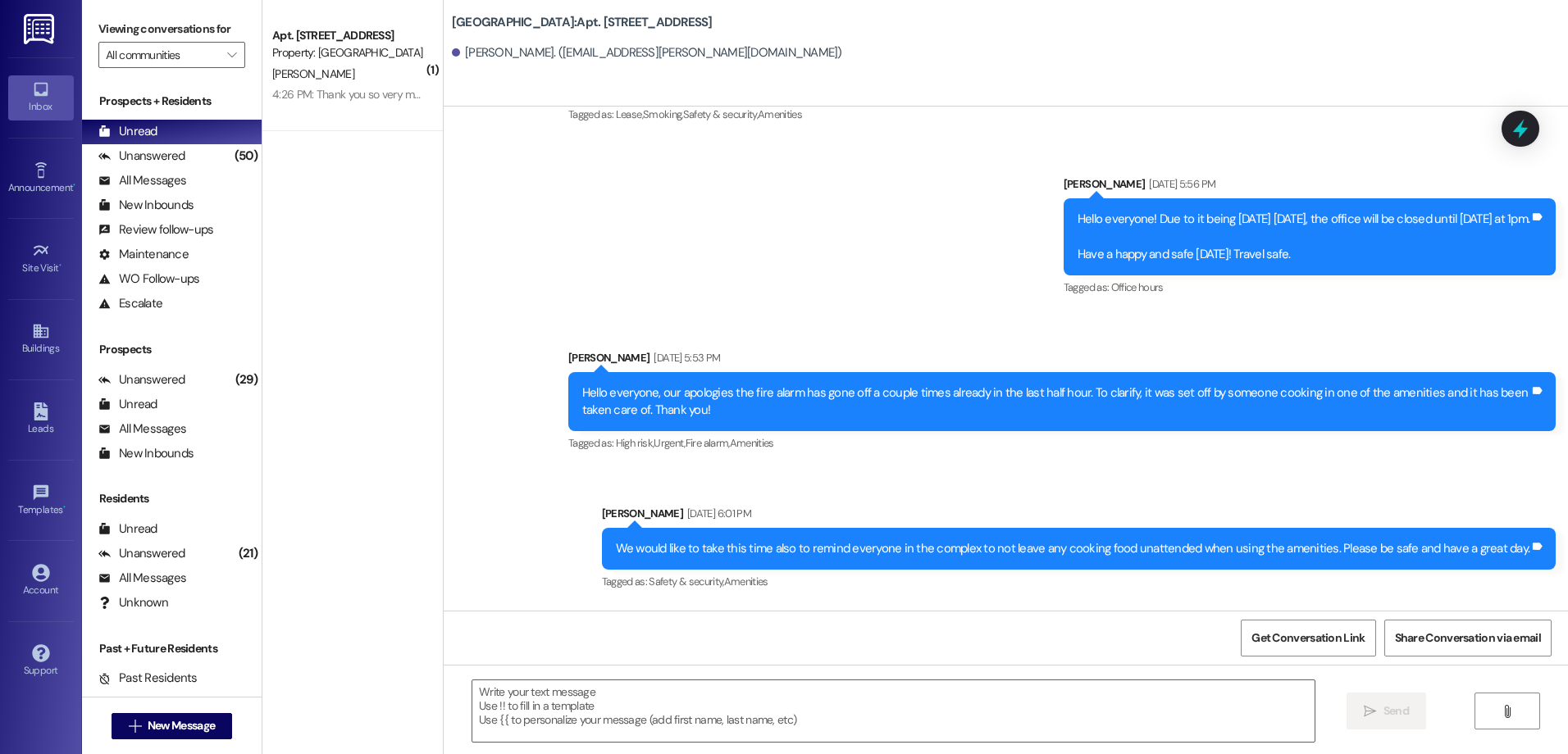
scroll to position [24271, 0]
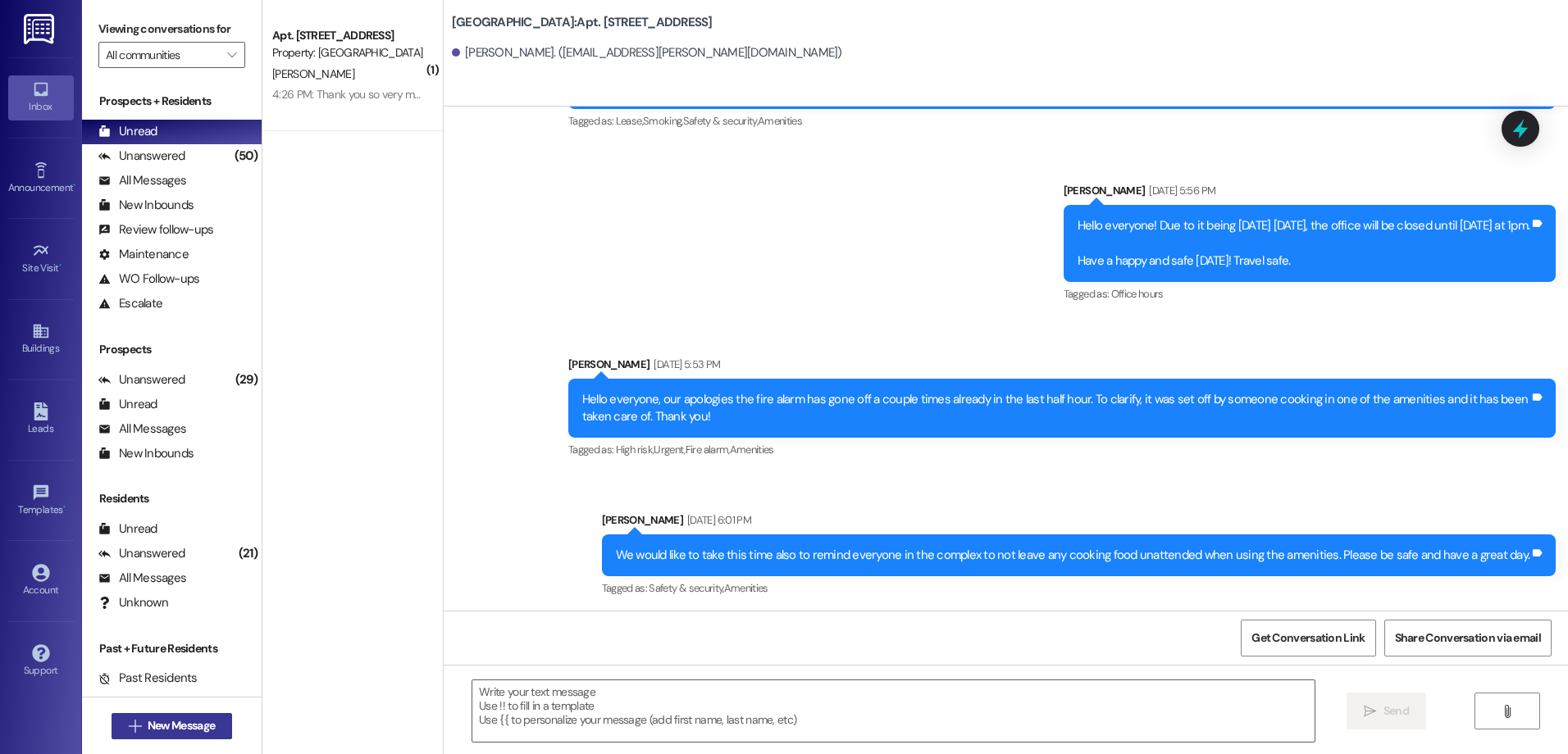
click at [196, 719] on span "New Message" at bounding box center [180, 726] width 67 height 17
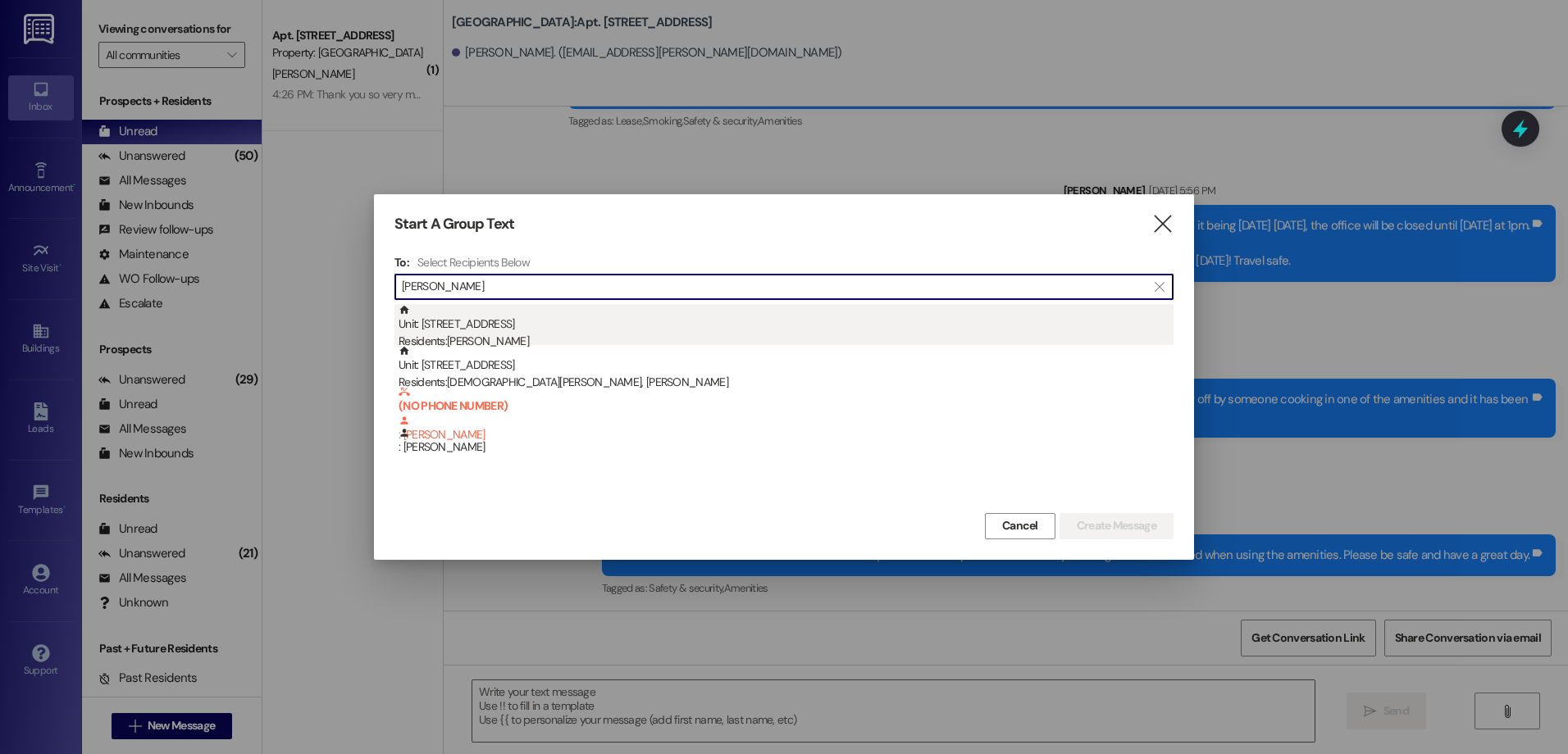
type input "[PERSON_NAME]"
click at [475, 322] on div "Unit: 239 - 1 Central Park Residents: [PERSON_NAME]" at bounding box center [786, 327] width 775 height 46
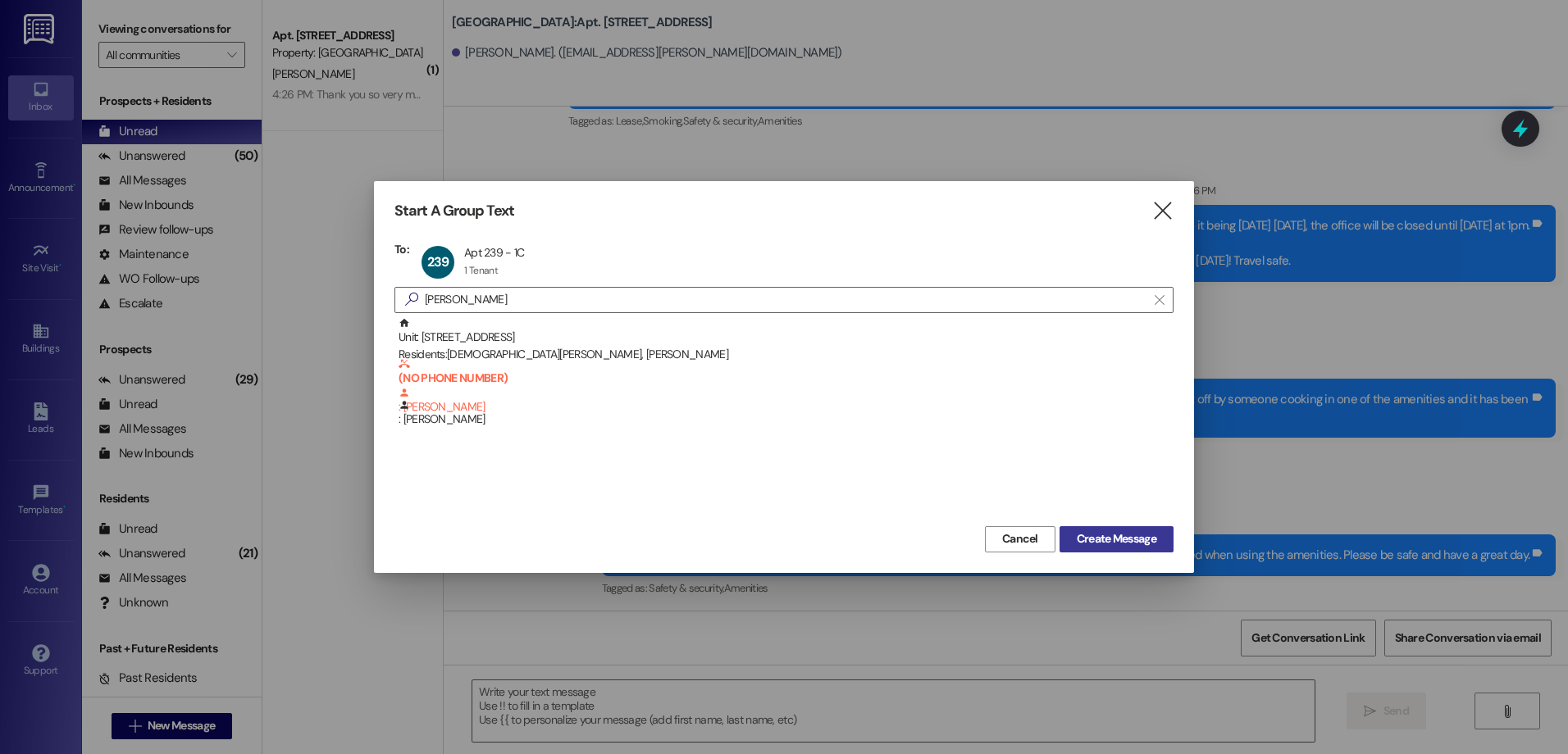
click at [1102, 539] on span "Create Message" at bounding box center [1117, 539] width 79 height 17
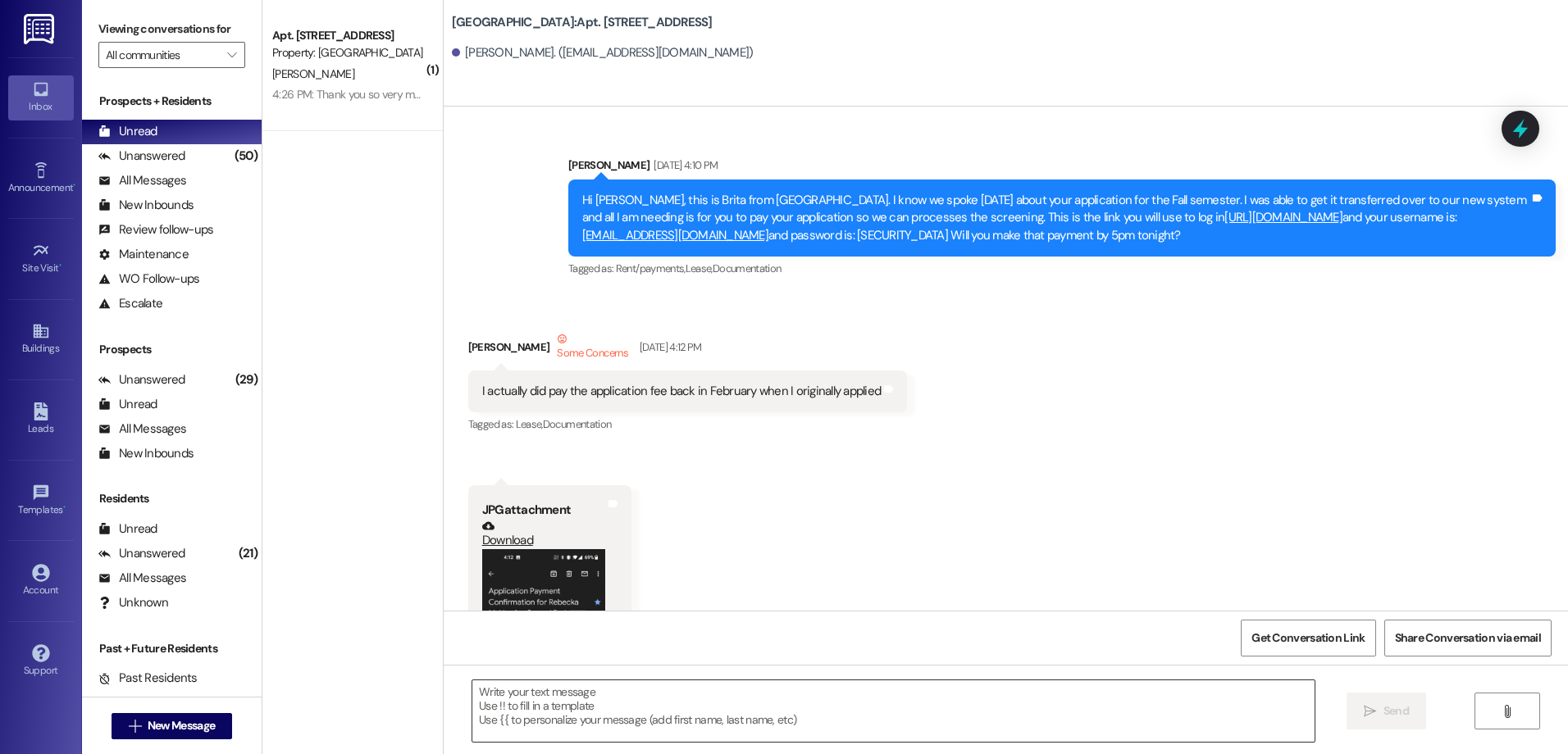
scroll to position [82976, 0]
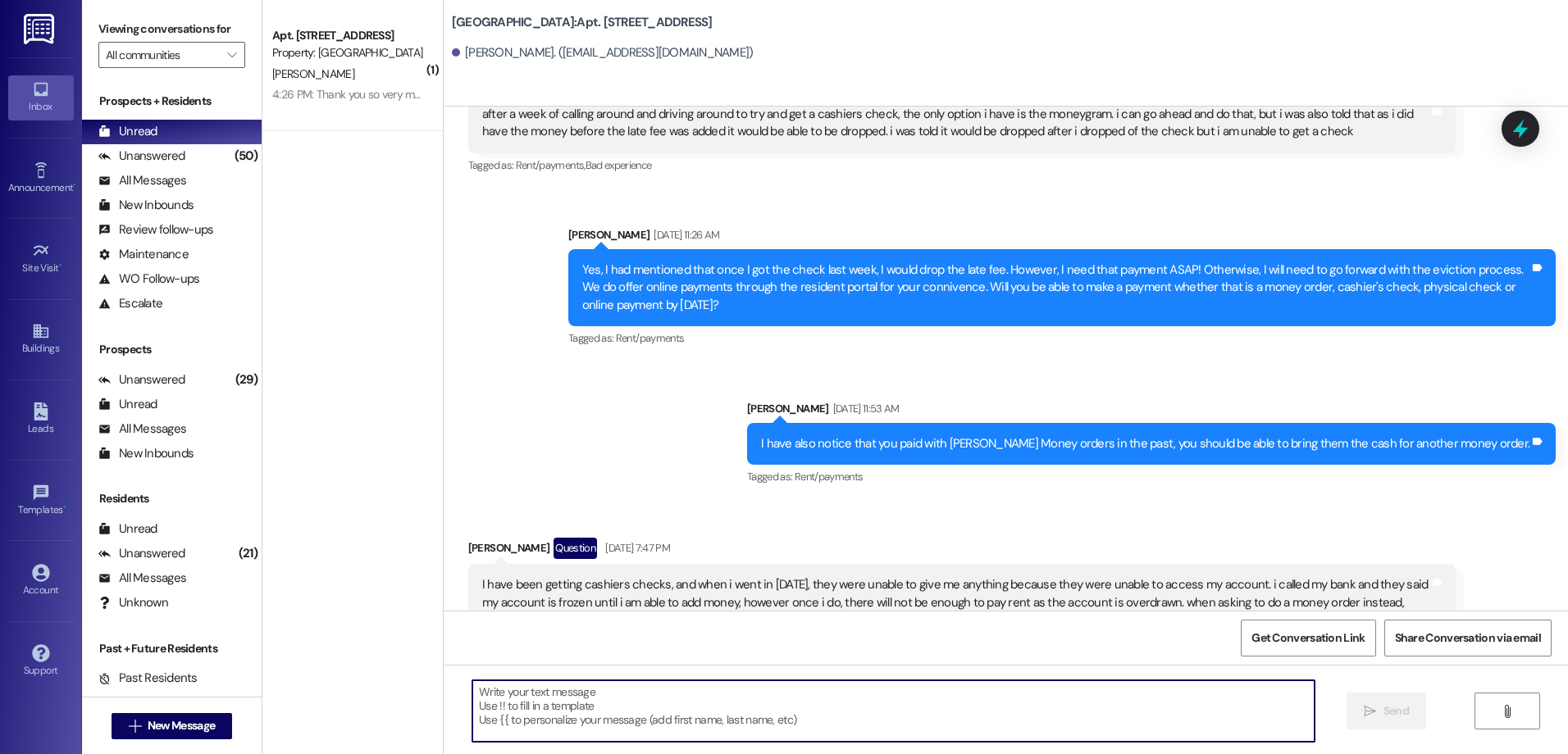
click at [558, 706] on textarea at bounding box center [893, 711] width 842 height 62
paste textarea "Hey {{first_name}}, this is [PERSON_NAME] in the front office. I am reaching ou…"
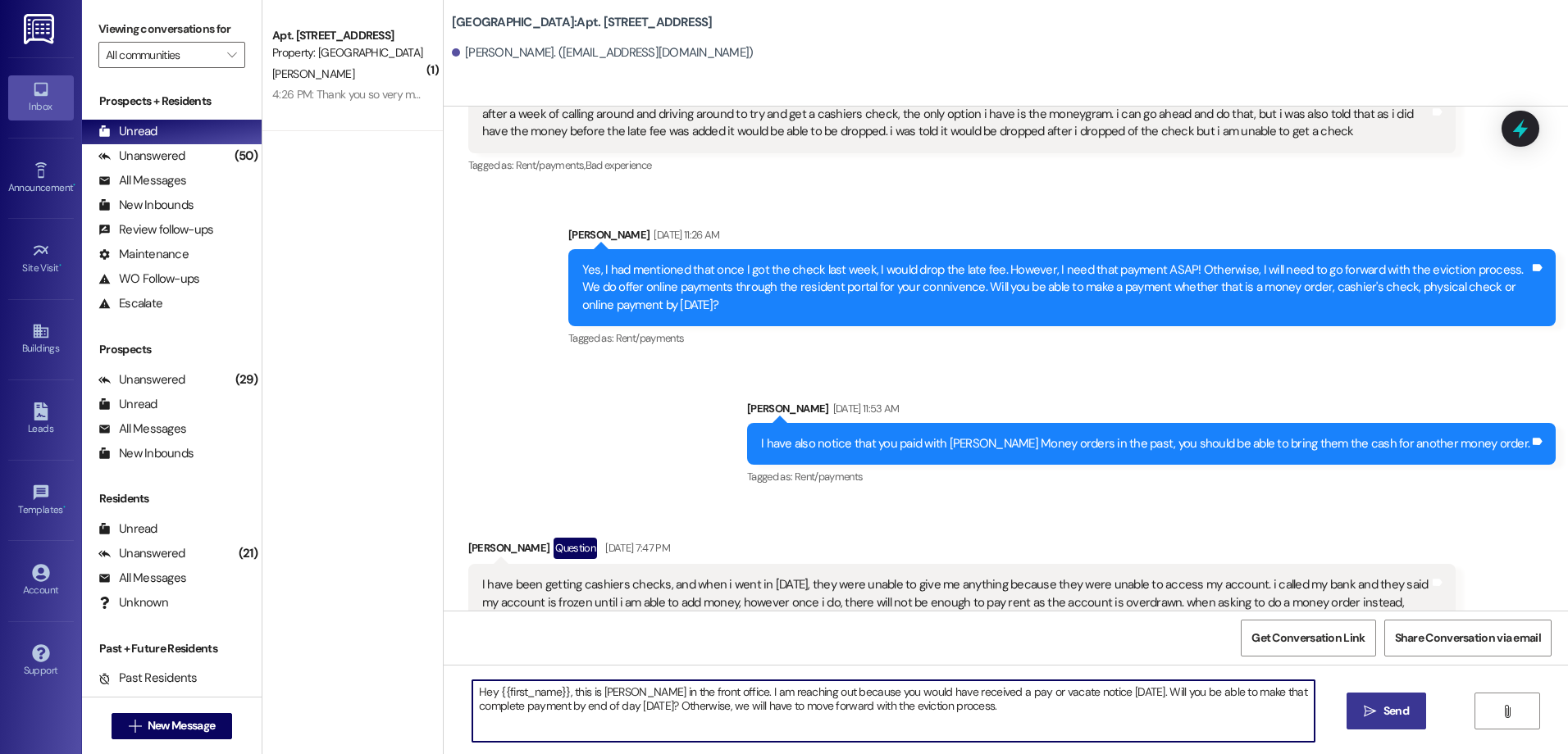
type textarea "Hey {{first_name}}, this is [PERSON_NAME] in the front office. I am reaching ou…"
click at [1384, 707] on span "Send" at bounding box center [1397, 711] width 25 height 17
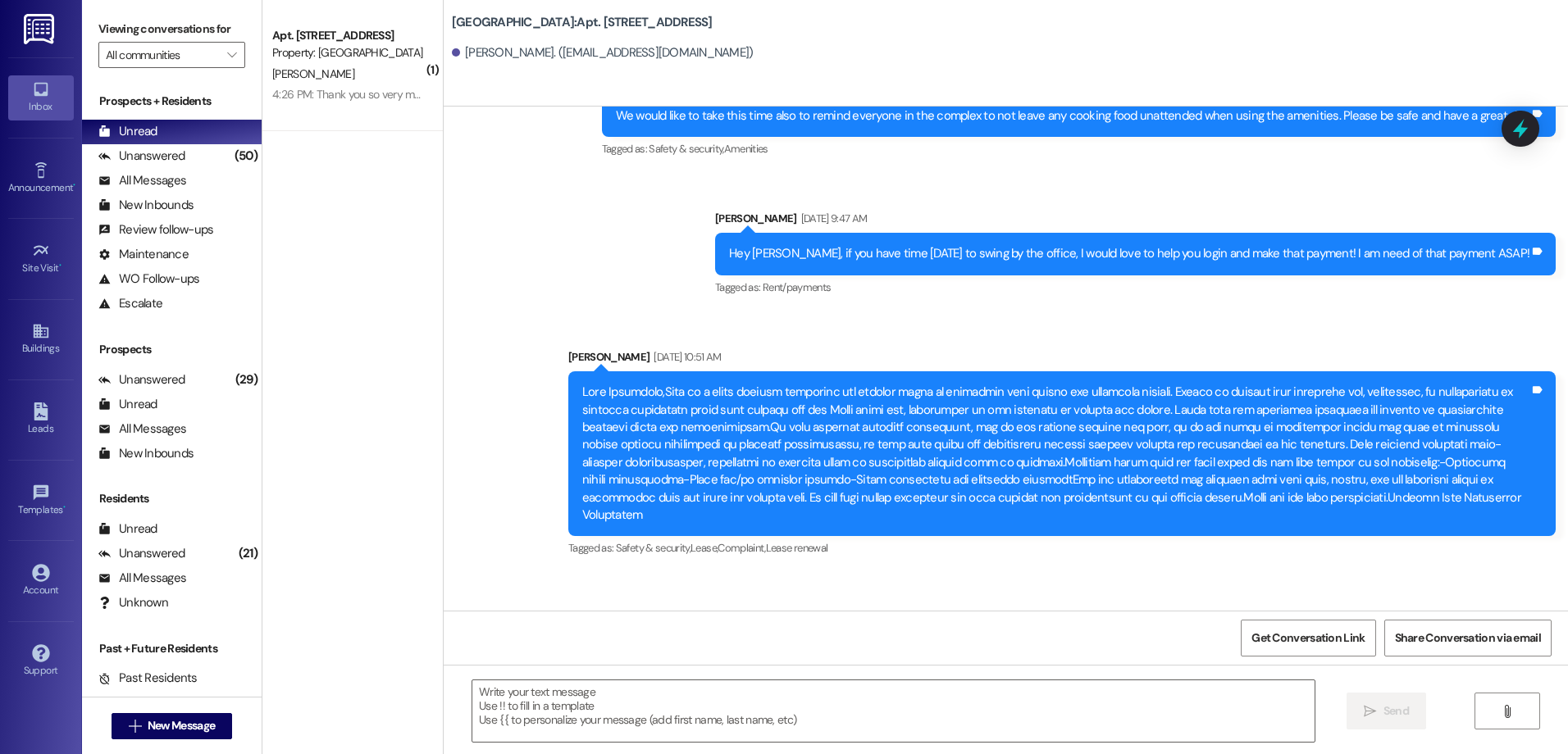
scroll to position [82411, 0]
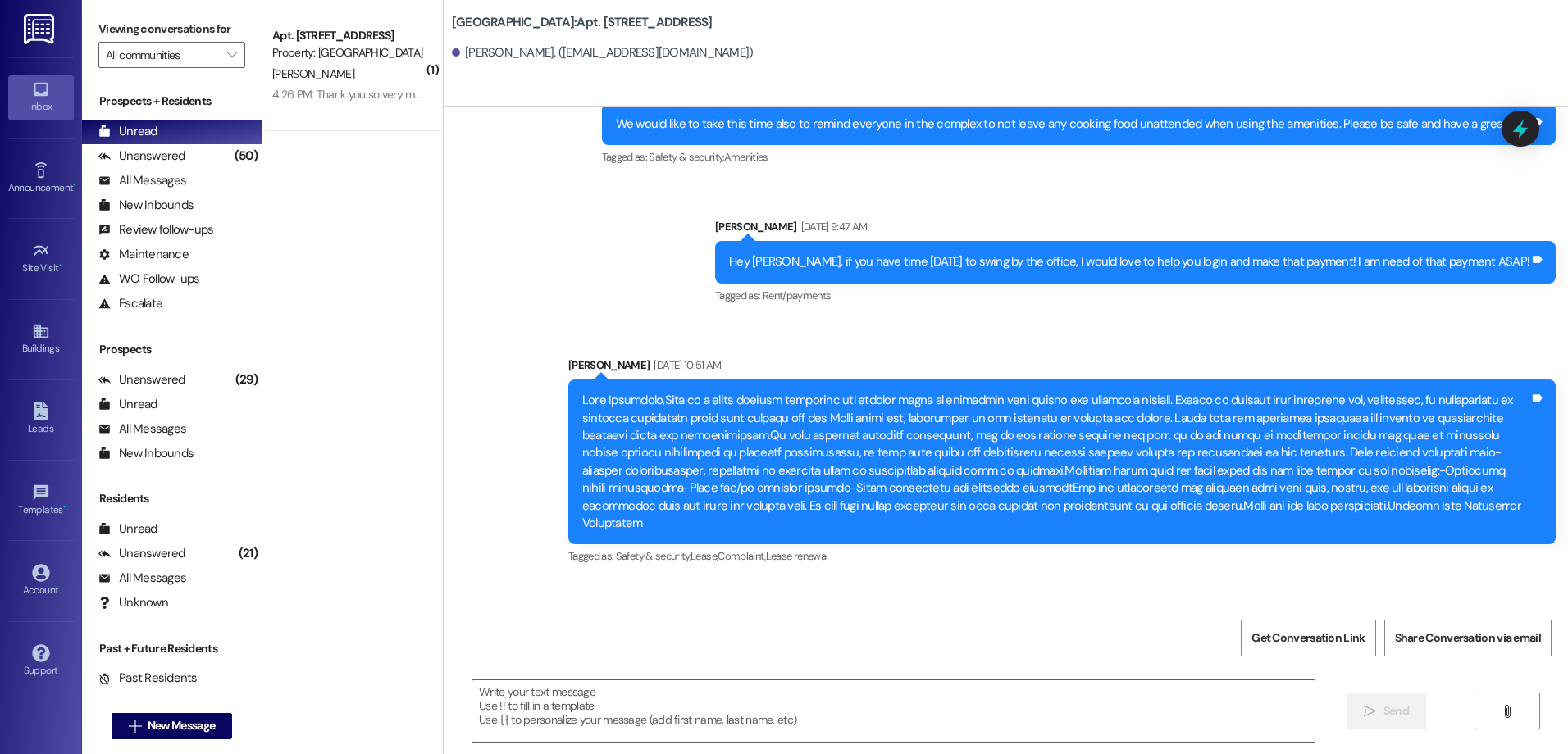
click at [179, 709] on div " New Message" at bounding box center [171, 726] width 121 height 41
click at [178, 716] on button " New Message" at bounding box center [171, 726] width 121 height 26
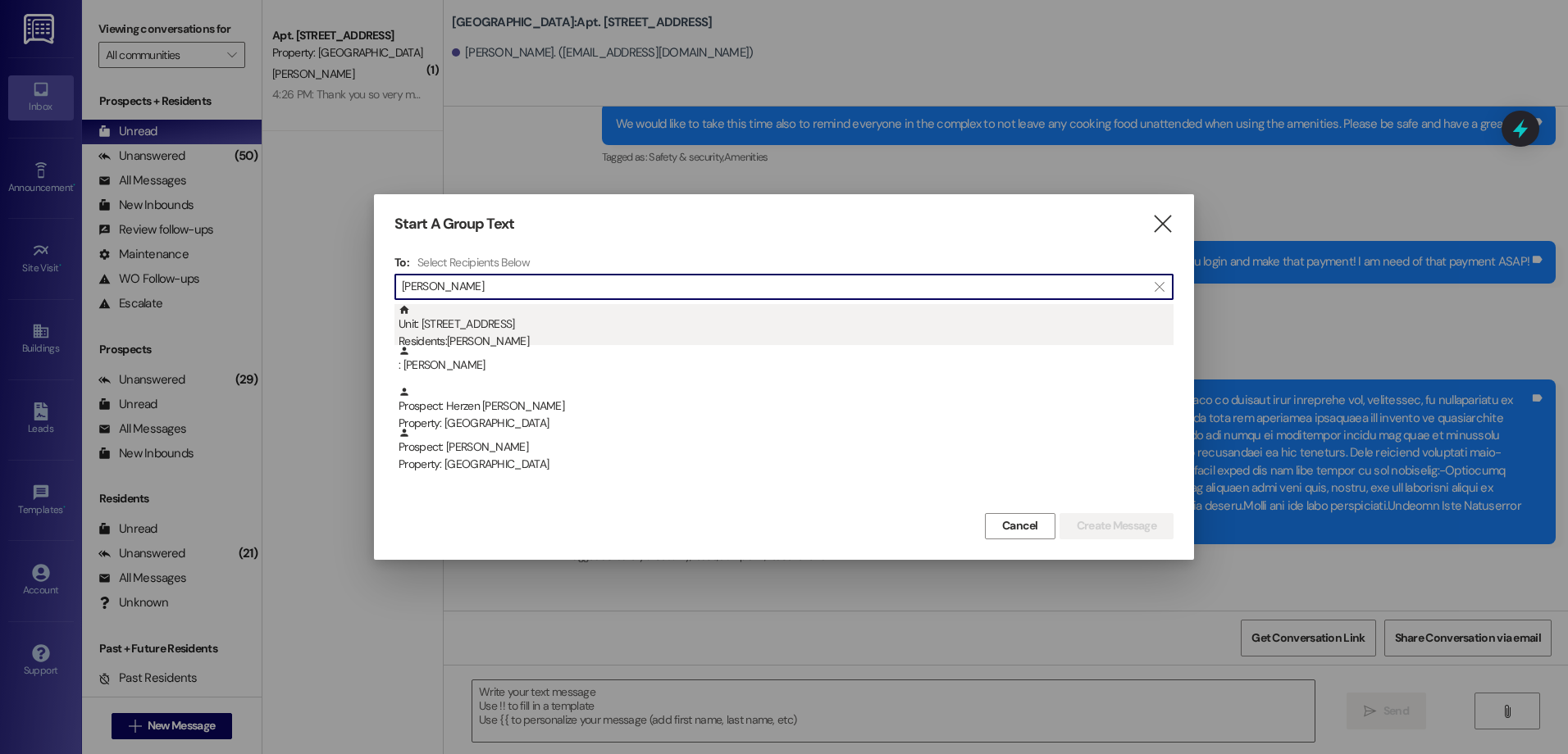
type input "[PERSON_NAME]"
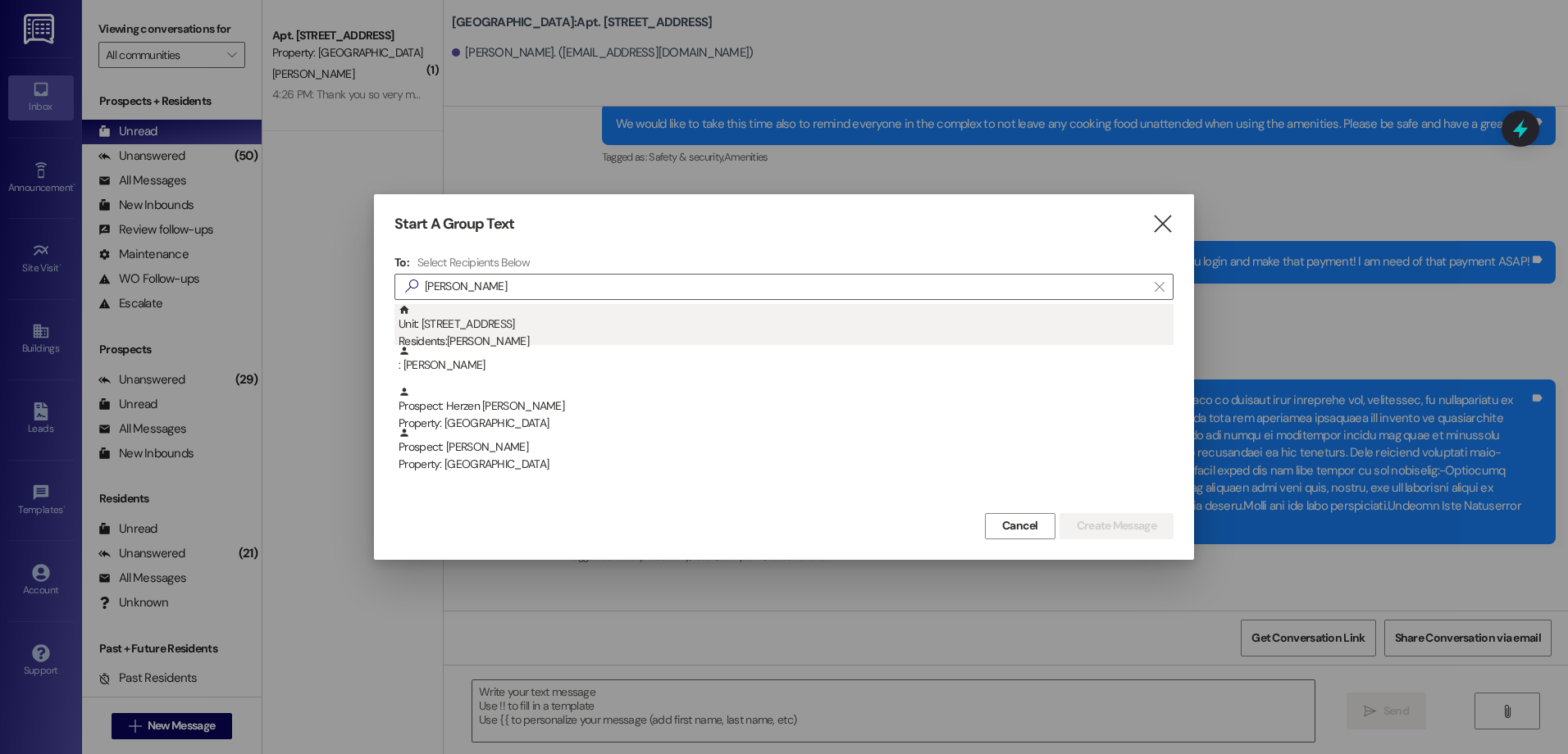
click at [477, 337] on div "Residents: [PERSON_NAME]" at bounding box center [786, 342] width 775 height 17
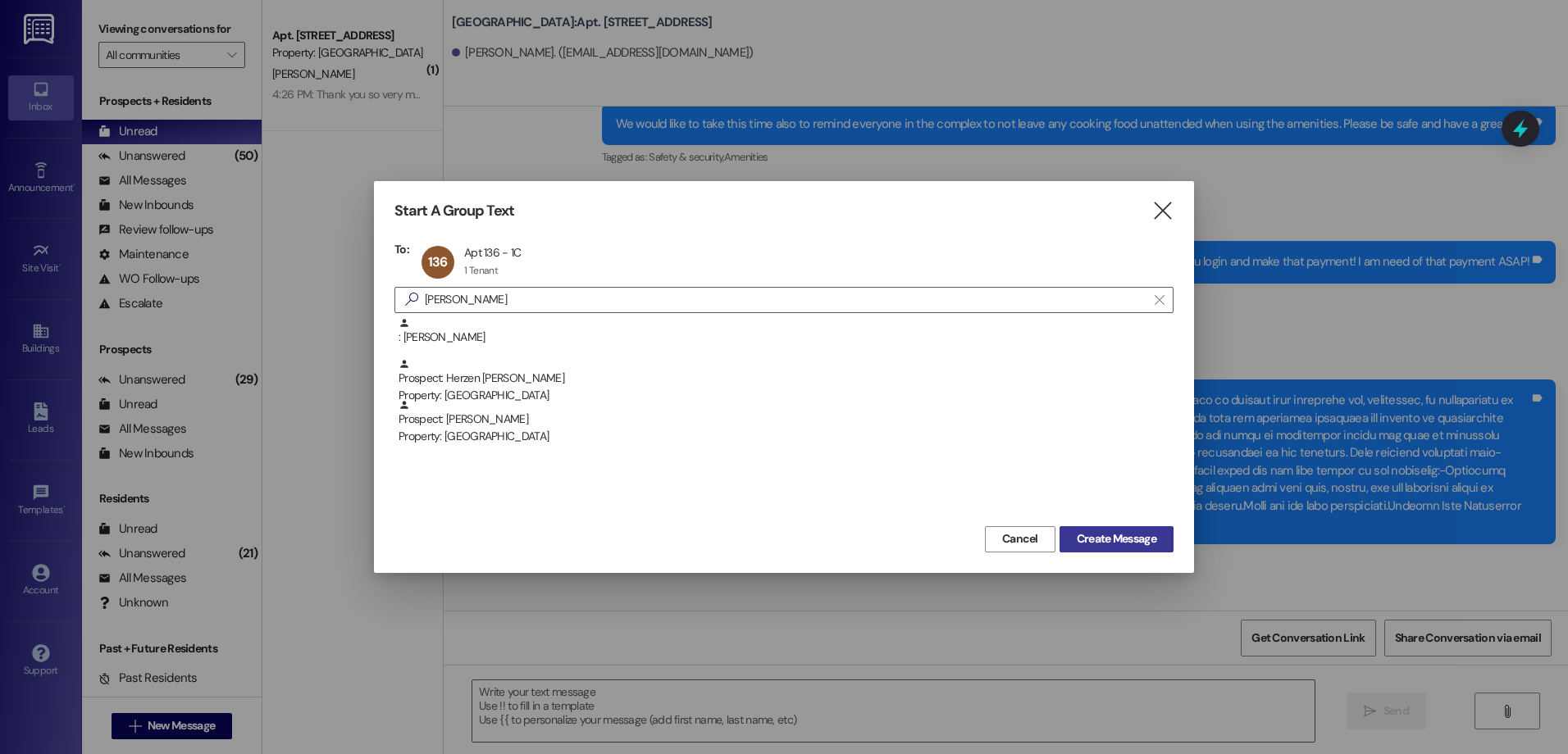
click at [1138, 534] on span "Create Message" at bounding box center [1117, 539] width 79 height 17
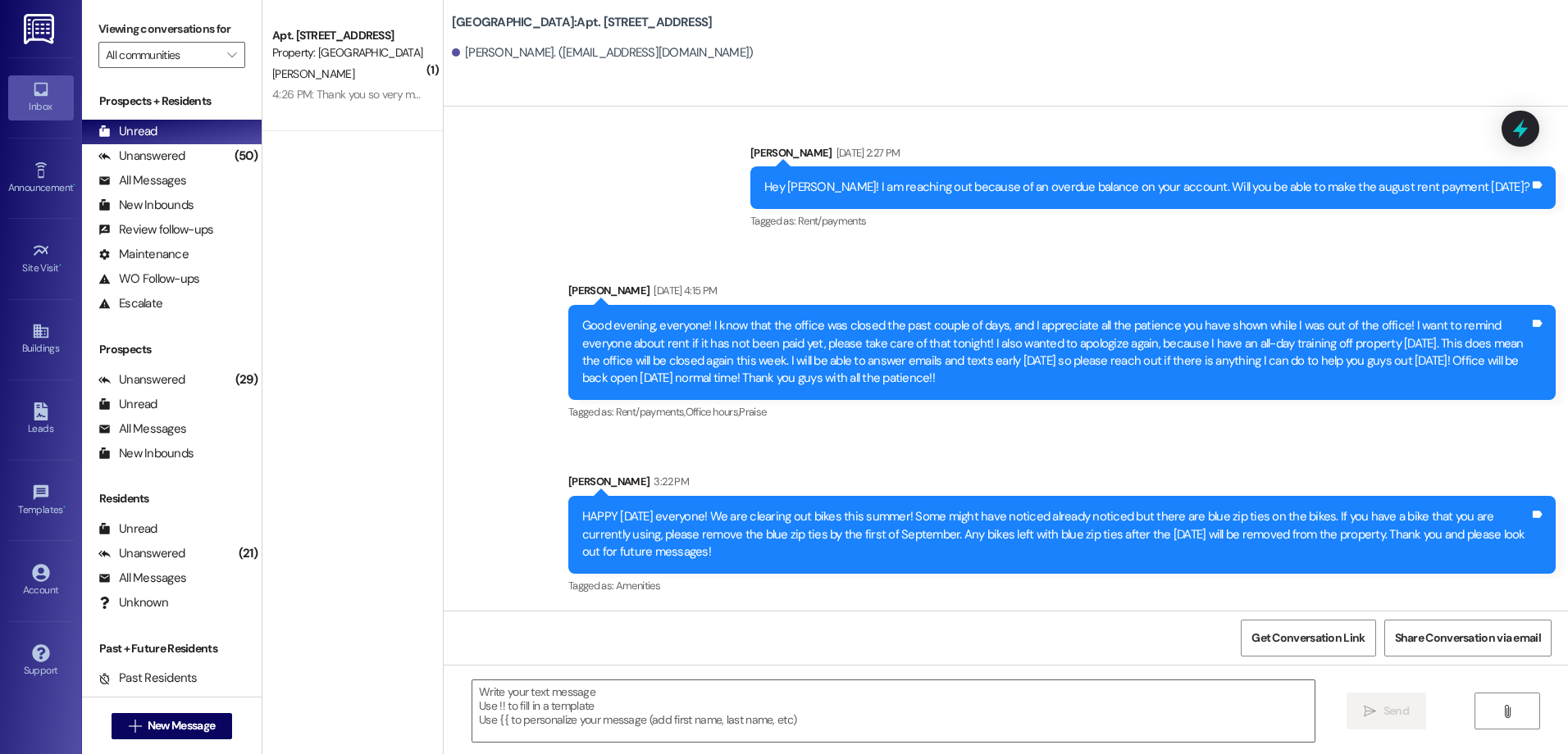
scroll to position [8922, 0]
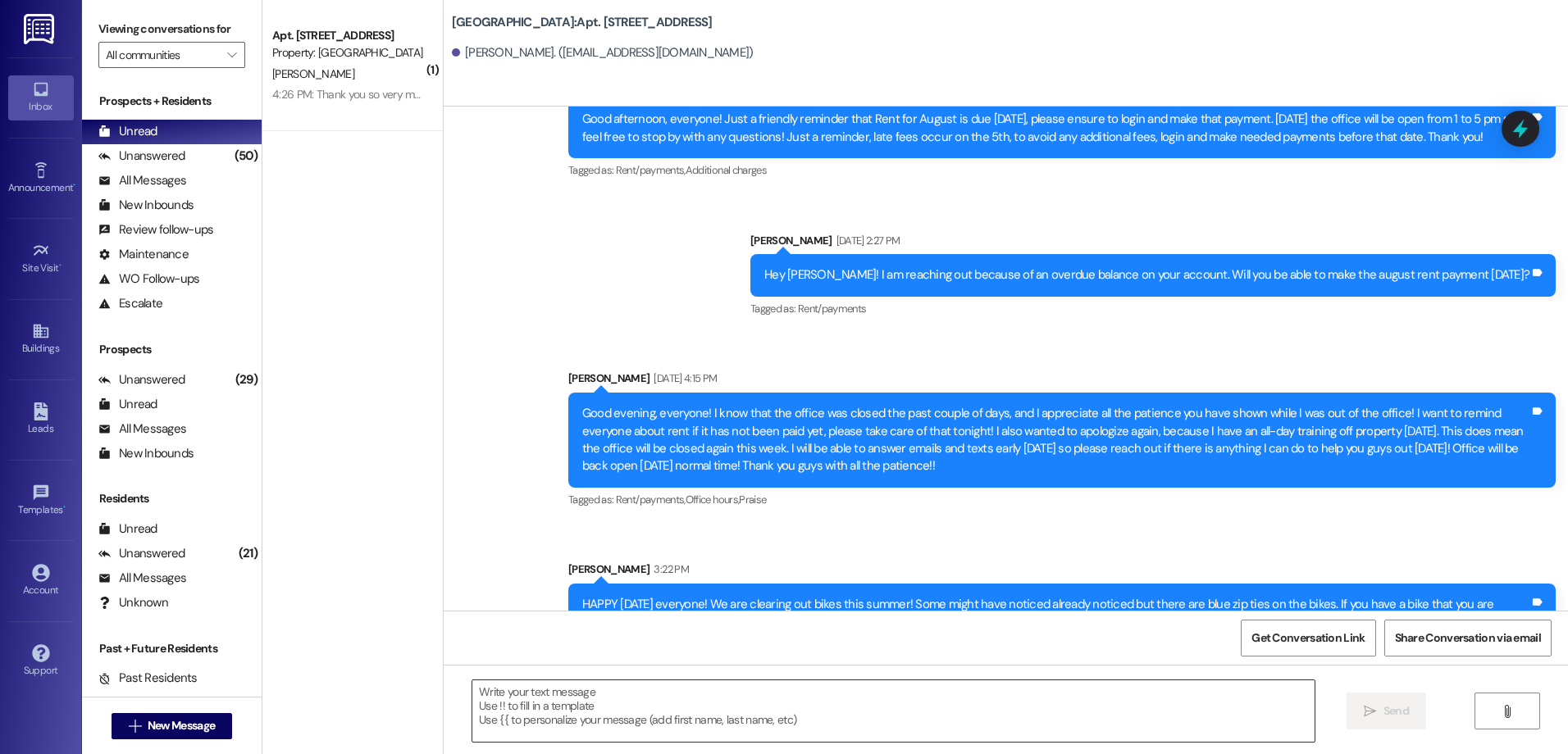
click at [549, 709] on textarea at bounding box center [893, 711] width 842 height 62
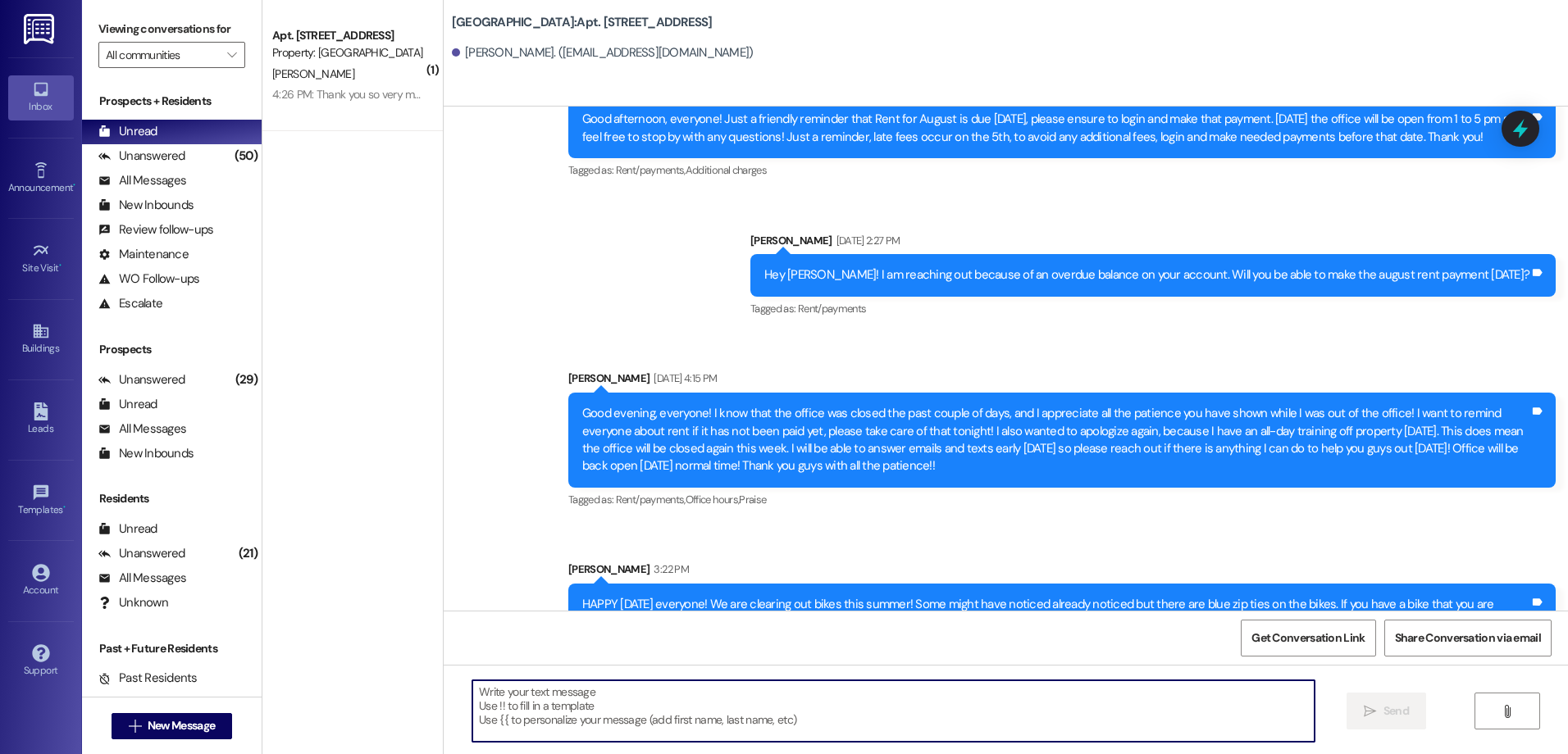
paste textarea "Hey {{first_name}}, this is [PERSON_NAME] in the front office. I am reaching ou…"
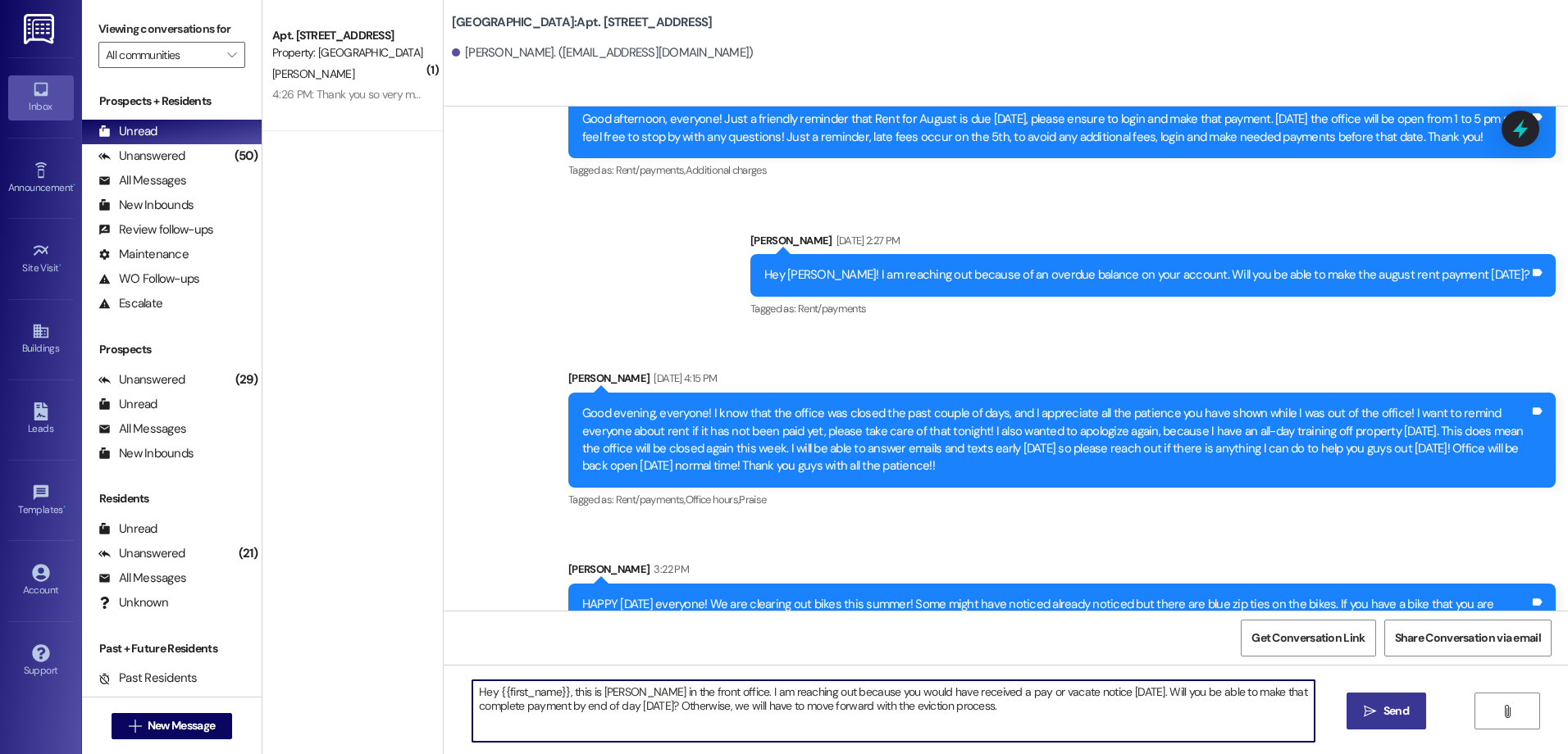
type textarea "Hey {{first_name}}, this is [PERSON_NAME] in the front office. I am reaching ou…"
click at [1402, 715] on span "Send" at bounding box center [1397, 711] width 25 height 17
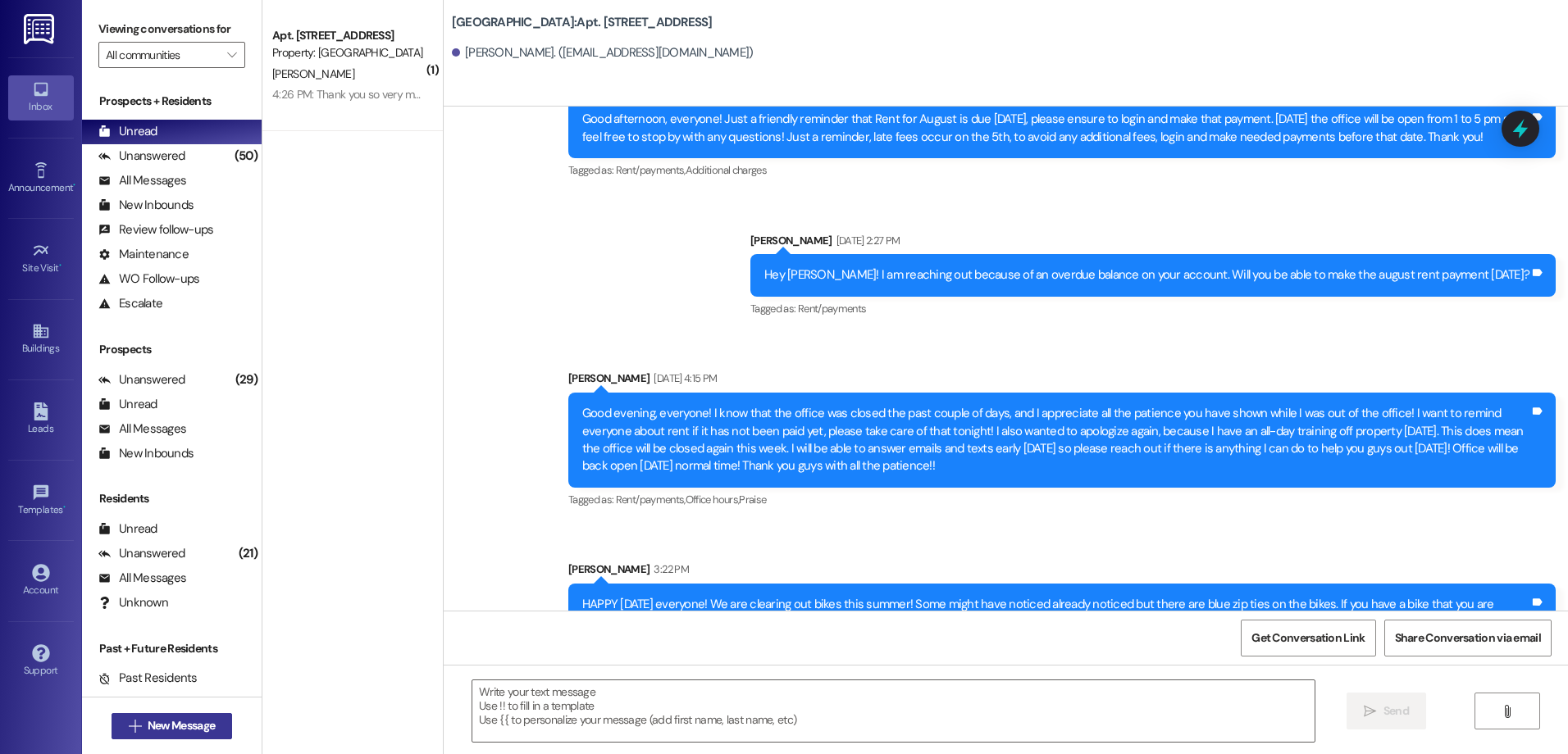
click at [169, 723] on span "New Message" at bounding box center [180, 726] width 67 height 17
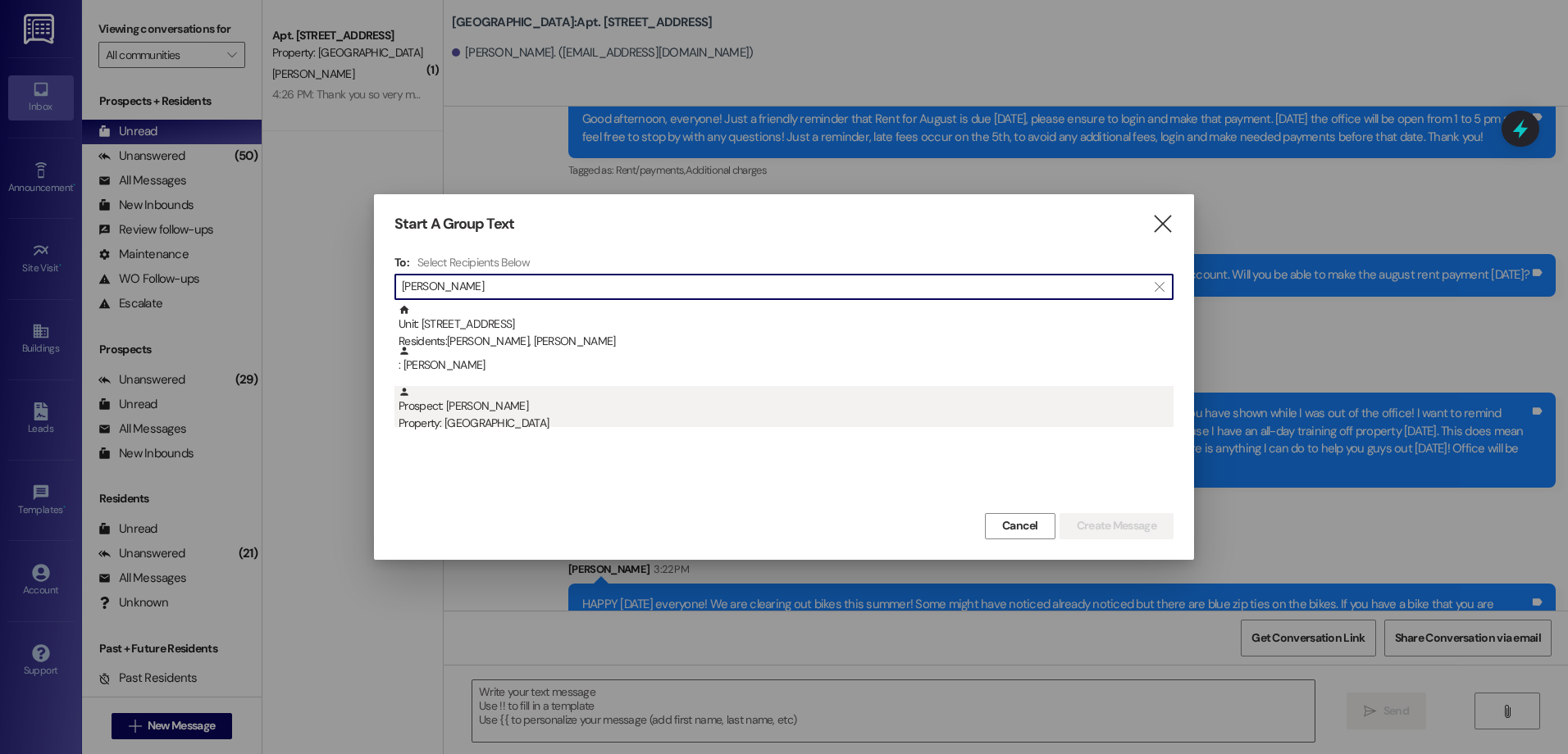
type input "[PERSON_NAME]"
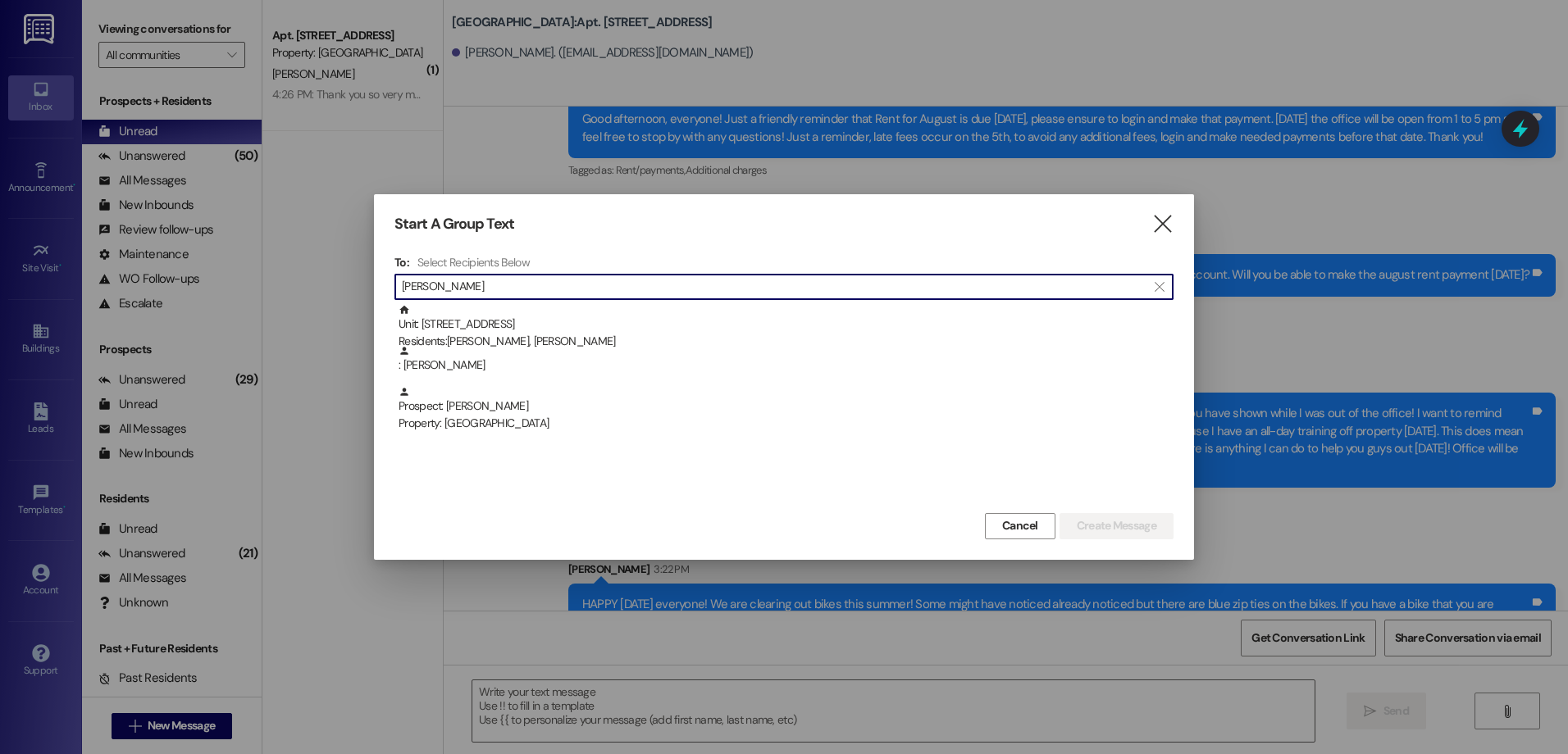
drag, startPoint x: 485, startPoint y: 400, endPoint x: 495, endPoint y: 407, distance: 12.2
click at [489, 402] on div "Prospect: [PERSON_NAME] Property: [GEOGRAPHIC_DATA]" at bounding box center [786, 409] width 775 height 46
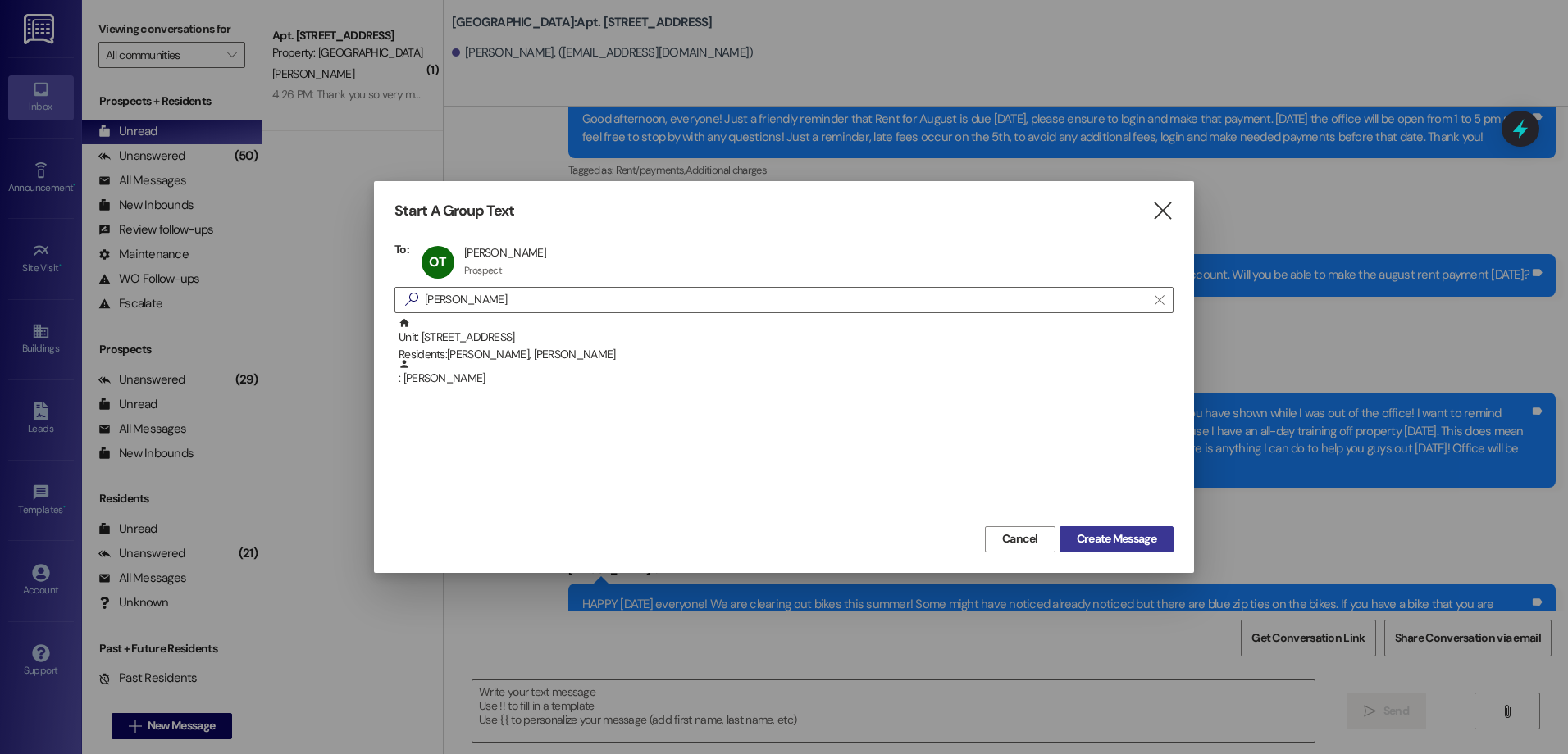
click at [1166, 545] on button "Create Message" at bounding box center [1117, 539] width 114 height 26
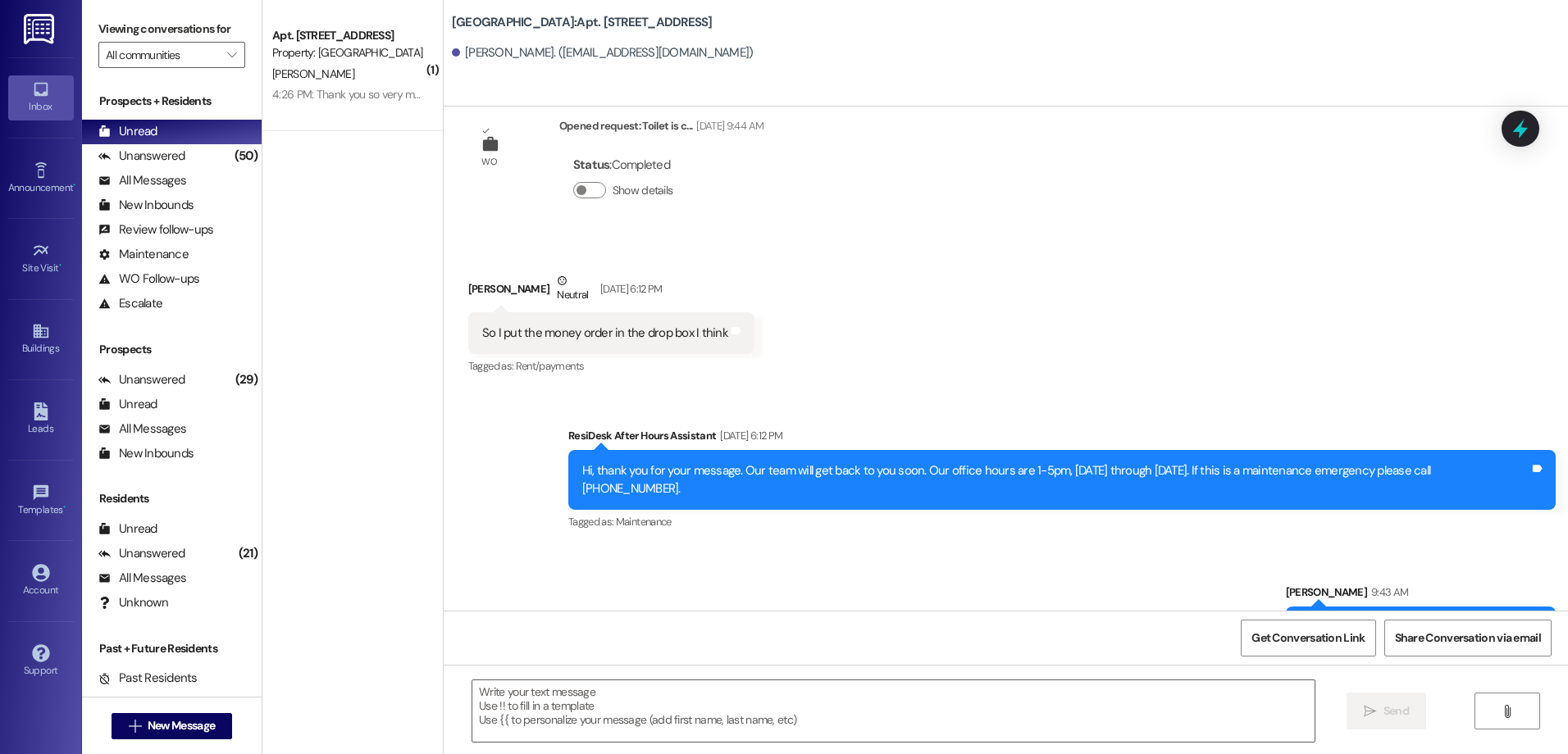
scroll to position [2551, 0]
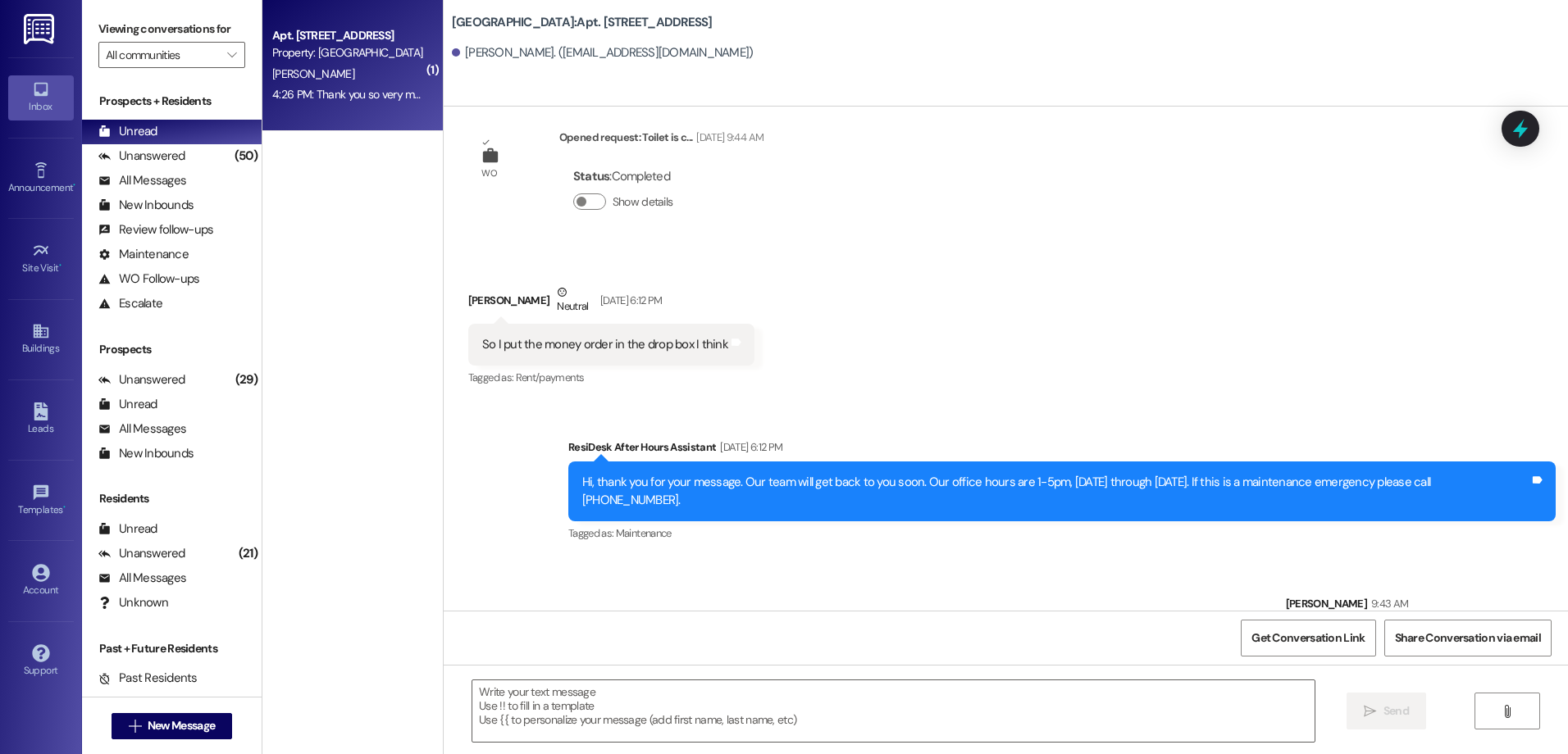
click at [283, 102] on div "4:26 PM: Thank you so very much for all of the help you, [PERSON_NAME] and mana…" at bounding box center [349, 94] width 155 height 20
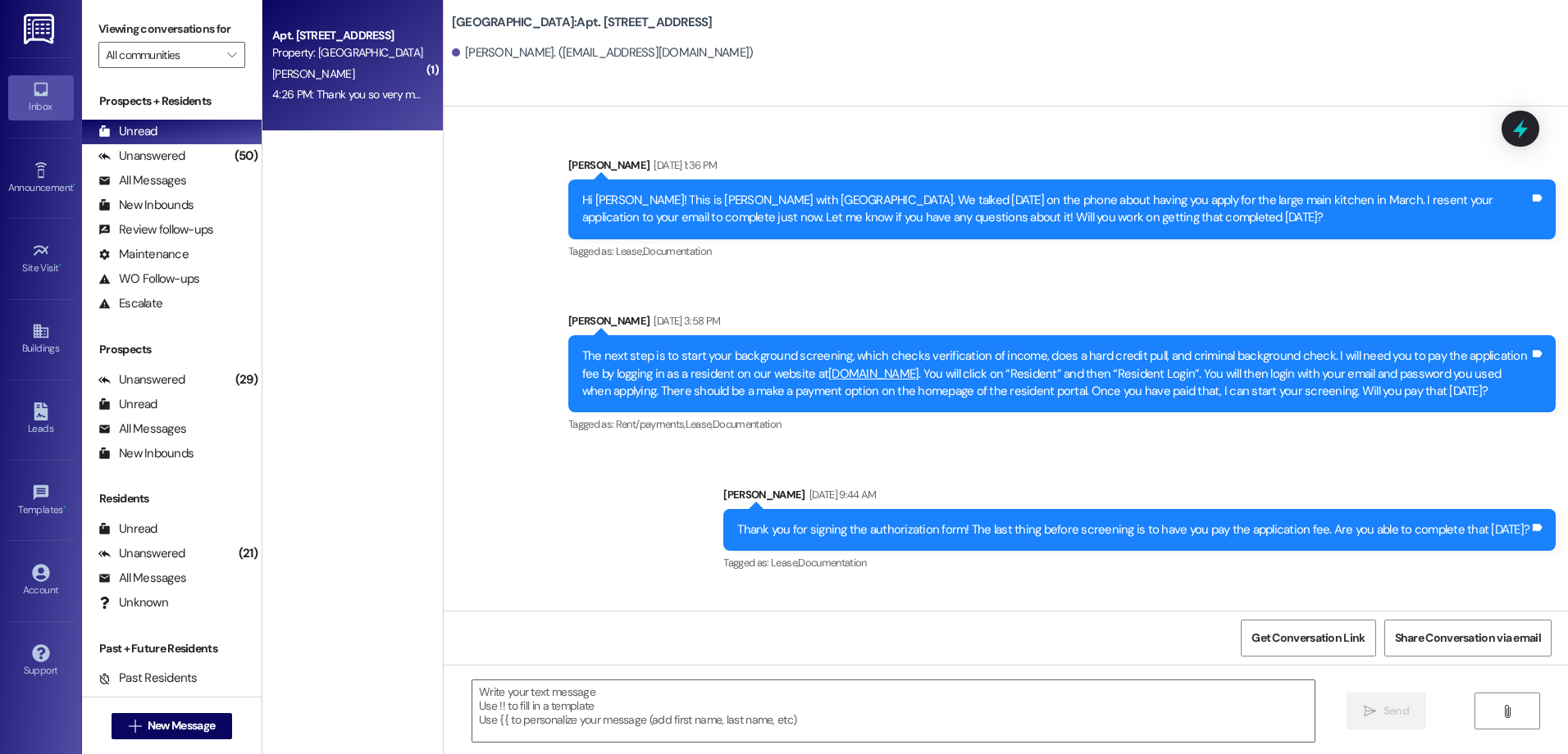
scroll to position [67546, 0]
